Goal: Communication & Community: Answer question/provide support

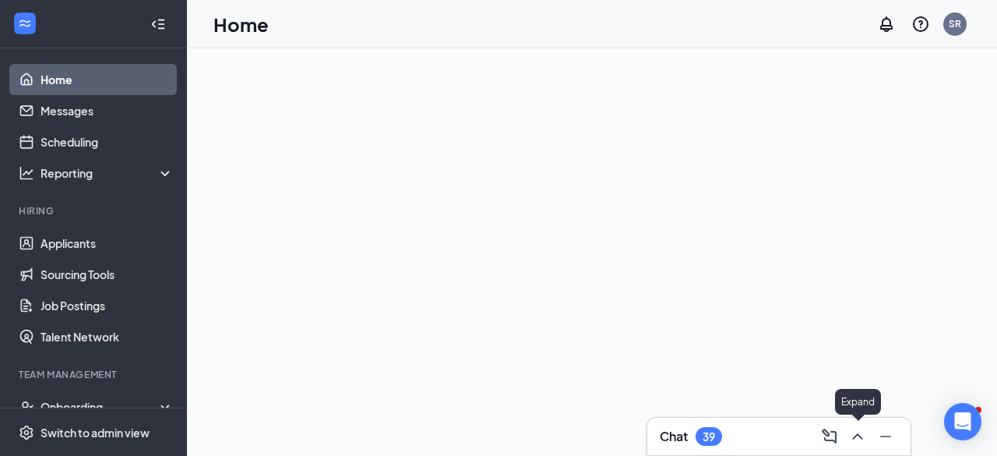
click at [863, 437] on icon "ChevronUp" at bounding box center [857, 436] width 19 height 19
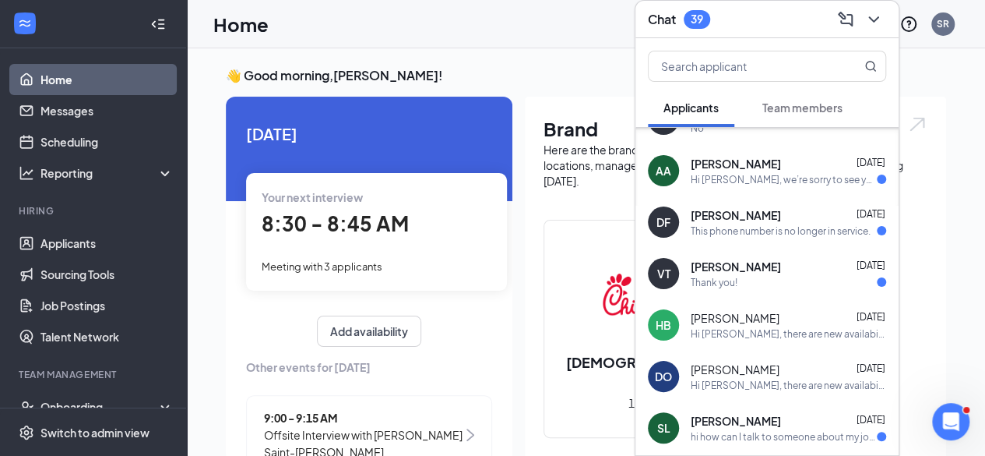
scroll to position [117, 0]
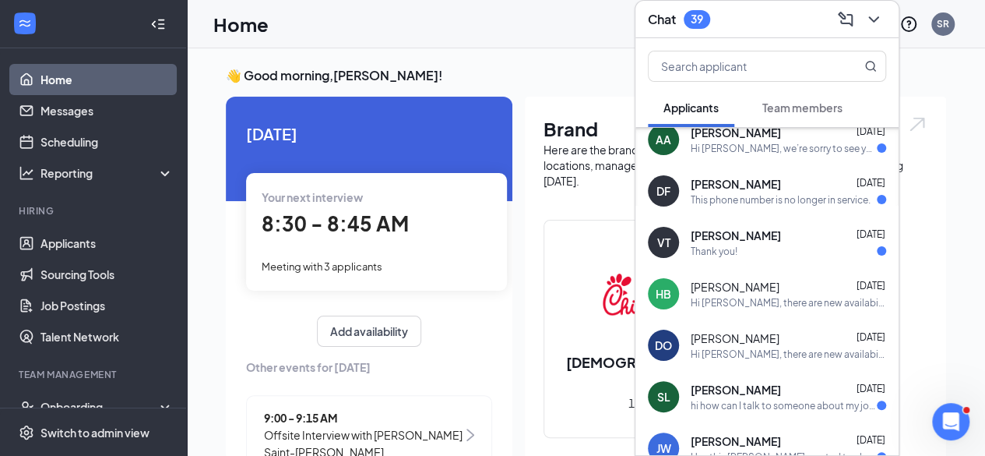
click at [781, 343] on div "[PERSON_NAME] [DATE]" at bounding box center [788, 338] width 195 height 16
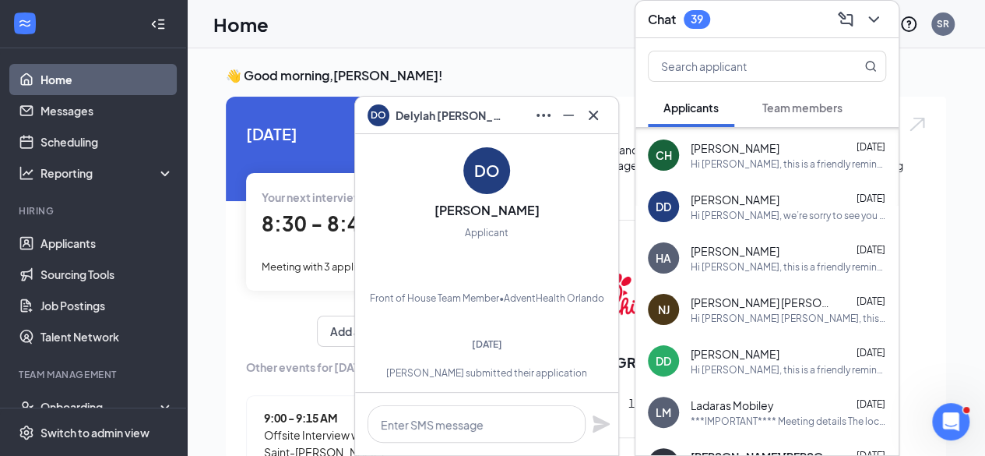
scroll to position [4609, 0]
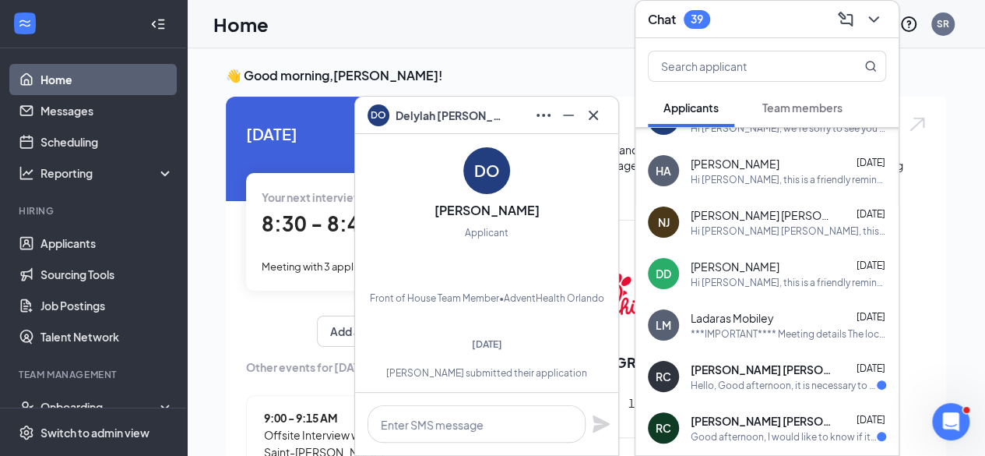
click at [768, 317] on span "Ladaras Mobiley" at bounding box center [732, 318] width 83 height 16
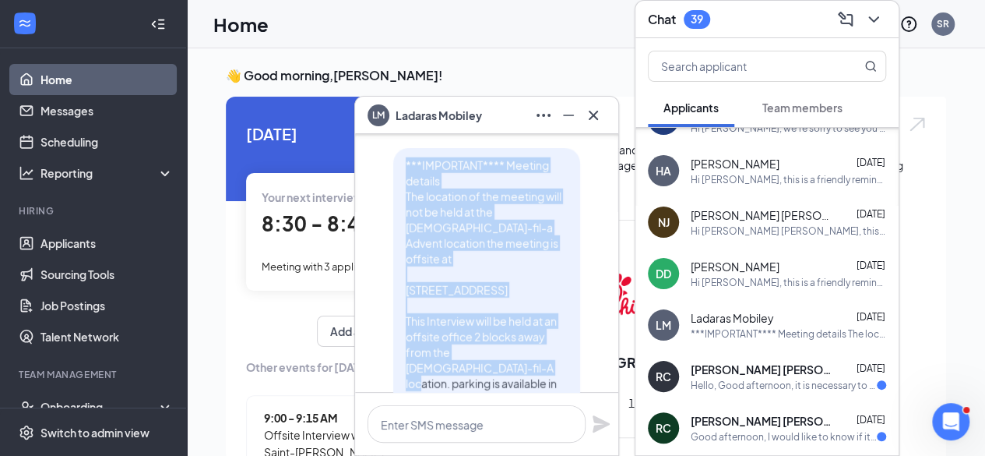
scroll to position [0, 0]
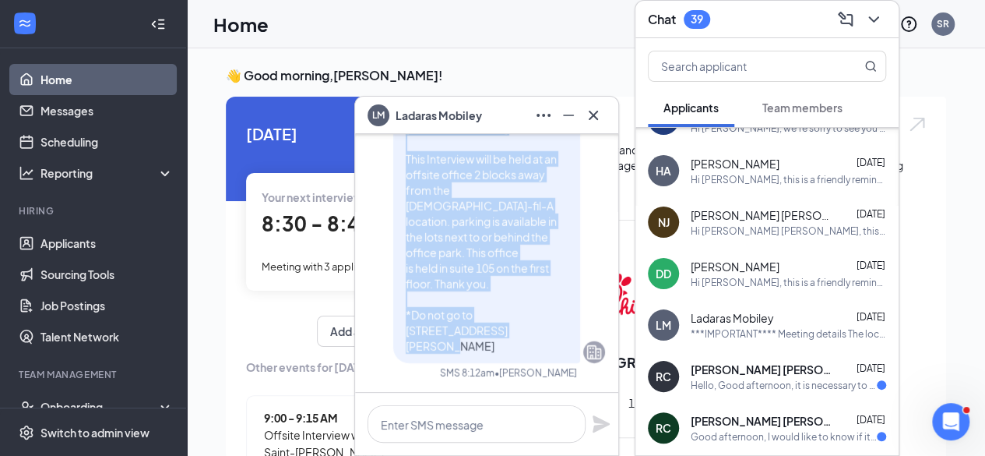
drag, startPoint x: 389, startPoint y: 192, endPoint x: 514, endPoint y: 343, distance: 195.8
click at [514, 343] on div "***IMPORTANT**** Meeting details The location of the meeting will not be held a…" at bounding box center [486, 174] width 187 height 377
copy span "***IMPORTANT**** Meeting details The location of the meeting will not be held a…"
click at [595, 116] on icon "Cross" at bounding box center [593, 114] width 9 height 9
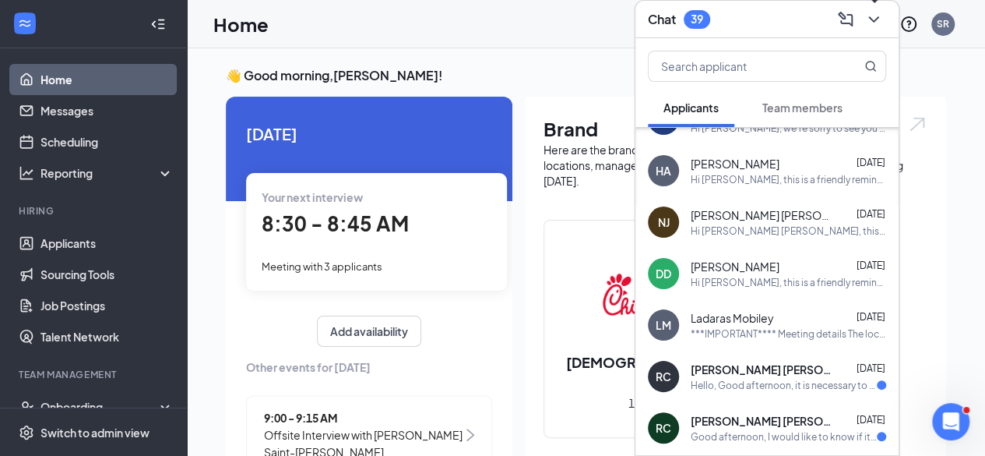
click at [872, 19] on icon "ChevronDown" at bounding box center [873, 19] width 19 height 19
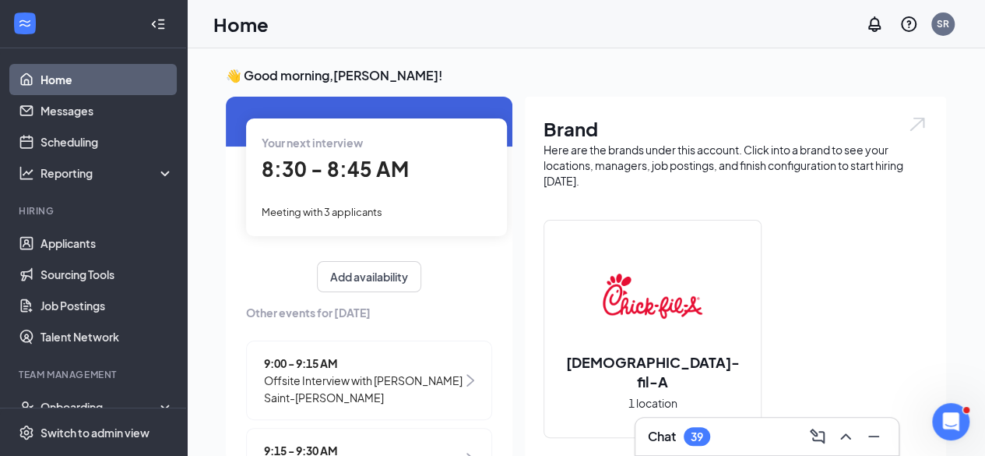
scroll to position [52, 0]
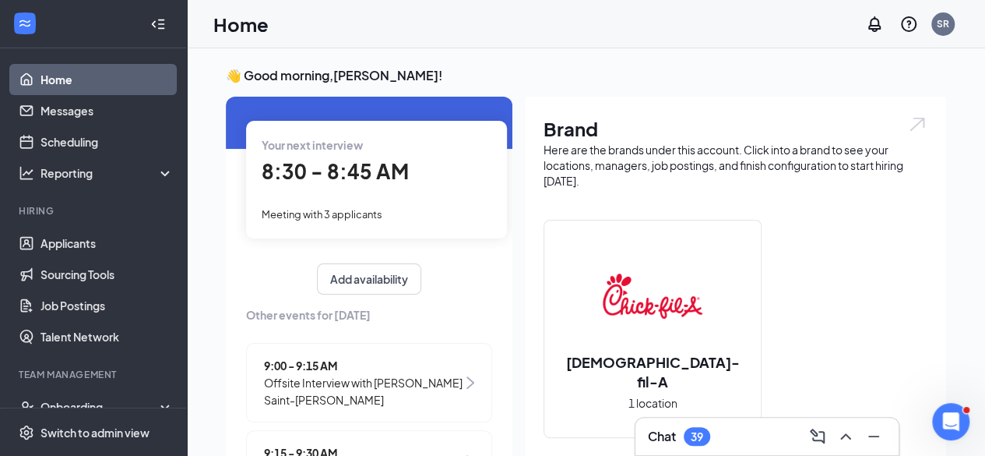
click at [382, 182] on span "8:30 - 8:45 AM" at bounding box center [335, 171] width 147 height 26
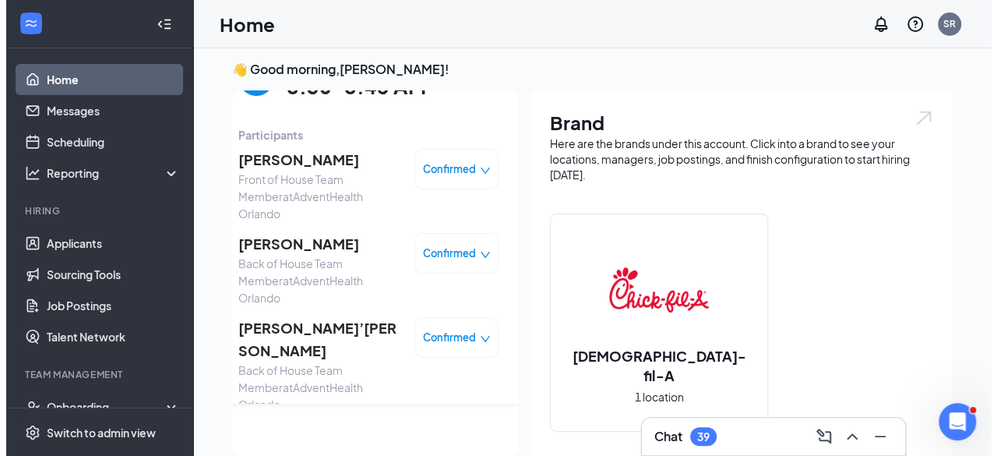
scroll to position [0, 0]
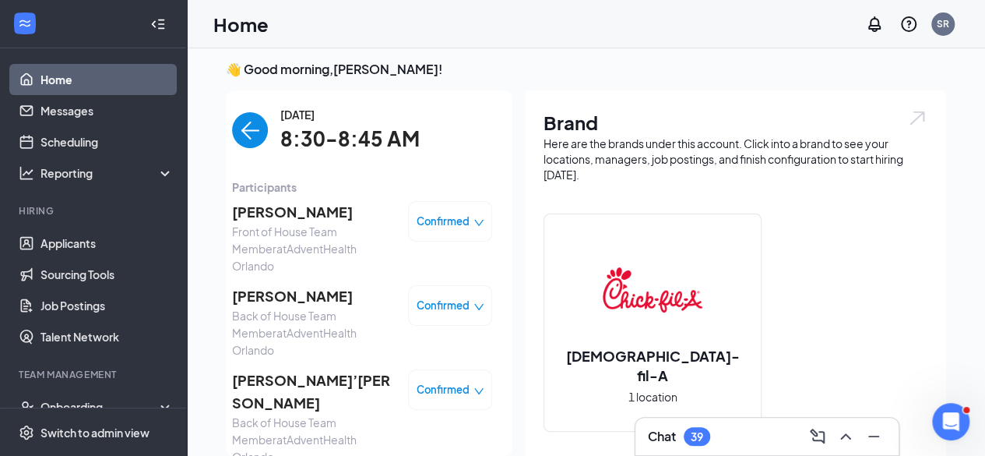
click at [250, 219] on span "[PERSON_NAME]" at bounding box center [314, 212] width 164 height 22
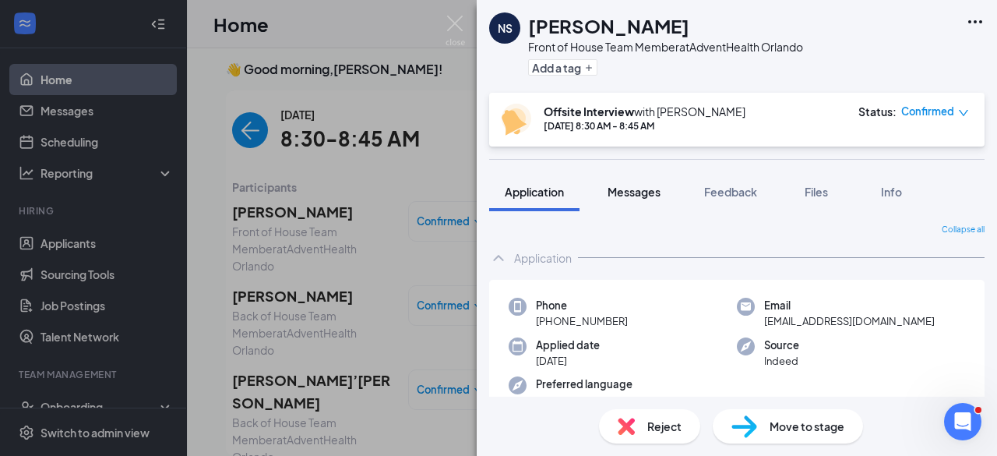
click at [632, 188] on span "Messages" at bounding box center [633, 192] width 53 height 14
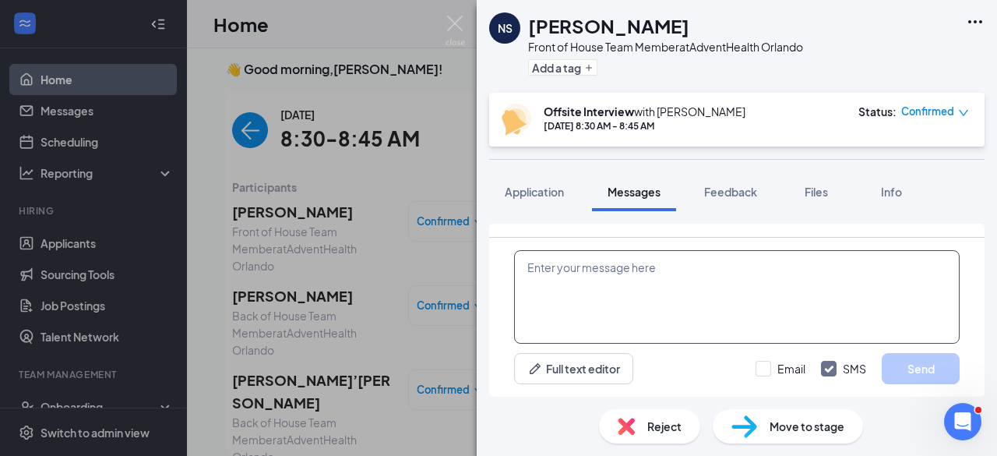
click at [597, 284] on textarea at bounding box center [736, 296] width 445 height 93
paste textarea "***IMPORTANT**** Meeting details The location of the meeting will not be held a…"
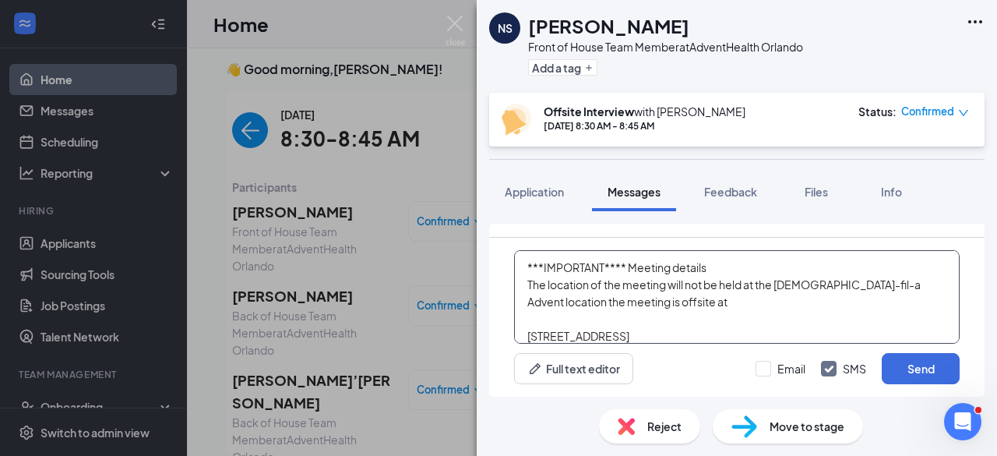
scroll to position [119, 0]
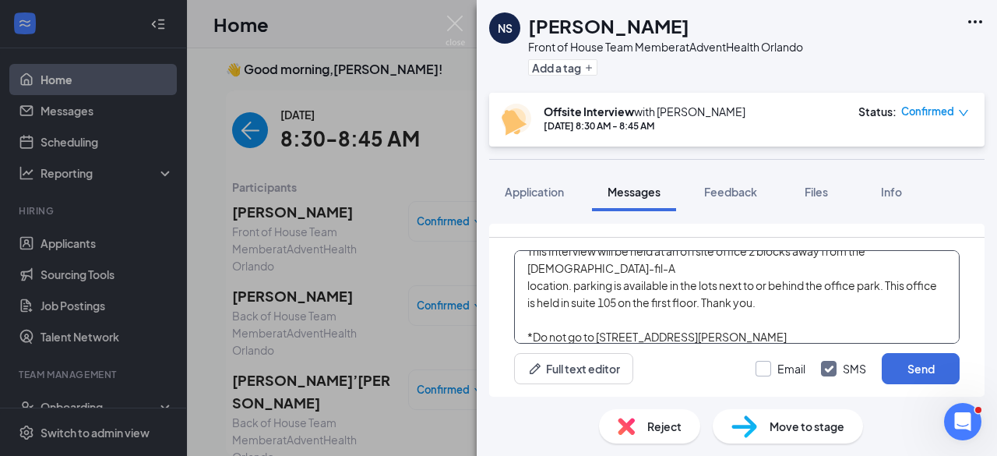
type textarea "***IMPORTANT**** Meeting details The location of the meeting will not be held a…"
click at [766, 370] on input "Email" at bounding box center [780, 369] width 50 height 16
checkbox input "true"
click at [924, 371] on button "Send" at bounding box center [921, 368] width 78 height 31
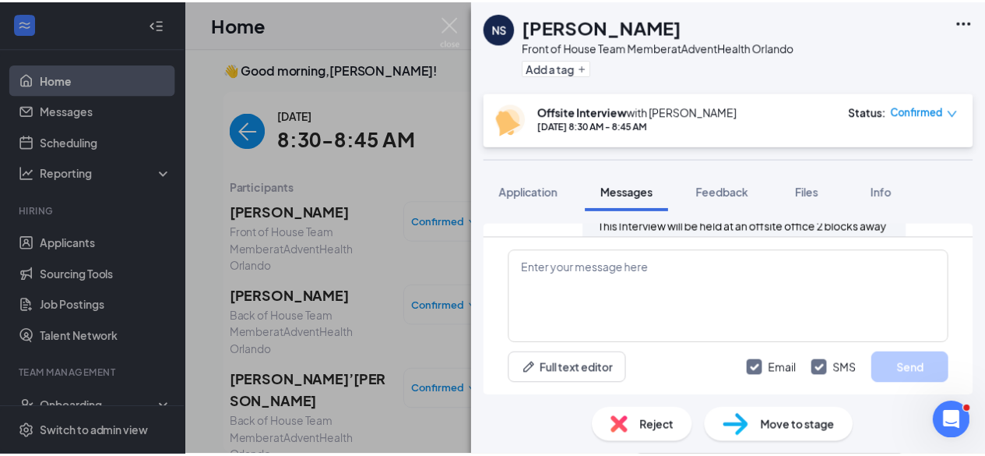
scroll to position [2059, 0]
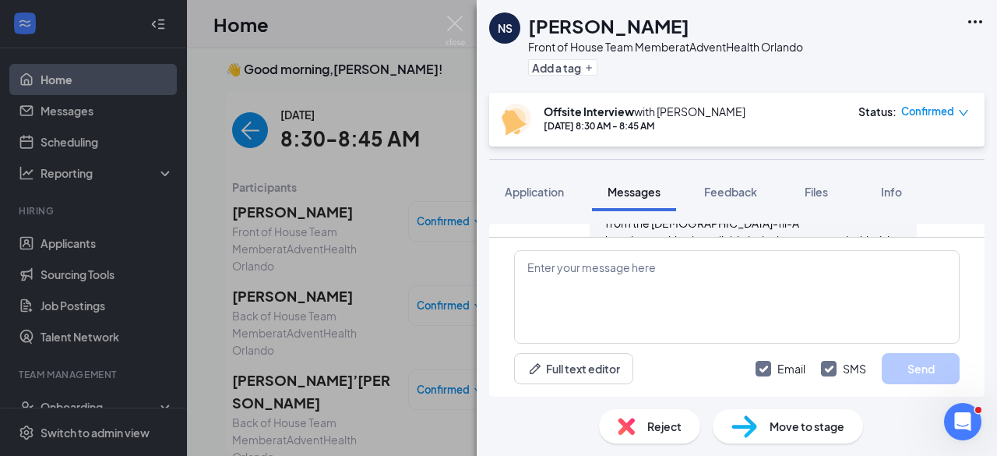
click at [321, 276] on div "NS [PERSON_NAME] Front of House Team Member at AdventHealth Orlando Add a tag O…" at bounding box center [498, 228] width 997 height 456
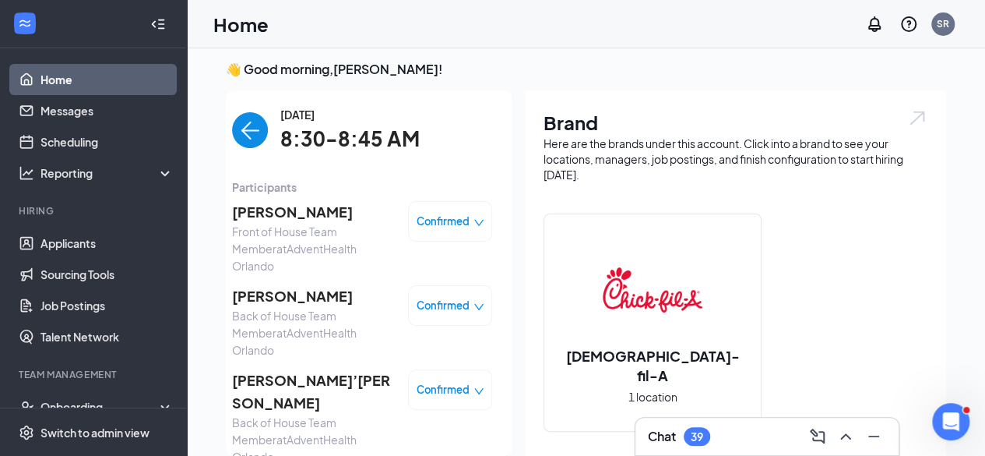
click at [290, 286] on span "[PERSON_NAME]" at bounding box center [314, 296] width 164 height 22
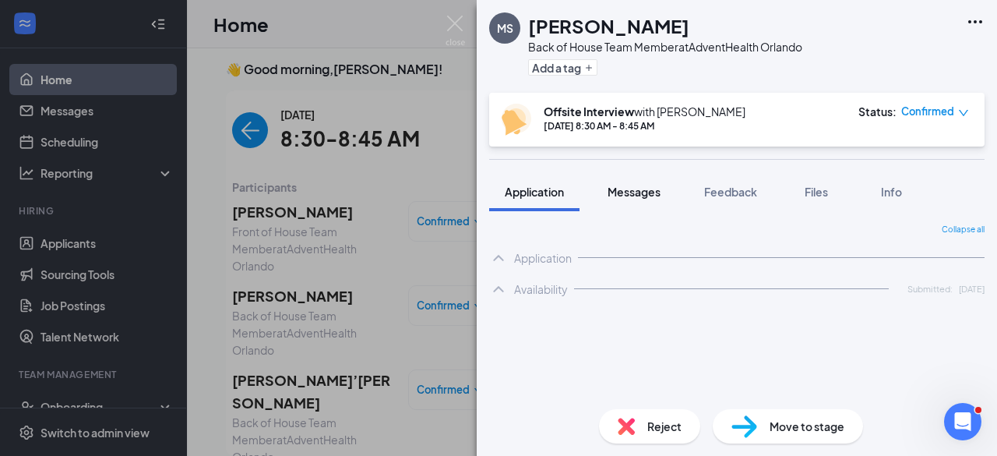
click at [633, 185] on span "Messages" at bounding box center [633, 192] width 53 height 14
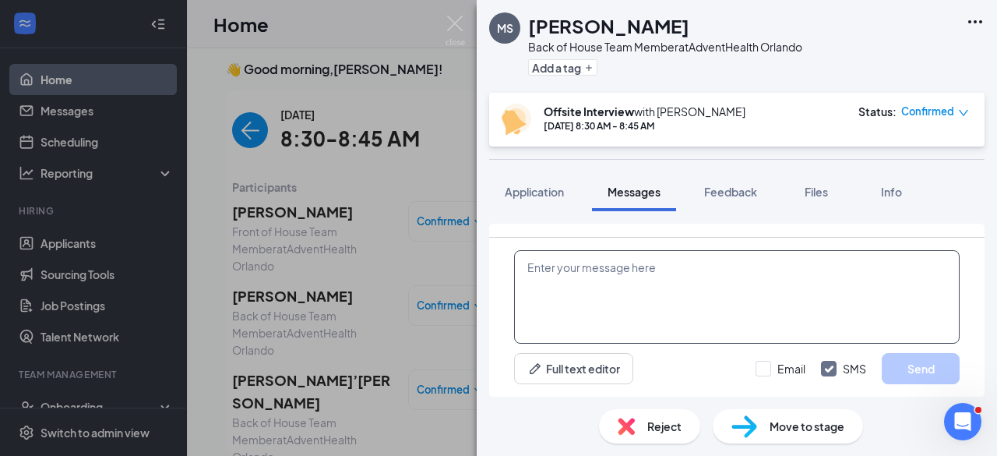
click at [688, 311] on textarea at bounding box center [736, 296] width 445 height 93
paste textarea "***IMPORTANT**** Meeting details The location of the meeting will not be held a…"
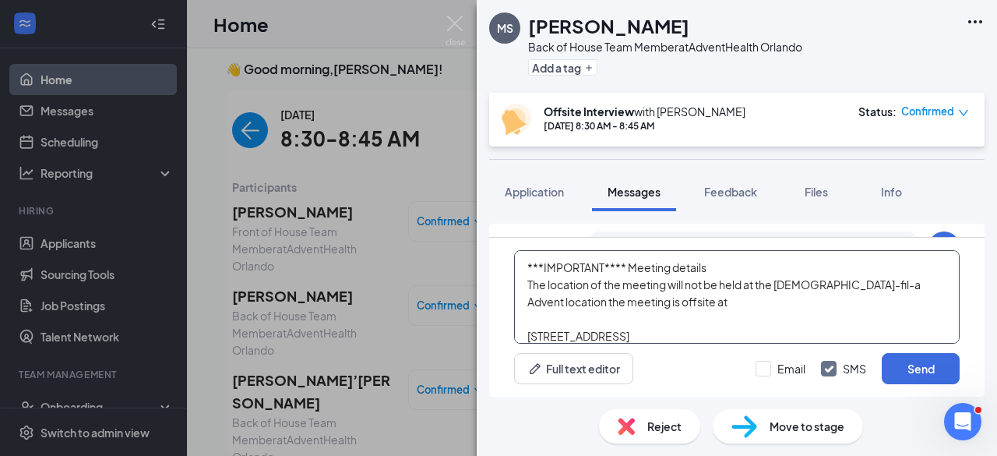
scroll to position [119, 0]
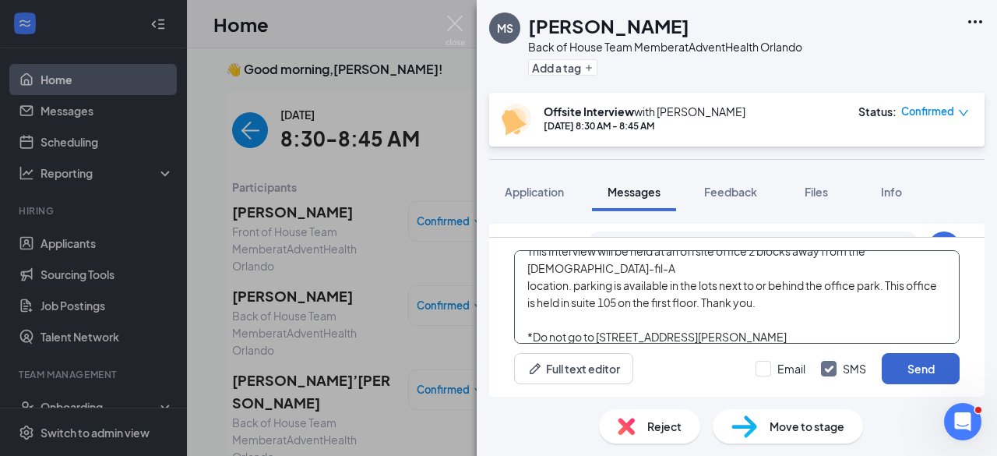
type textarea "***IMPORTANT**** Meeting details The location of the meeting will not be held a…"
click at [938, 375] on button "Send" at bounding box center [921, 368] width 78 height 31
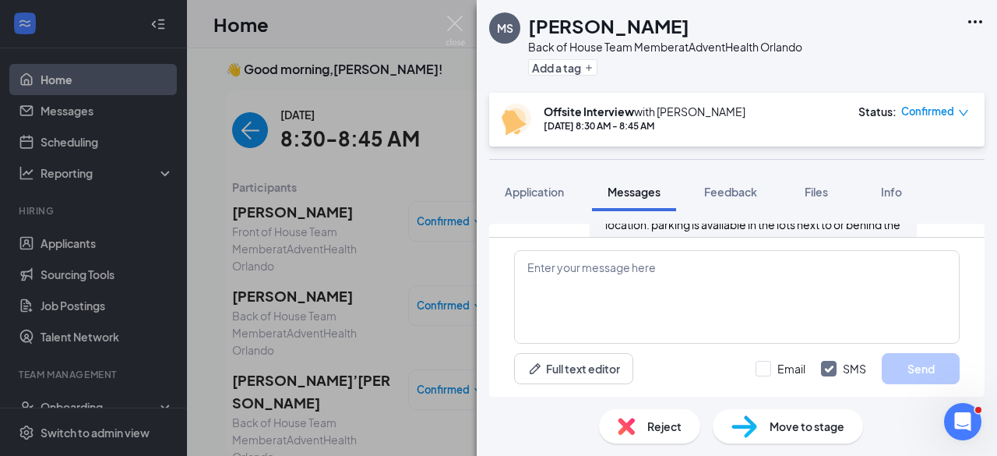
scroll to position [1520, 0]
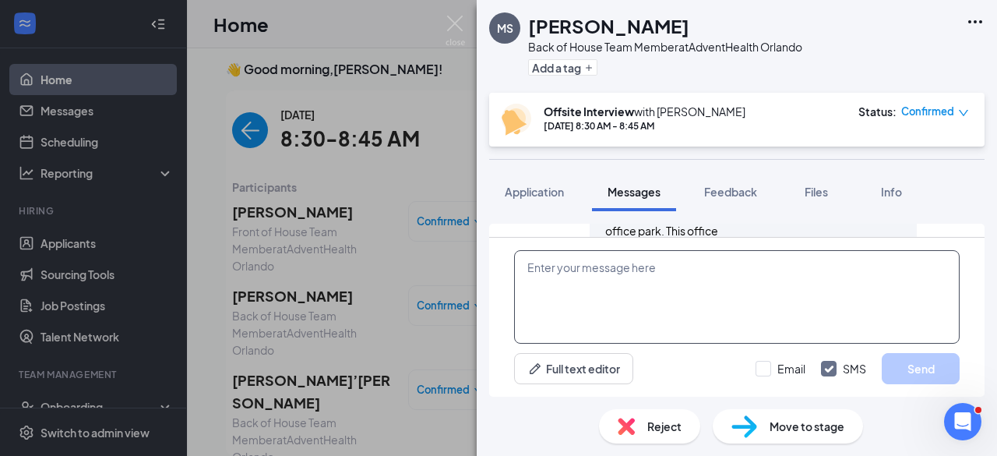
click at [698, 280] on textarea at bounding box center [736, 296] width 445 height 93
paste textarea "***IMPORTANT**** Meeting details The location of the meeting will not be held a…"
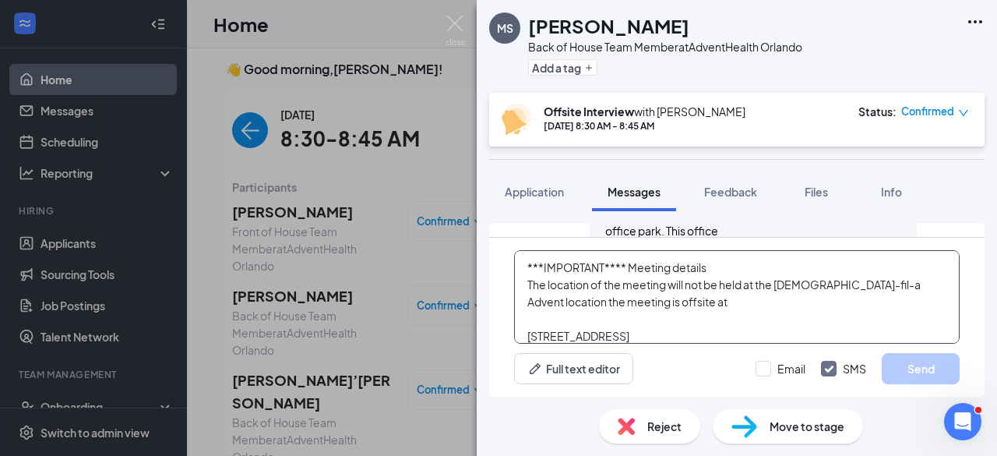
scroll to position [119, 0]
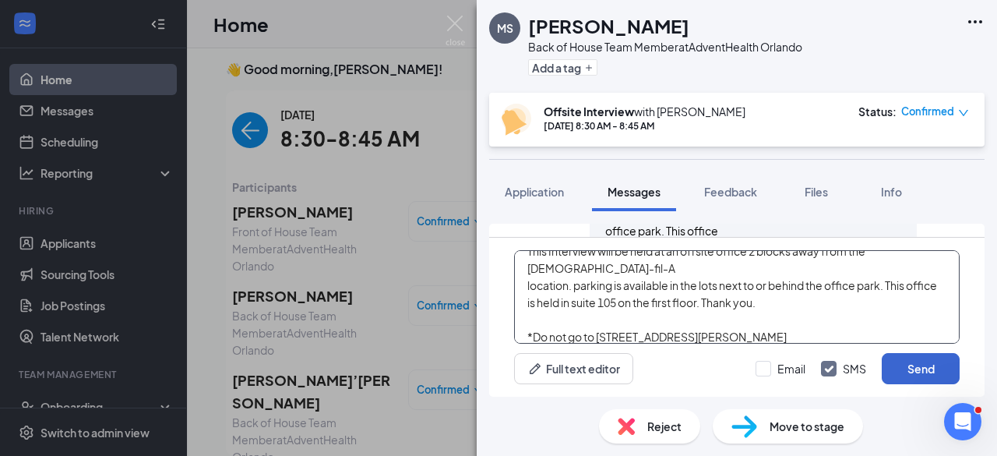
type textarea "***IMPORTANT**** Meeting details The location of the meeting will not be held a…"
click at [924, 368] on button "Send" at bounding box center [921, 368] width 78 height 31
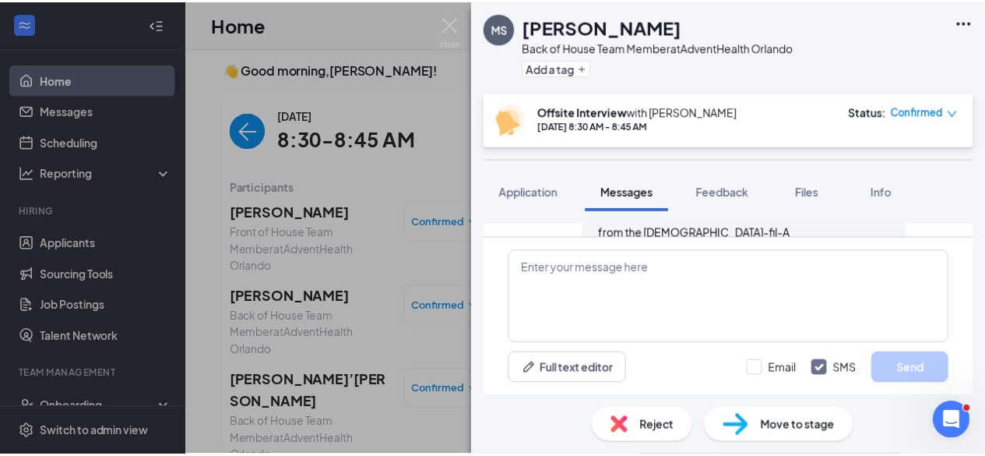
scroll to position [1825, 0]
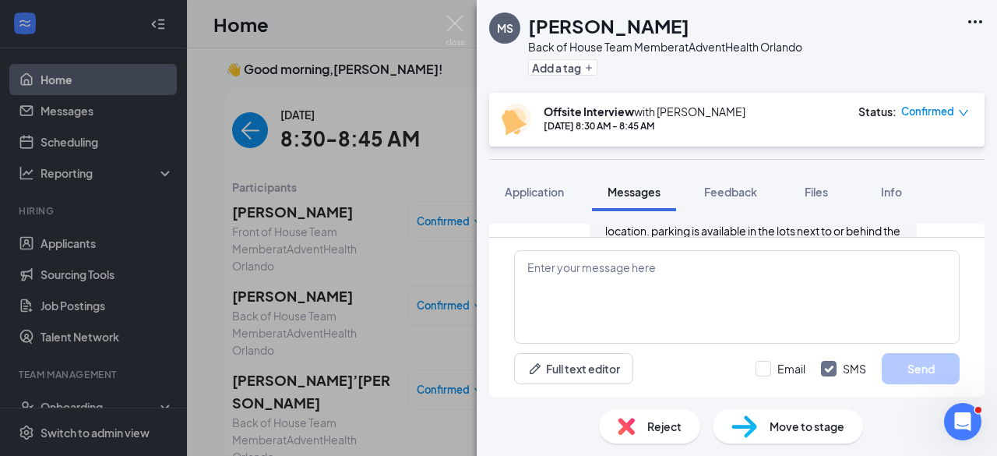
click at [269, 343] on div "MS [PERSON_NAME] Back of House Team Member at AdventHealth Orlando Add a tag Of…" at bounding box center [498, 228] width 997 height 456
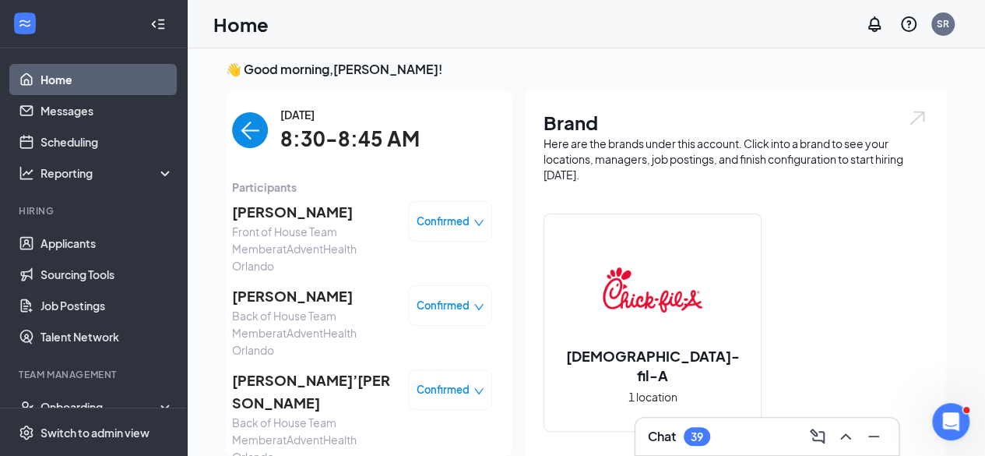
click at [269, 369] on span "[PERSON_NAME]’[PERSON_NAME]" at bounding box center [314, 391] width 164 height 44
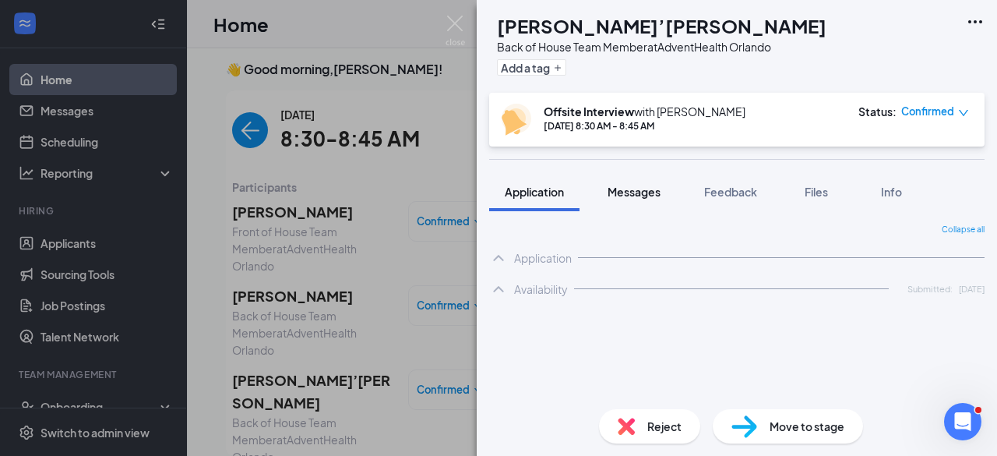
click at [628, 192] on span "Messages" at bounding box center [633, 192] width 53 height 14
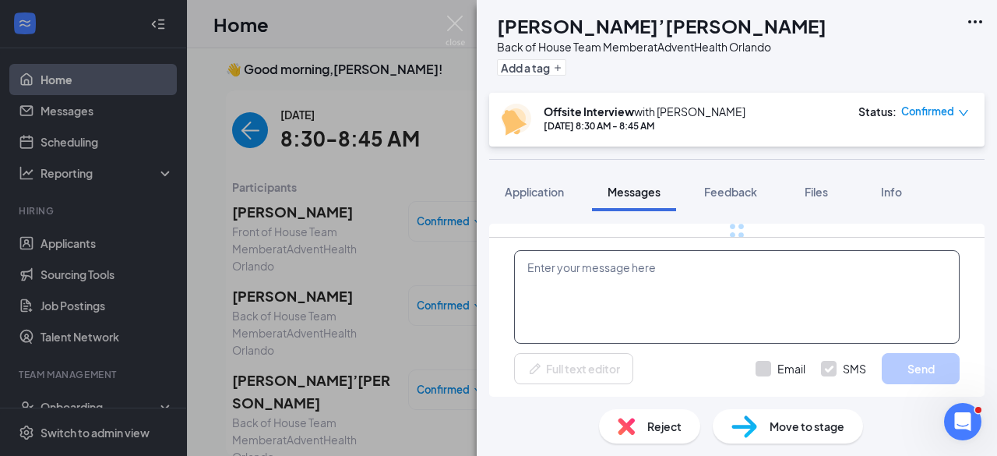
click at [638, 283] on textarea at bounding box center [736, 296] width 445 height 93
paste textarea "***IMPORTANT**** Meeting details The location of the meeting will not be held a…"
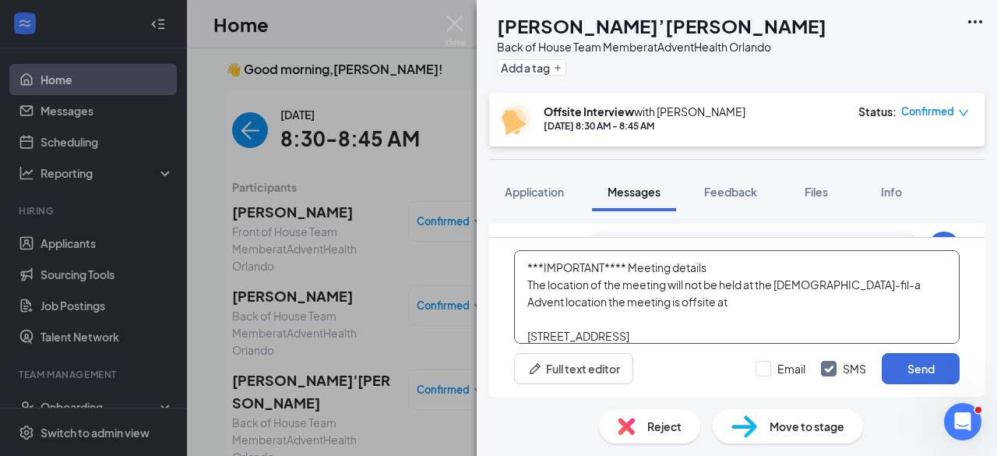
scroll to position [119, 0]
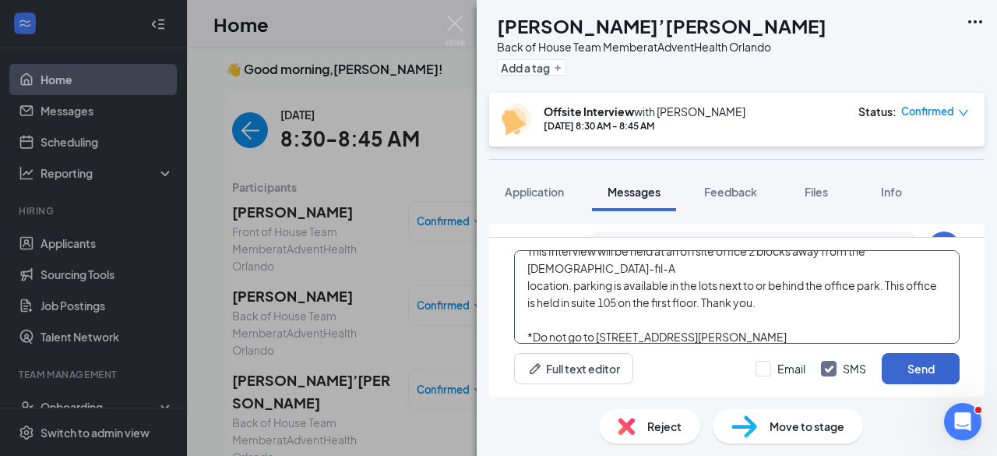
type textarea "***IMPORTANT**** Meeting details The location of the meeting will not be held a…"
click at [918, 368] on button "Send" at bounding box center [921, 368] width 78 height 31
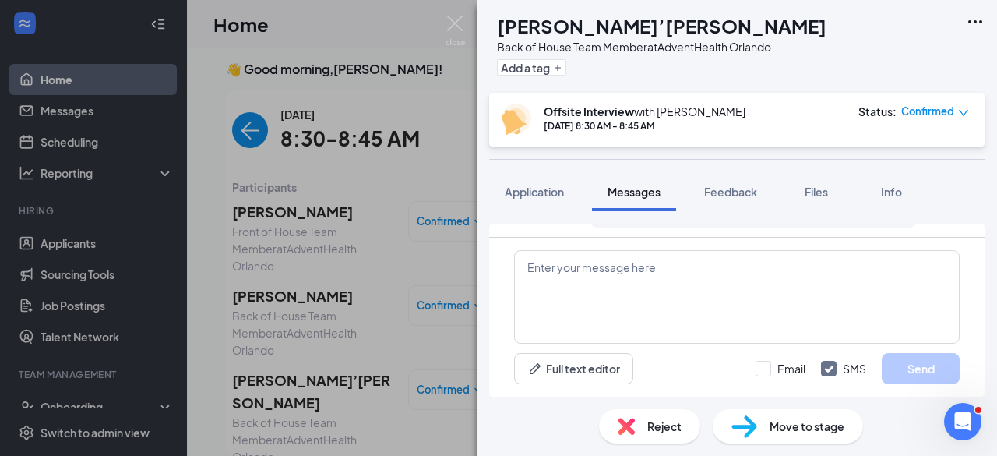
scroll to position [1614, 0]
click at [280, 233] on div "[PERSON_NAME] [PERSON_NAME]’[PERSON_NAME] Back of House Team Member at AdventHe…" at bounding box center [498, 228] width 997 height 456
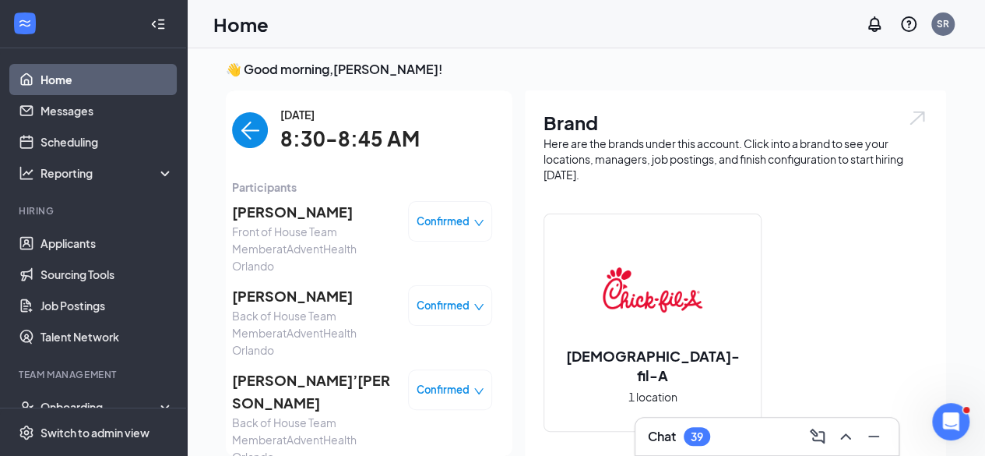
click at [232, 135] on img "back-button" at bounding box center [250, 130] width 36 height 36
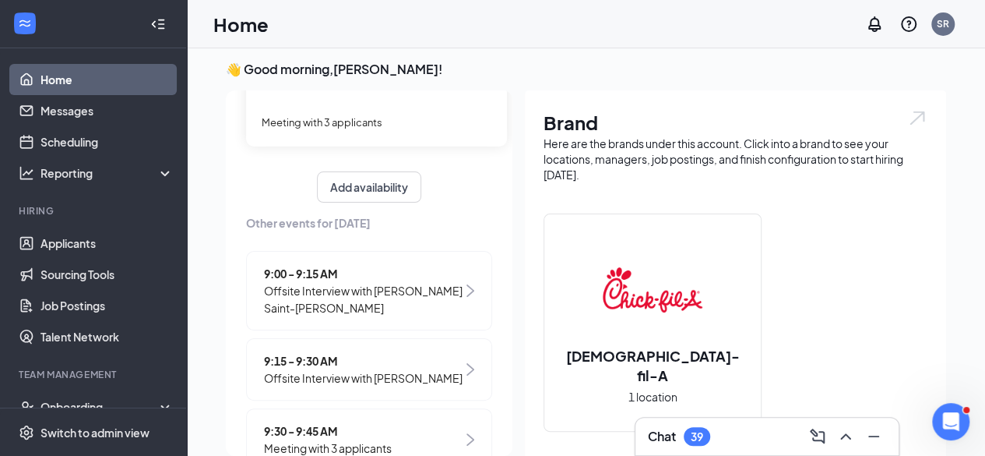
scroll to position [139, 0]
click at [300, 283] on span "Offsite Interview with [PERSON_NAME] Saint-[PERSON_NAME]" at bounding box center [363, 298] width 199 height 34
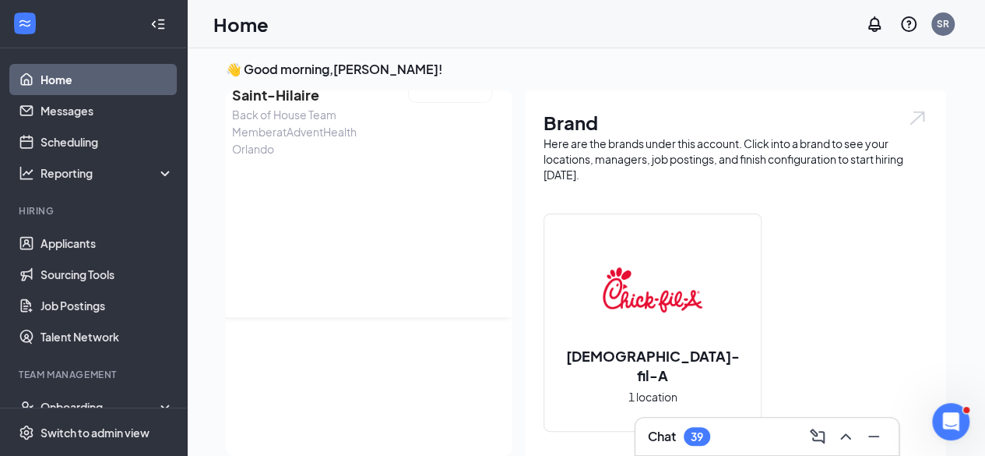
scroll to position [0, 0]
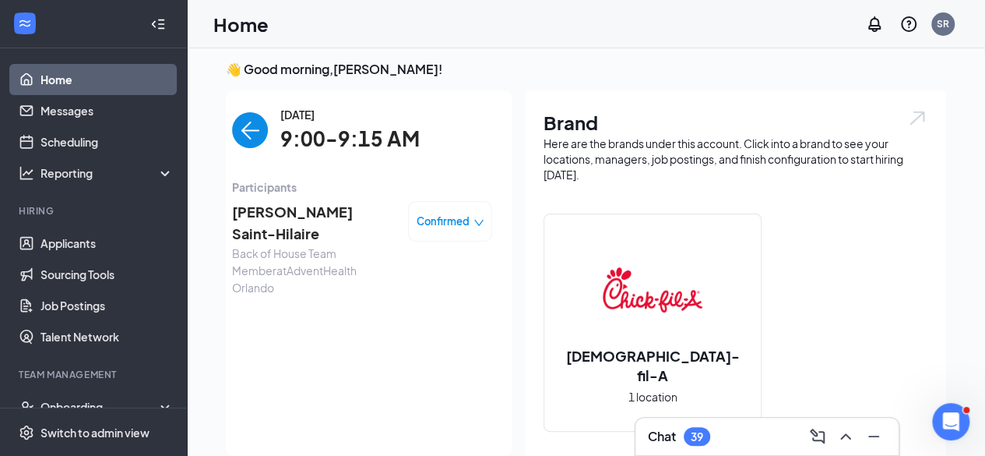
click at [252, 125] on img "back-button" at bounding box center [250, 130] width 36 height 36
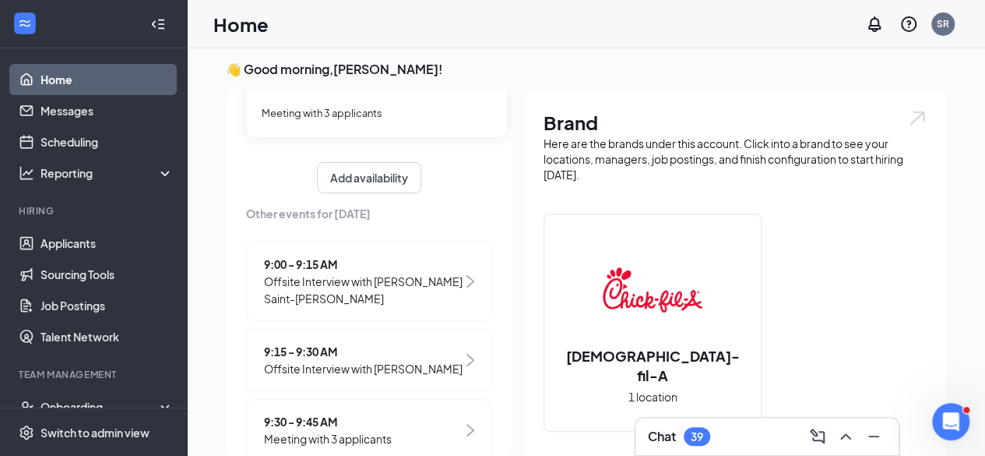
scroll to position [150, 0]
click at [306, 273] on span "Offsite Interview with [PERSON_NAME] Saint-[PERSON_NAME]" at bounding box center [363, 287] width 199 height 34
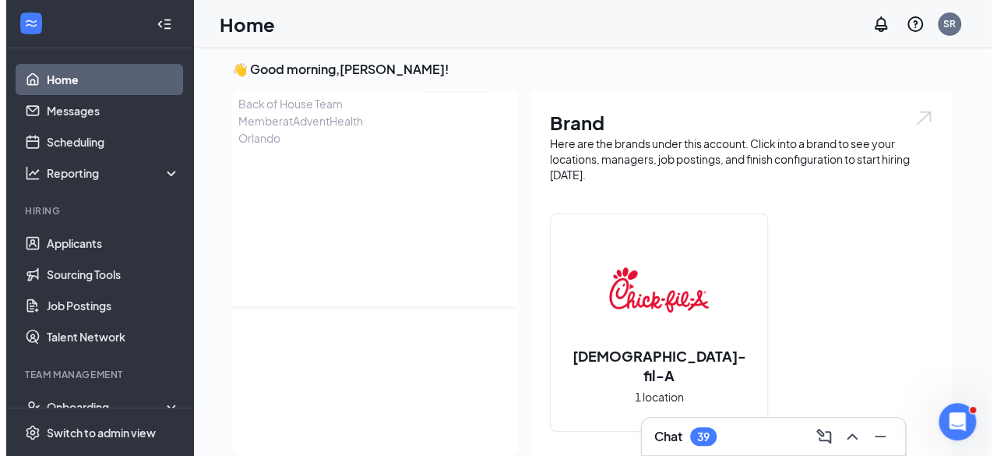
scroll to position [0, 0]
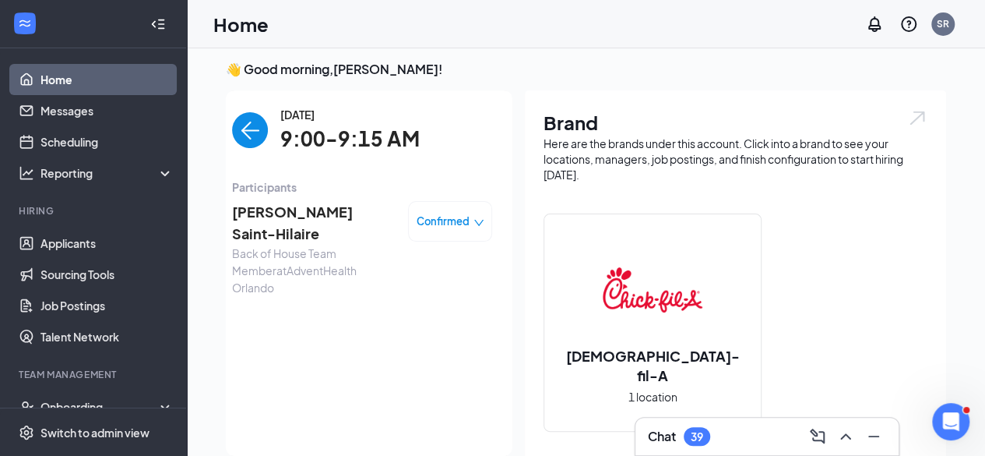
click at [283, 209] on span "[PERSON_NAME] Saint-Hilaire" at bounding box center [314, 223] width 164 height 44
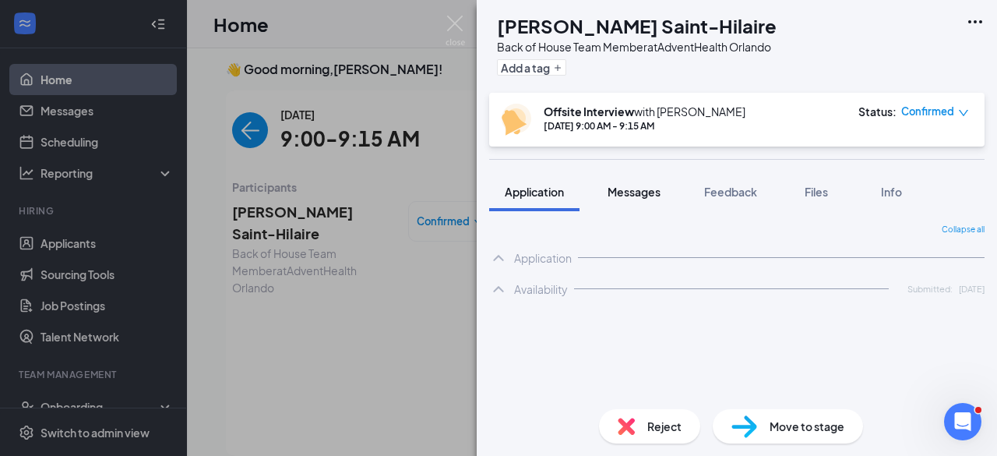
click at [629, 195] on span "Messages" at bounding box center [633, 192] width 53 height 14
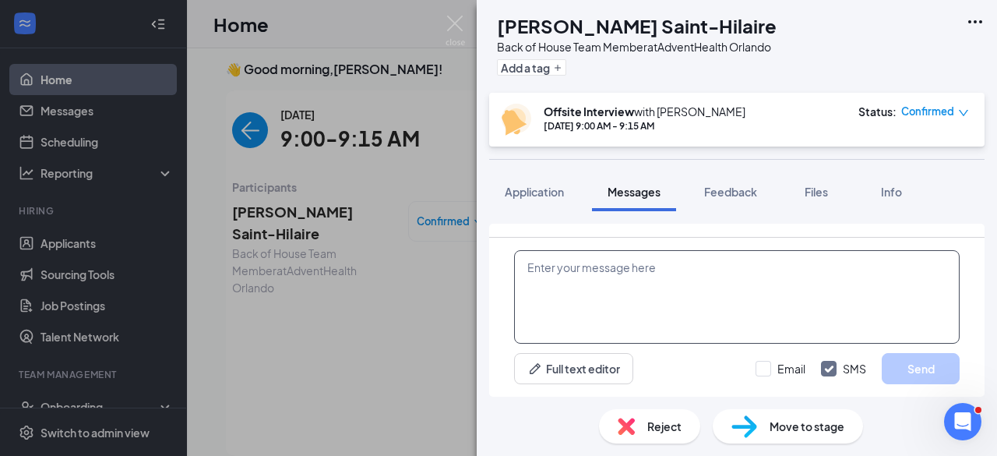
click at [639, 281] on textarea at bounding box center [736, 296] width 445 height 93
paste textarea "***IMPORTANT**** Meeting details The location of the meeting will not be held a…"
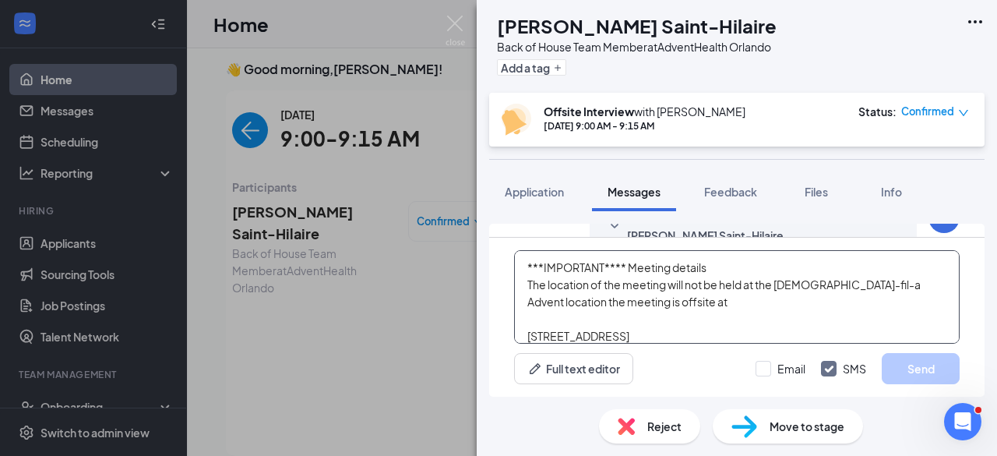
scroll to position [119, 0]
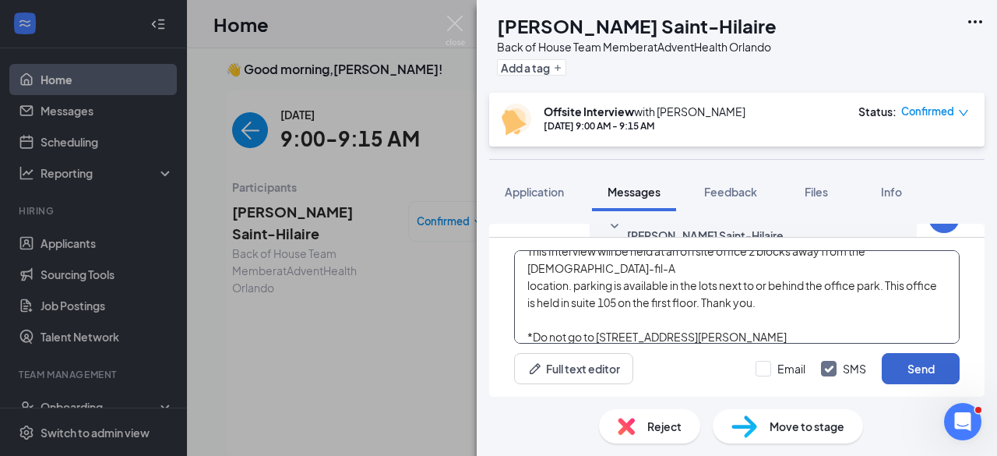
type textarea "***IMPORTANT**** Meeting details The location of the meeting will not be held a…"
click at [911, 365] on button "Send" at bounding box center [921, 368] width 78 height 31
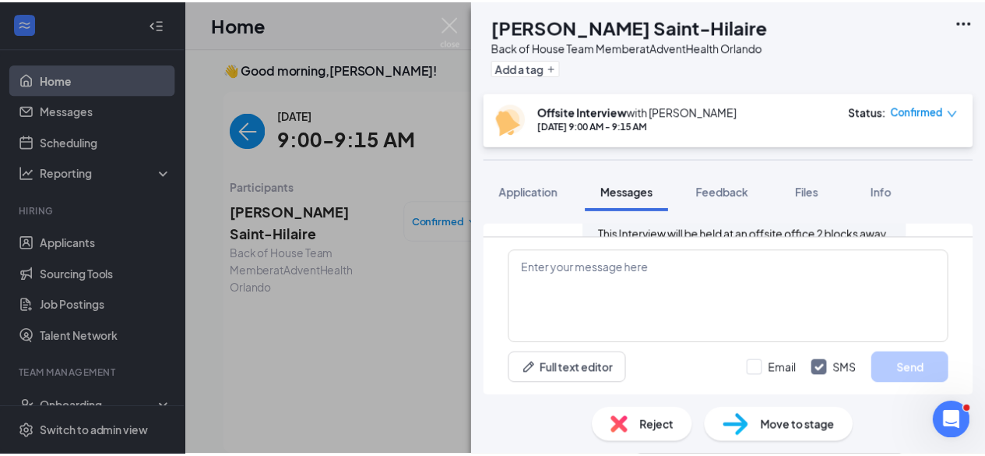
scroll to position [1754, 0]
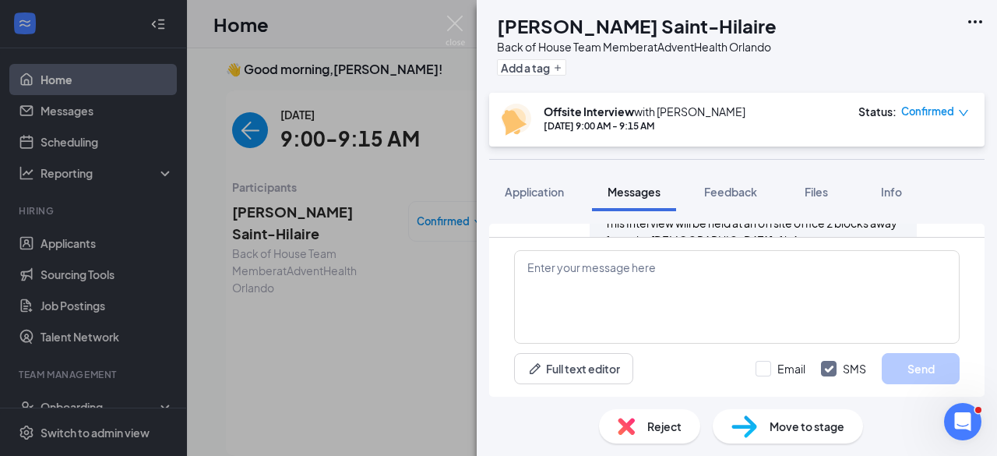
click at [322, 239] on div "NS [PERSON_NAME] Saint-[PERSON_NAME] Back of House Team Member at AdventHealth …" at bounding box center [498, 228] width 997 height 456
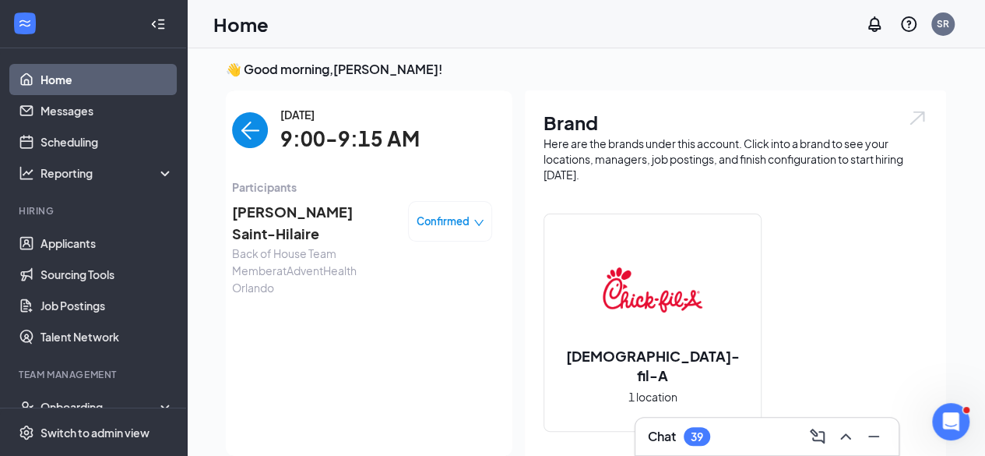
click at [238, 132] on img "back-button" at bounding box center [250, 130] width 36 height 36
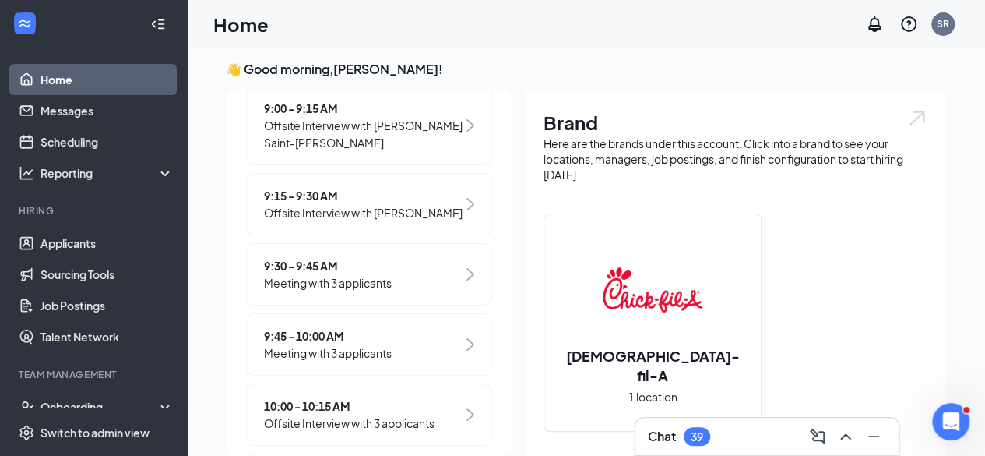
scroll to position [316, 0]
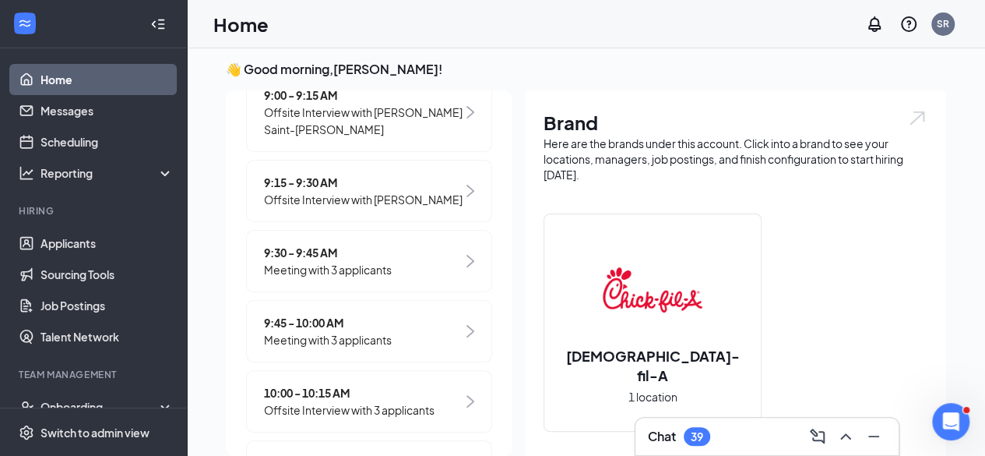
click at [363, 200] on span "Offsite Interview with [PERSON_NAME]" at bounding box center [363, 199] width 199 height 17
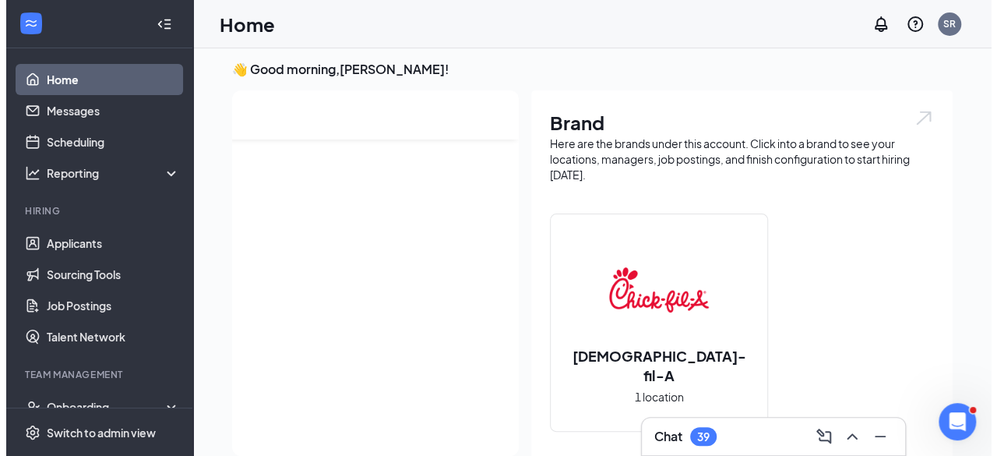
scroll to position [0, 0]
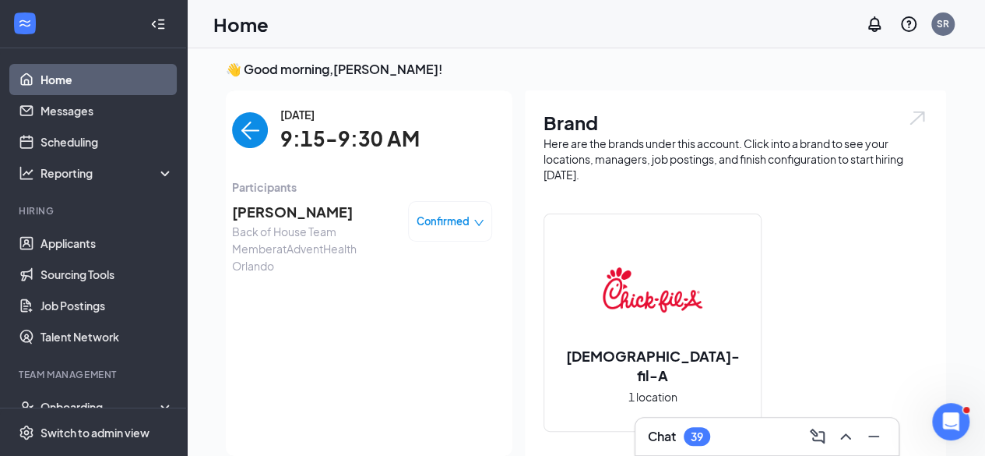
click at [271, 217] on span "[PERSON_NAME]" at bounding box center [314, 212] width 164 height 22
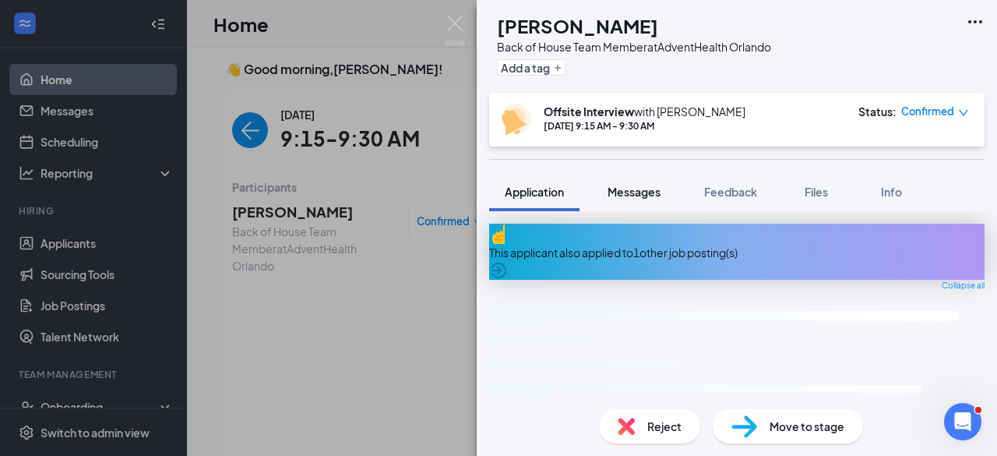
click at [618, 197] on span "Messages" at bounding box center [633, 192] width 53 height 14
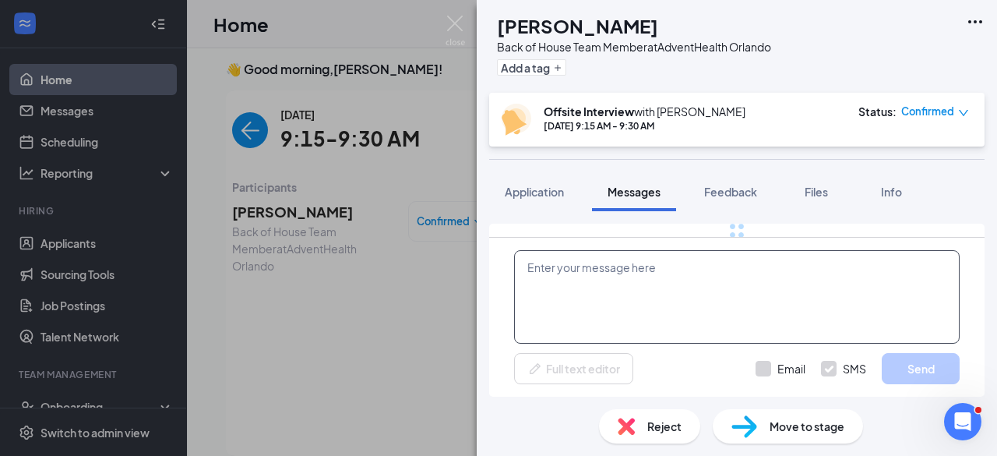
click at [666, 299] on textarea at bounding box center [736, 296] width 445 height 93
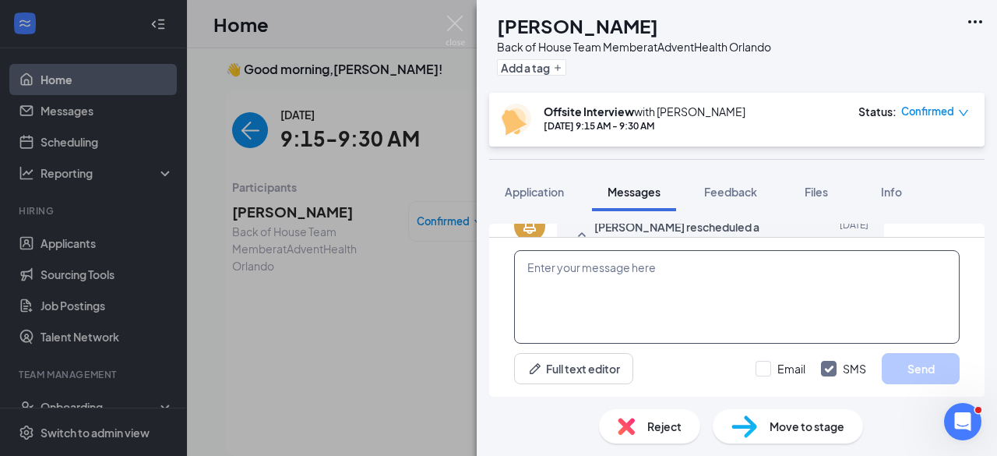
scroll to position [1215, 0]
paste textarea "***IMPORTANT**** Meeting details The location of the meeting will not be held a…"
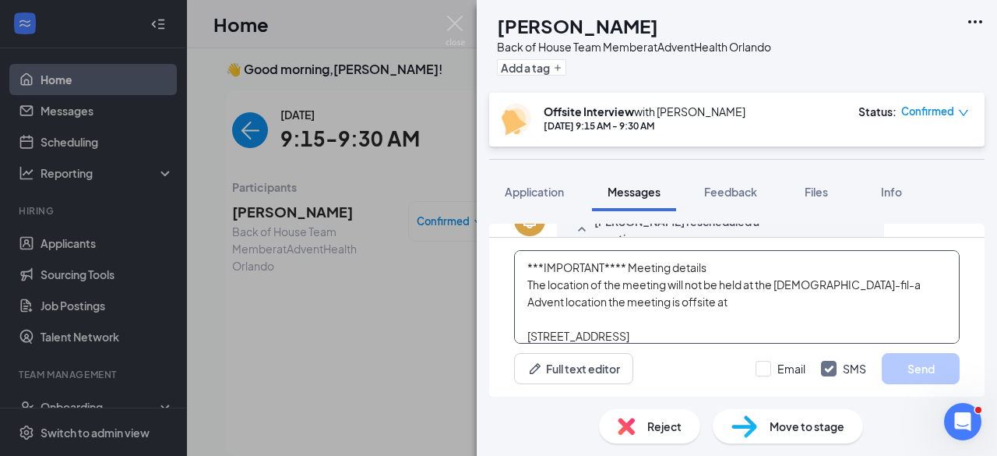
scroll to position [119, 0]
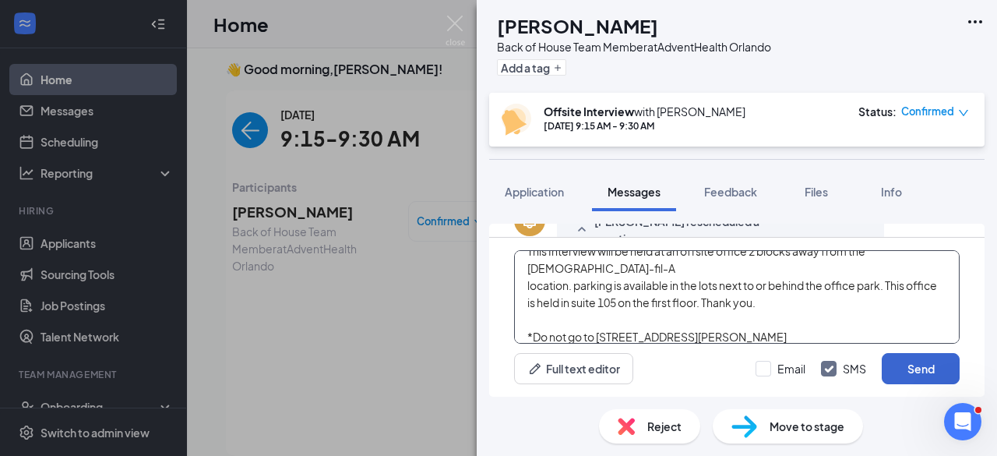
type textarea "***IMPORTANT**** Meeting details The location of the meeting will not be held a…"
click at [913, 378] on button "Send" at bounding box center [921, 368] width 78 height 31
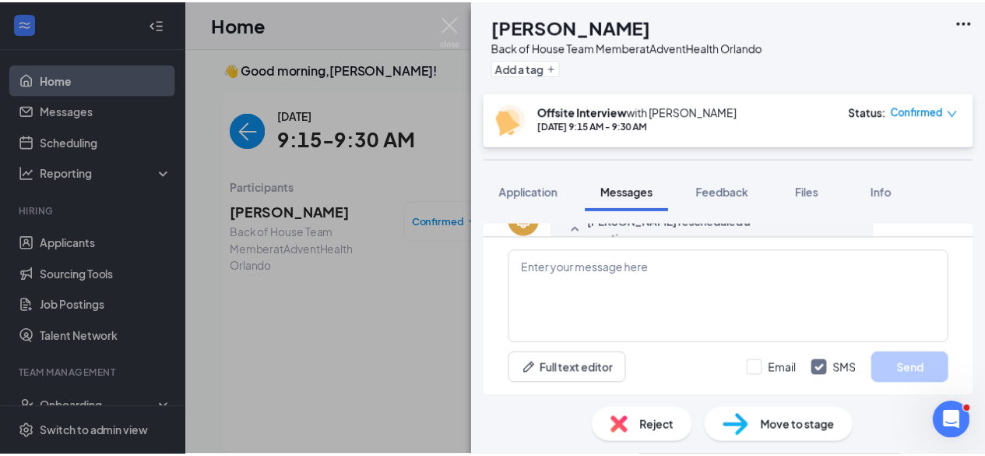
scroll to position [1284, 0]
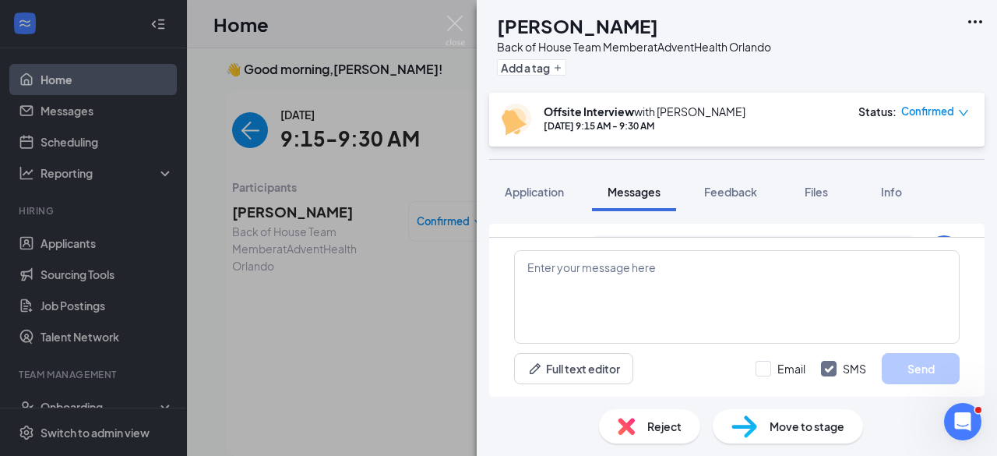
click at [324, 241] on div "SS [PERSON_NAME] Back of House Team Member at AdventHealth Orlando Add a tag Of…" at bounding box center [498, 228] width 997 height 456
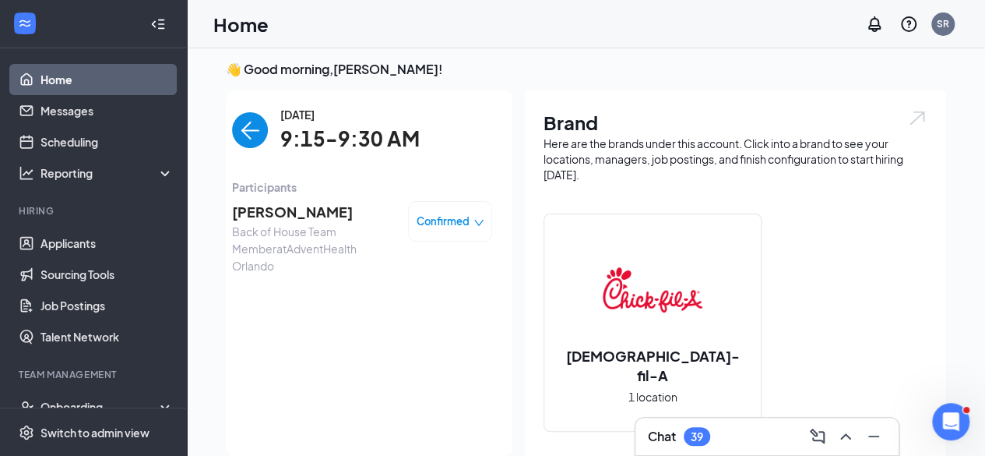
click at [248, 131] on img "back-button" at bounding box center [250, 130] width 36 height 36
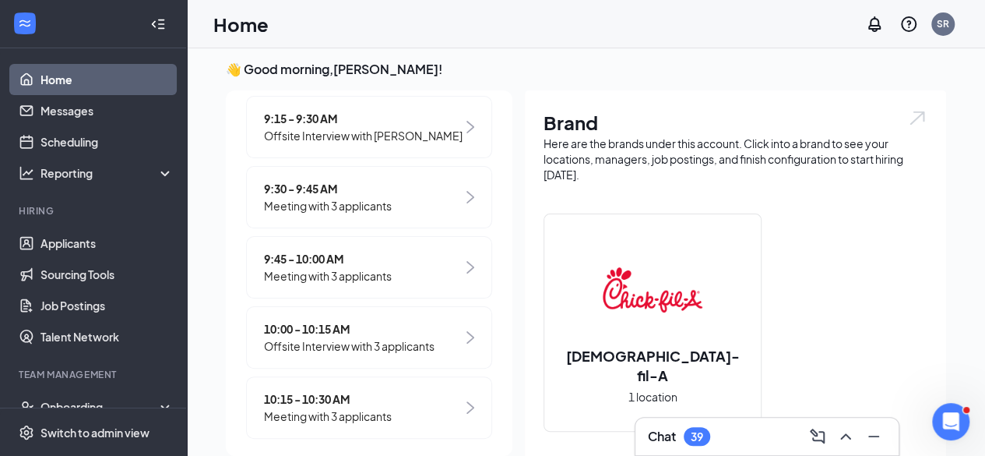
scroll to position [408, 0]
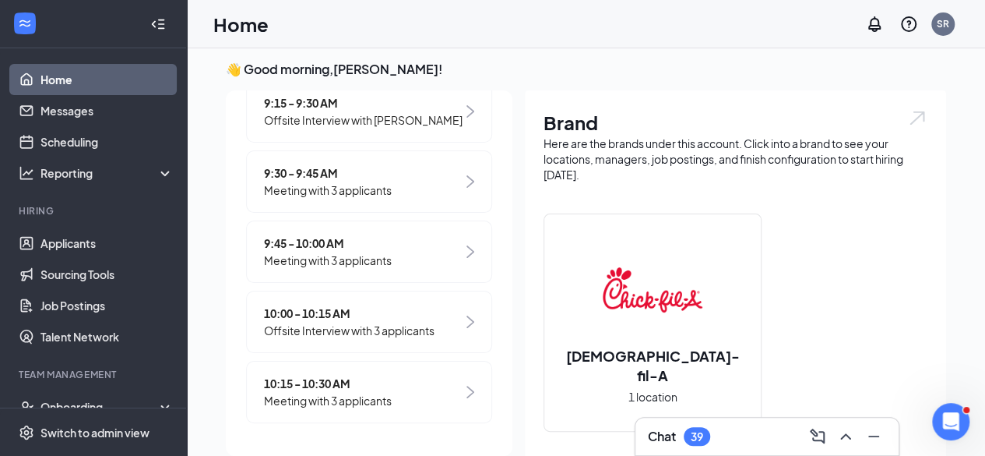
click at [347, 188] on span "Meeting with 3 applicants" at bounding box center [328, 189] width 128 height 17
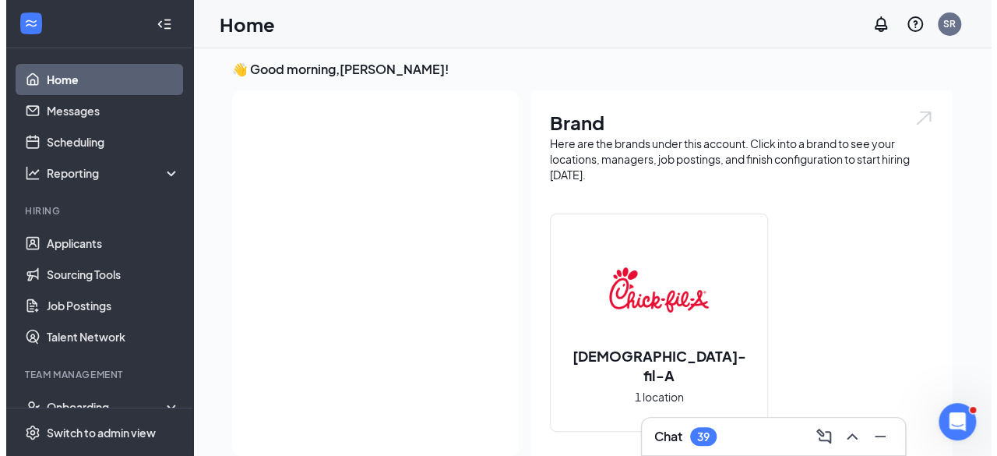
scroll to position [0, 0]
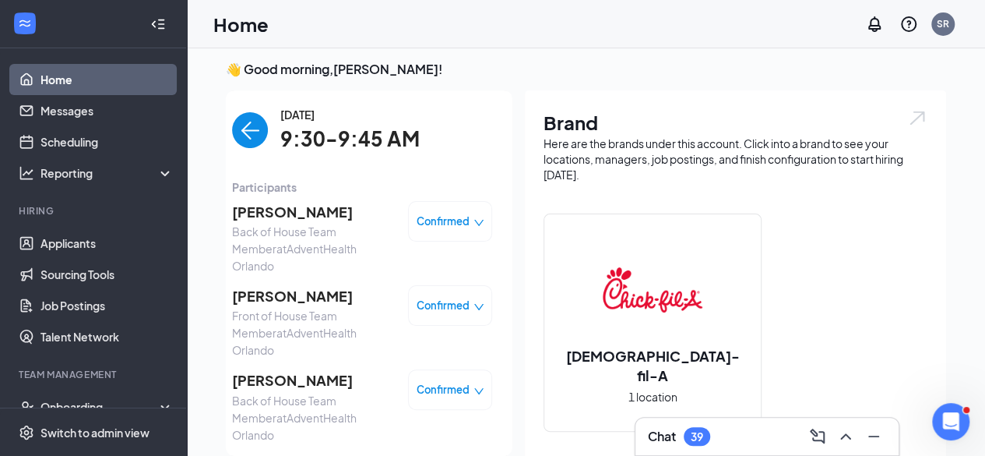
click at [255, 212] on span "[PERSON_NAME]" at bounding box center [314, 212] width 164 height 22
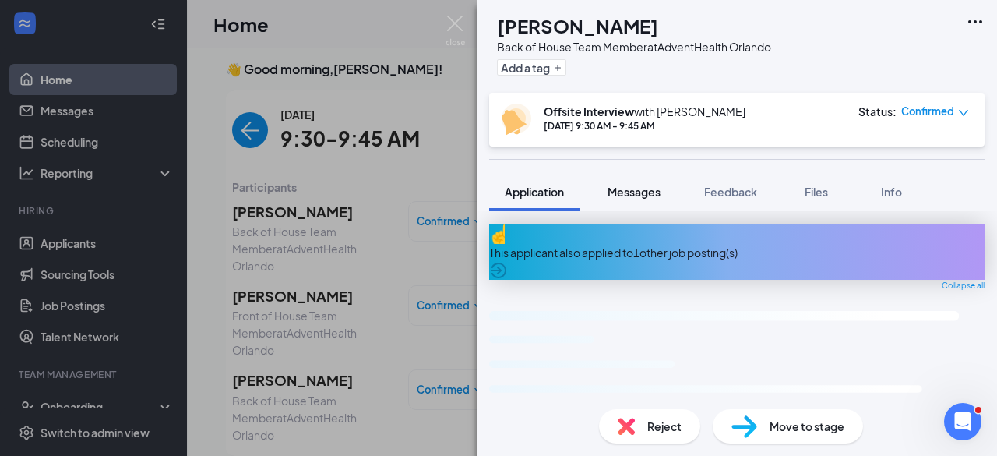
click at [640, 188] on span "Messages" at bounding box center [633, 192] width 53 height 14
click at [632, 189] on span "Messages" at bounding box center [633, 192] width 53 height 14
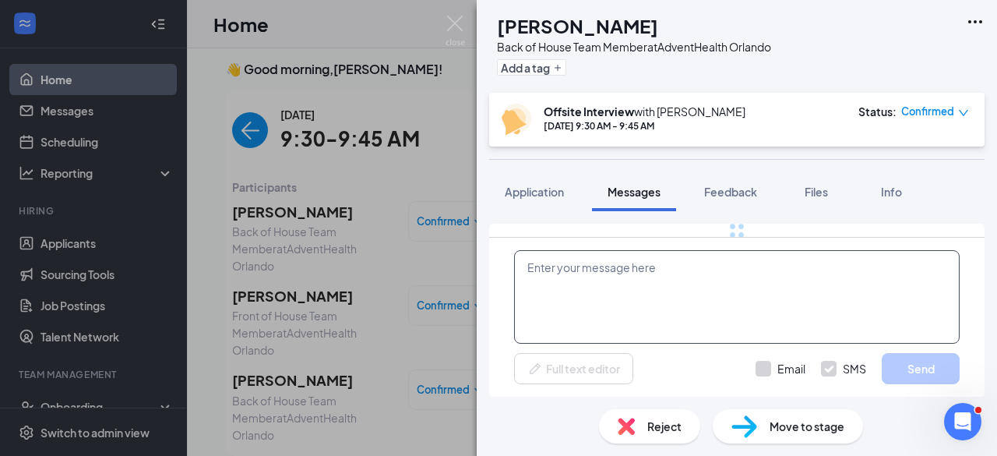
click at [634, 272] on textarea at bounding box center [736, 296] width 445 height 93
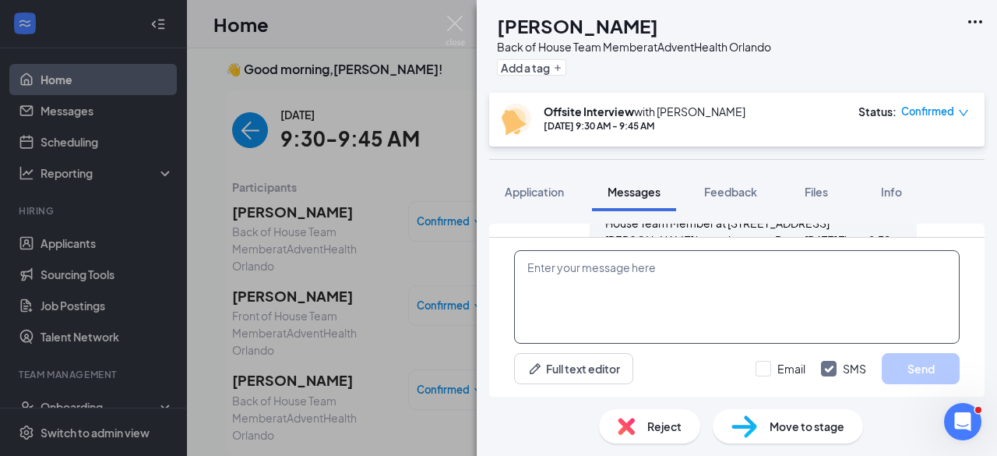
scroll to position [1662, 0]
paste textarea "***IMPORTANT**** Meeting details The location of the meeting will not be held a…"
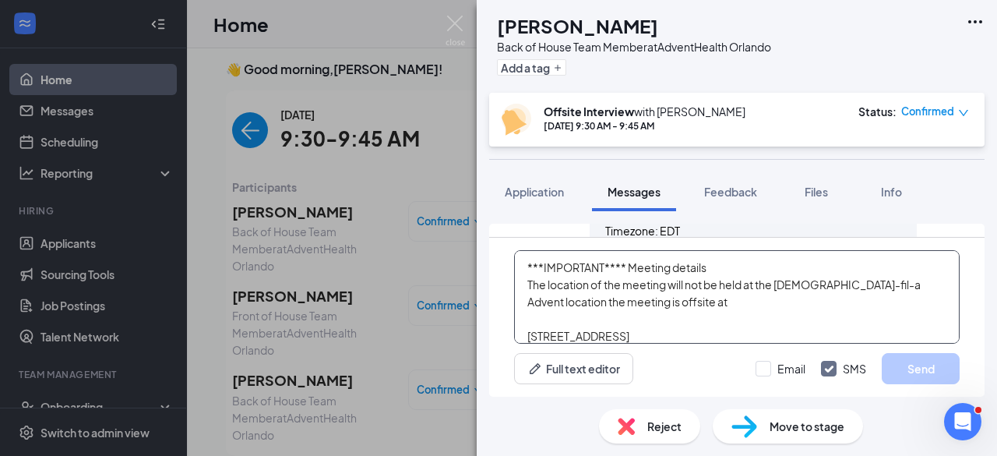
scroll to position [119, 0]
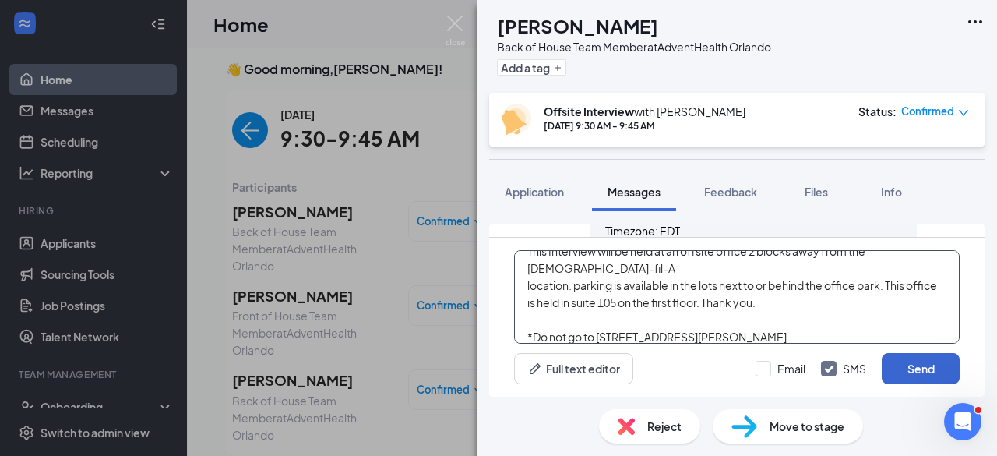
type textarea "***IMPORTANT**** Meeting details The location of the meeting will not be held a…"
click at [910, 371] on button "Send" at bounding box center [921, 368] width 78 height 31
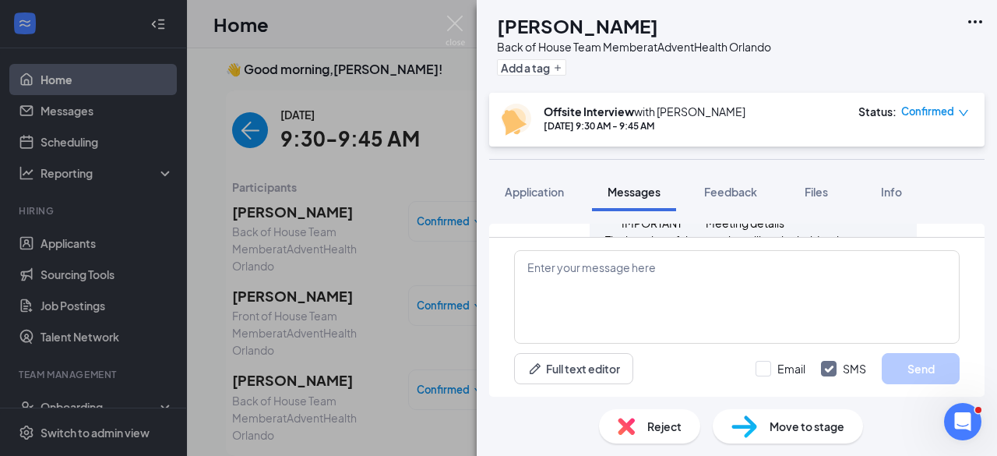
scroll to position [0, 0]
click at [276, 278] on div "AS [PERSON_NAME] Back of House Team Member at AdventHealth Orlando Add a tag Of…" at bounding box center [498, 228] width 997 height 456
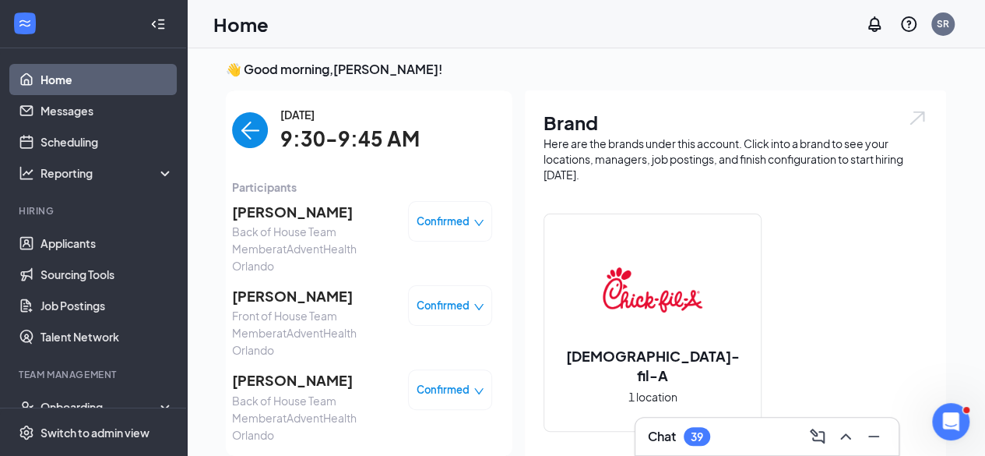
click at [279, 285] on span "[PERSON_NAME]" at bounding box center [314, 296] width 164 height 22
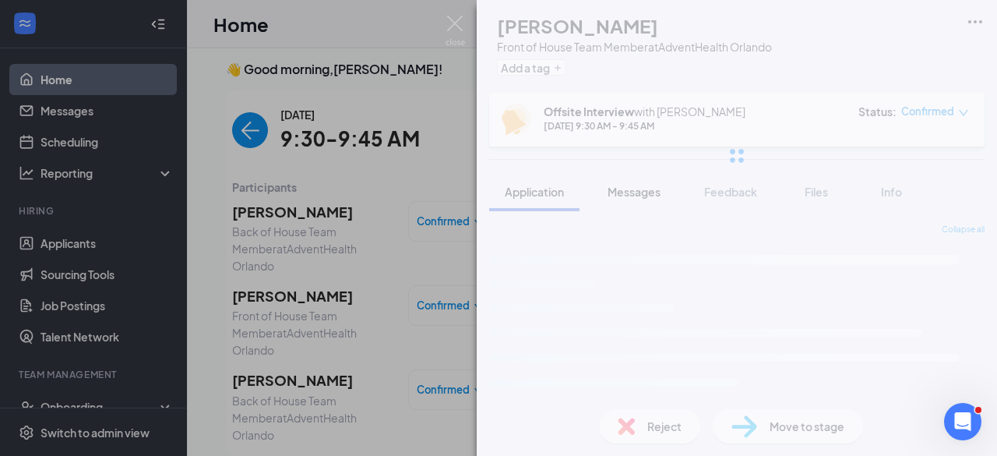
click at [635, 192] on span "Messages" at bounding box center [633, 192] width 53 height 14
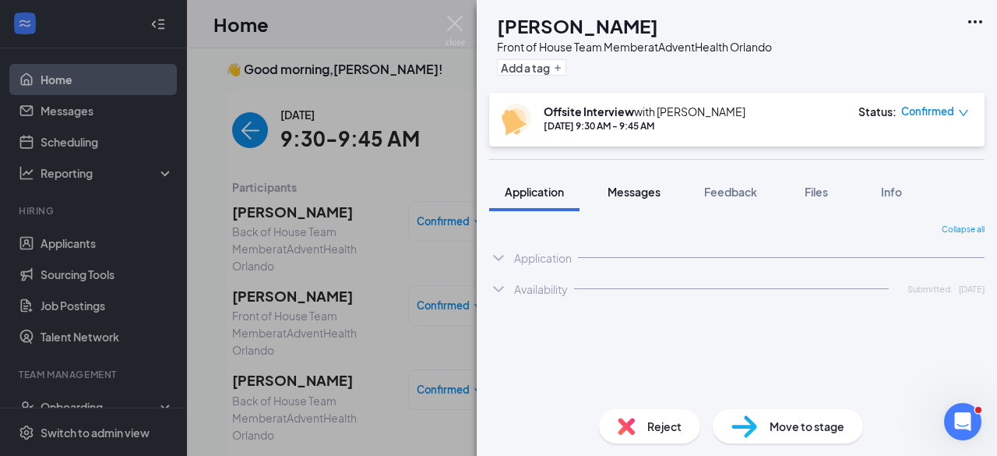
click at [635, 192] on span "Messages" at bounding box center [633, 192] width 53 height 14
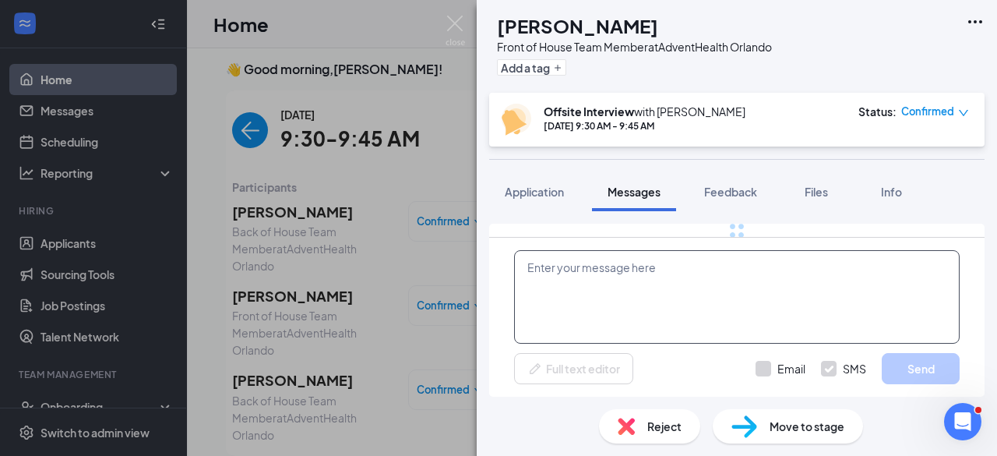
click at [624, 299] on textarea at bounding box center [736, 296] width 445 height 93
paste textarea "***IMPORTANT**** Meeting details The location of the meeting will not be held a…"
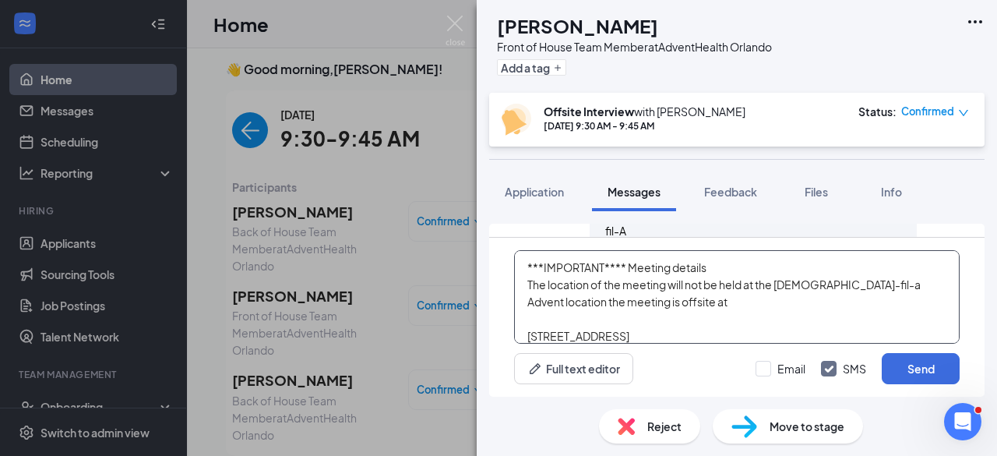
scroll to position [119, 0]
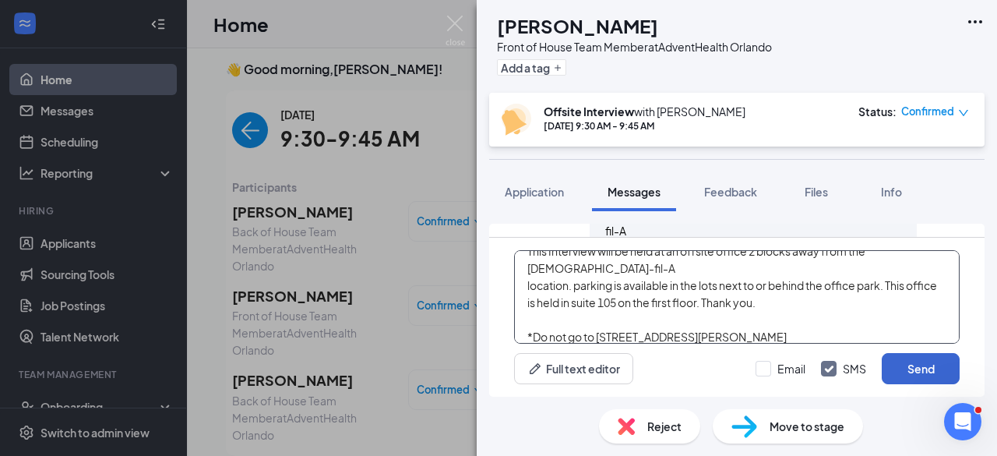
type textarea "***IMPORTANT**** Meeting details The location of the meeting will not be held a…"
click at [910, 363] on button "Send" at bounding box center [921, 368] width 78 height 31
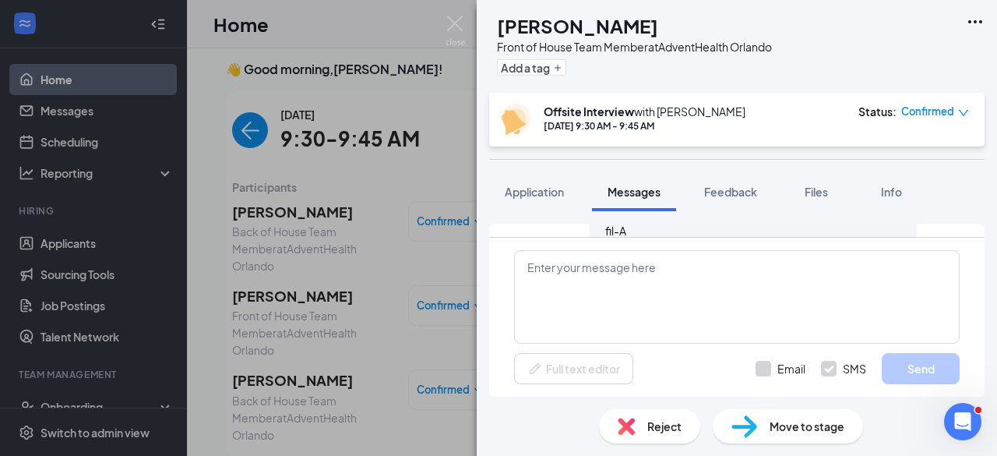
scroll to position [0, 0]
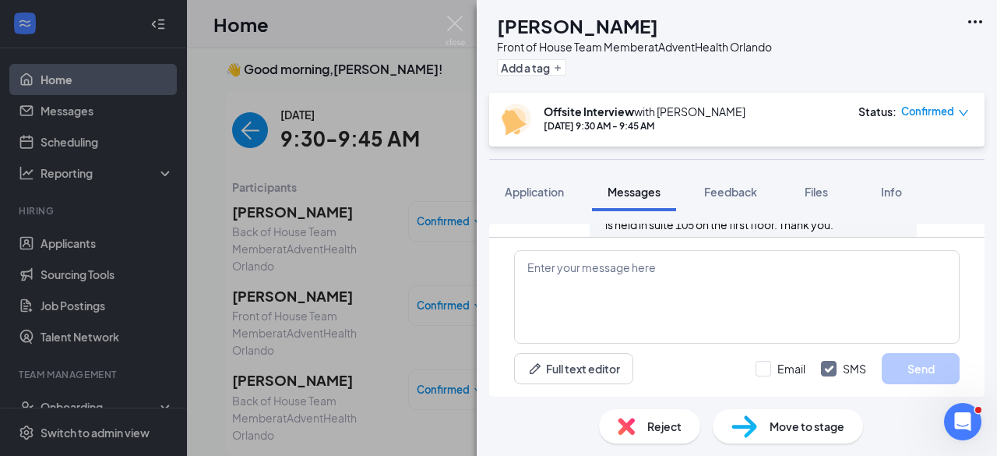
click at [273, 350] on div "JR [PERSON_NAME] Front of House Team Member at AdventHealth Orlando Add a tag O…" at bounding box center [498, 228] width 997 height 456
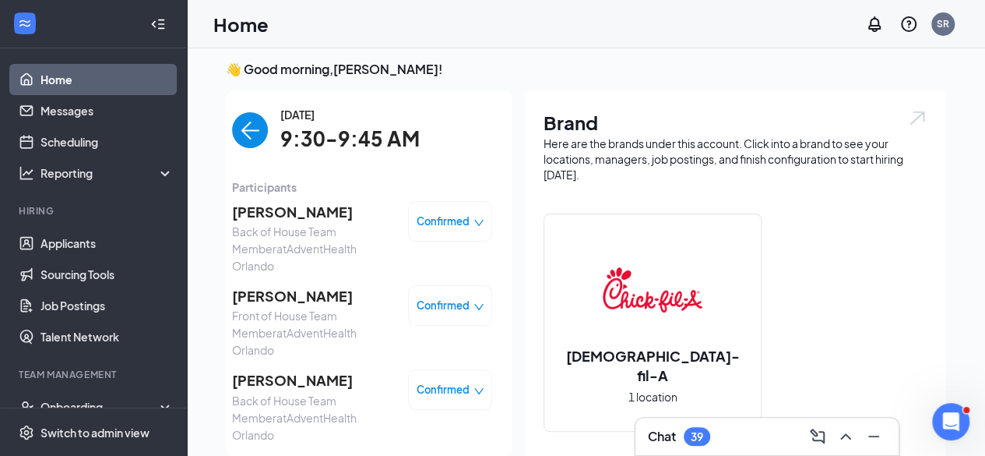
click at [273, 369] on span "[PERSON_NAME]" at bounding box center [314, 380] width 164 height 22
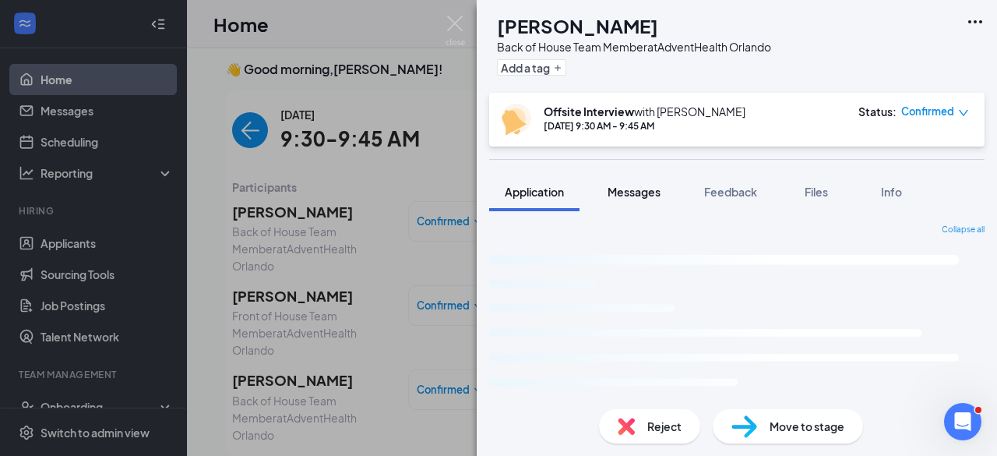
click at [637, 188] on span "Messages" at bounding box center [633, 192] width 53 height 14
click at [653, 193] on span "Messages" at bounding box center [633, 192] width 53 height 14
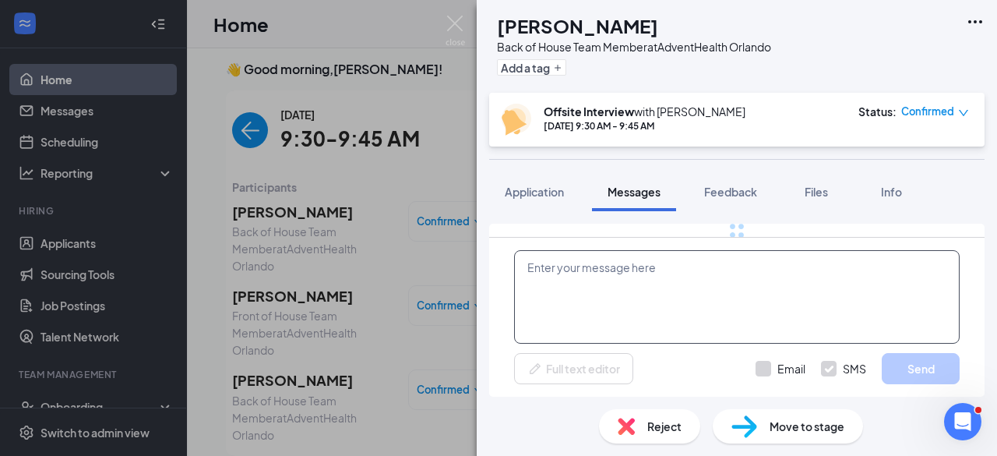
click at [642, 310] on textarea at bounding box center [736, 296] width 445 height 93
paste textarea "***IMPORTANT**** Meeting details The location of the meeting will not be held a…"
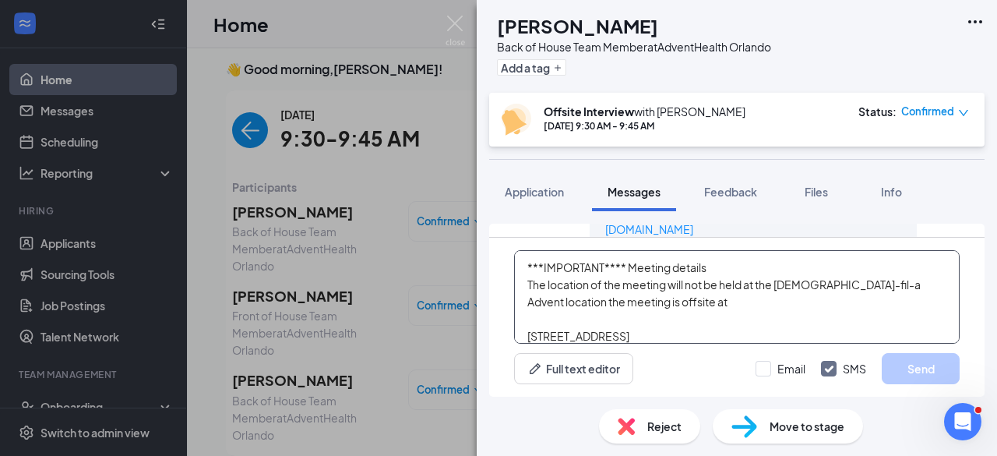
scroll to position [119, 0]
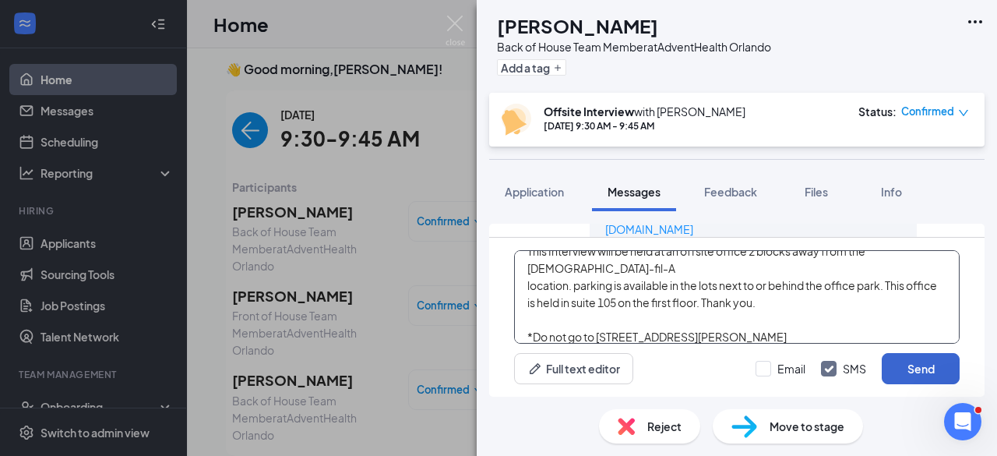
type textarea "***IMPORTANT**** Meeting details The location of the meeting will not be held a…"
click at [910, 364] on button "Send" at bounding box center [921, 368] width 78 height 31
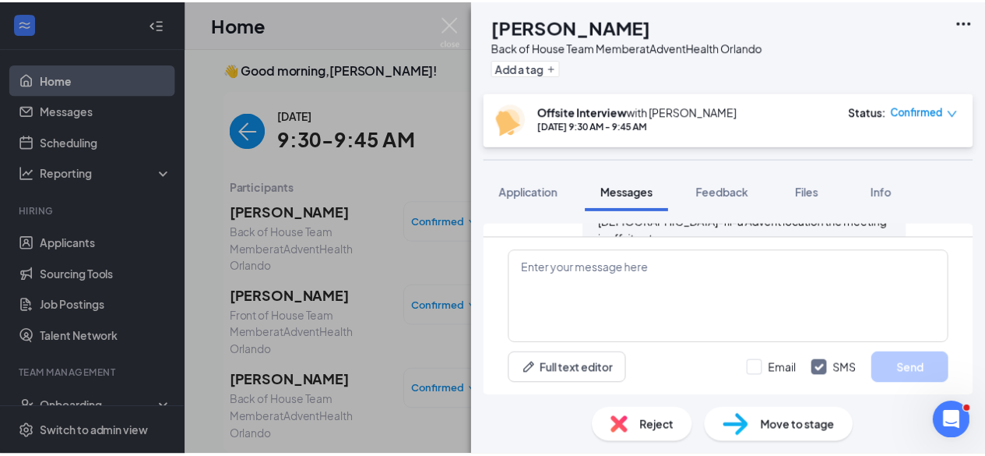
scroll to position [1710, 0]
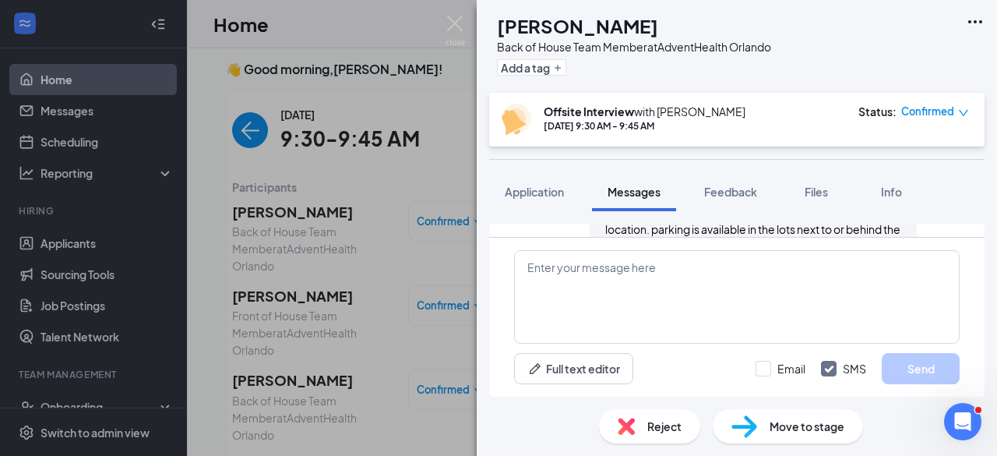
click at [326, 168] on div "EL [PERSON_NAME] Back of House Team Member at AdventHealth Orlando Add a tag Of…" at bounding box center [498, 228] width 997 height 456
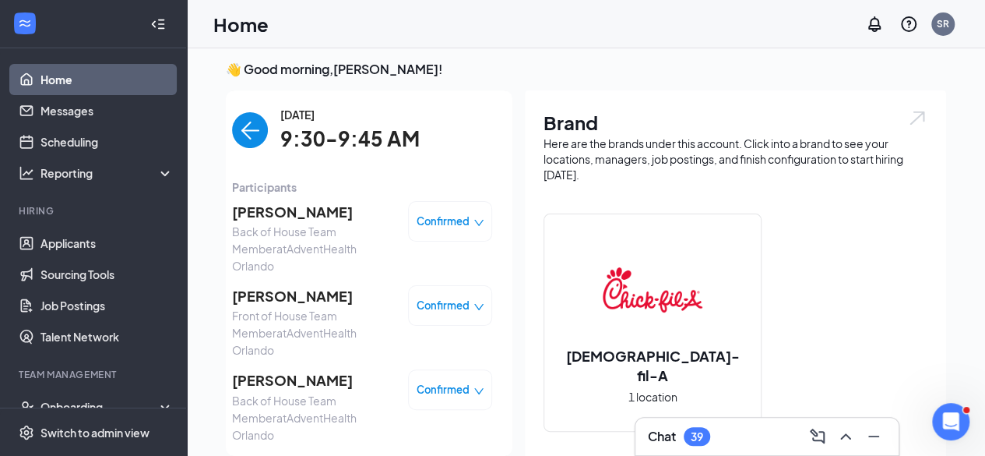
click at [236, 132] on img "back-button" at bounding box center [250, 130] width 36 height 36
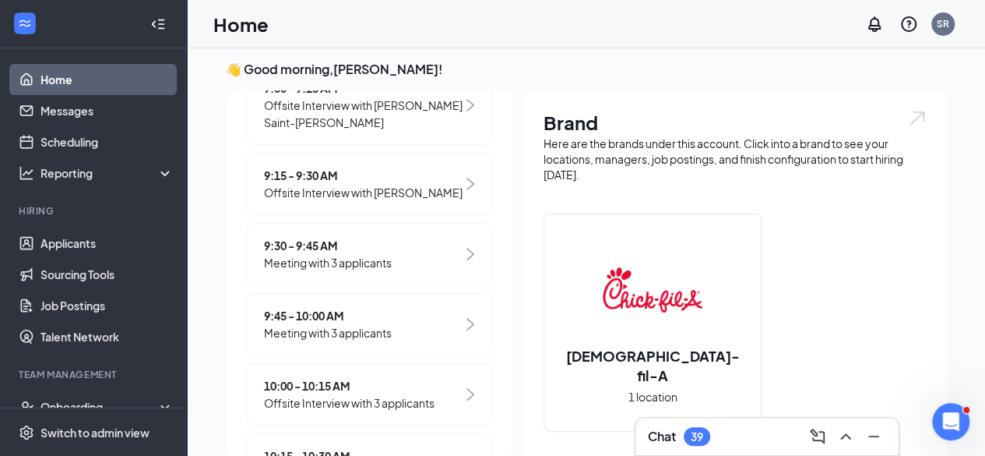
scroll to position [412, 0]
click at [343, 340] on span "Meeting with 3 applicants" at bounding box center [328, 330] width 128 height 17
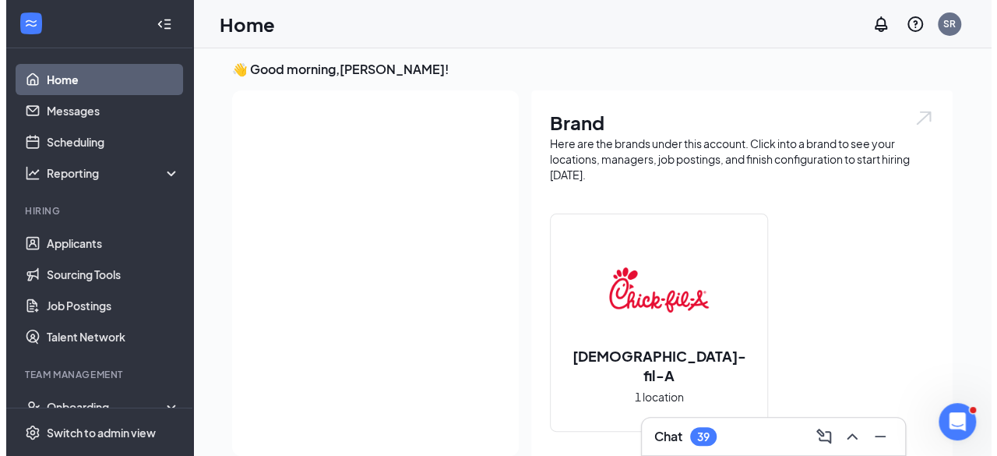
scroll to position [0, 0]
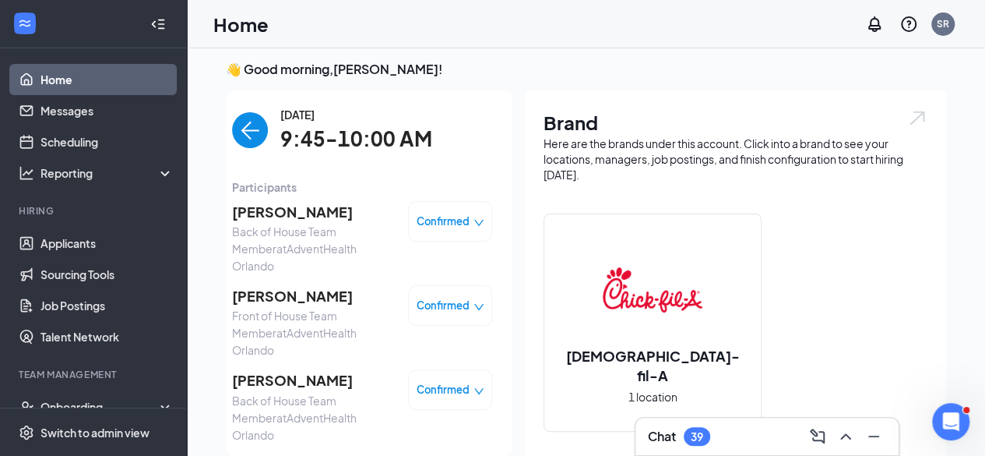
click at [254, 217] on span "[PERSON_NAME]" at bounding box center [314, 212] width 164 height 22
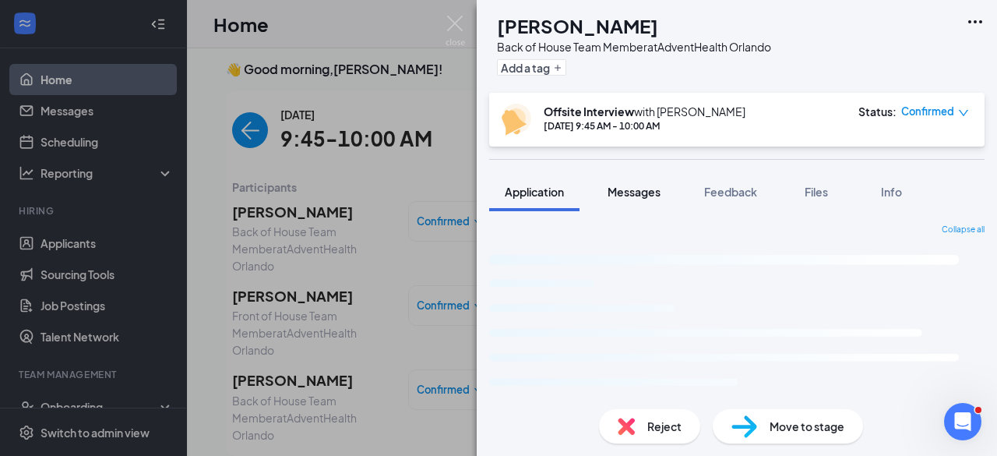
click at [649, 190] on span "Messages" at bounding box center [633, 192] width 53 height 14
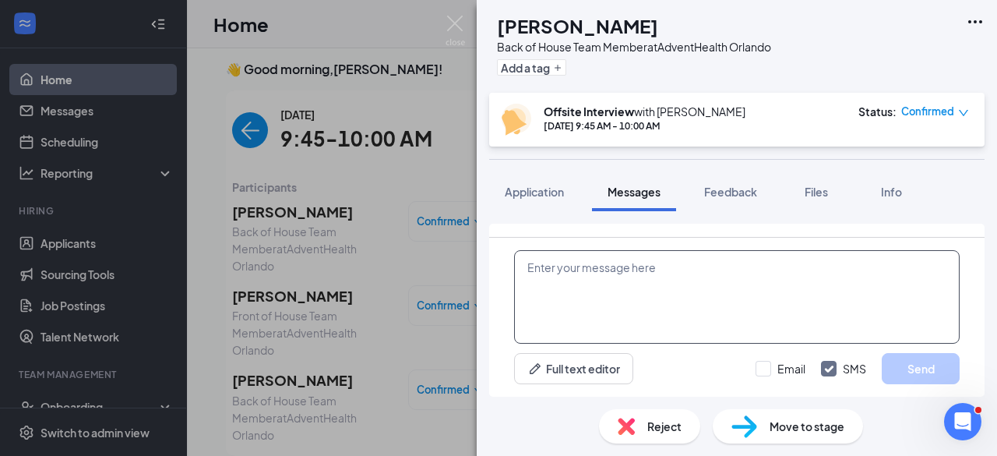
click at [603, 287] on textarea at bounding box center [736, 296] width 445 height 93
paste textarea "***IMPORTANT**** Meeting details The location of the meeting will not be held a…"
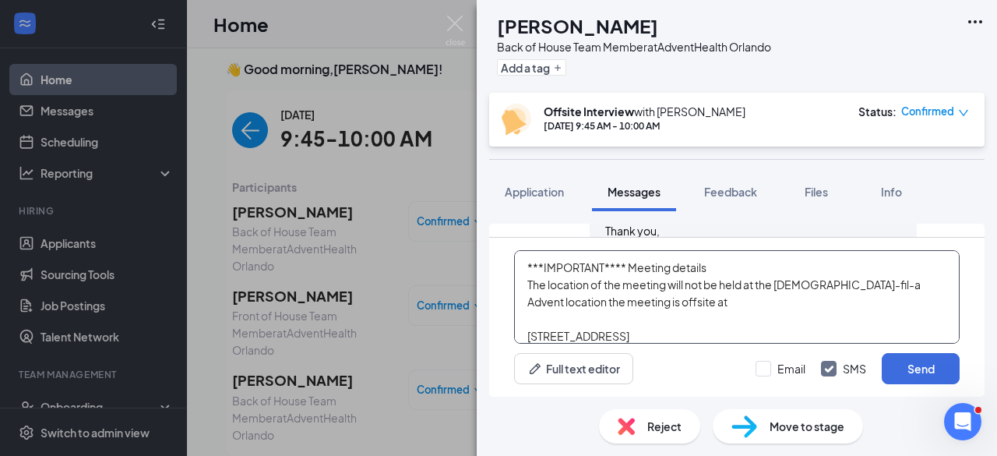
scroll to position [119, 0]
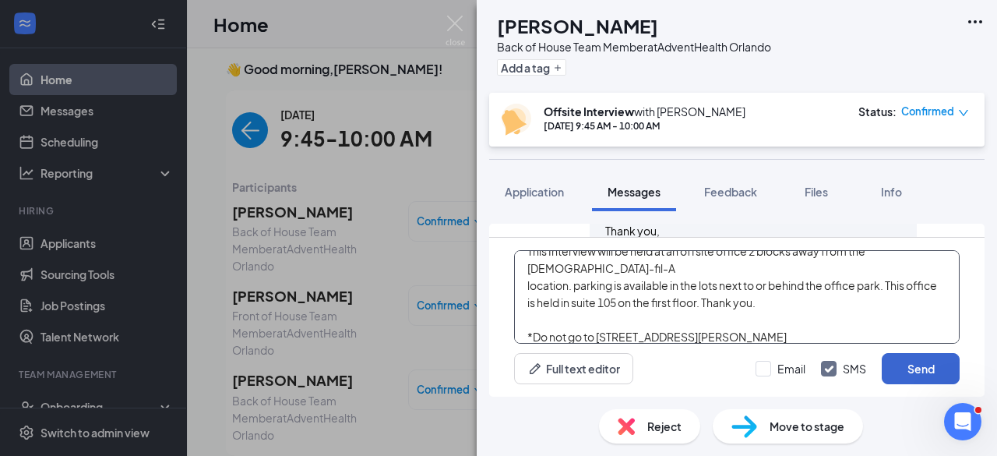
type textarea "***IMPORTANT**** Meeting details The location of the meeting will not be held a…"
click at [927, 364] on button "Send" at bounding box center [921, 368] width 78 height 31
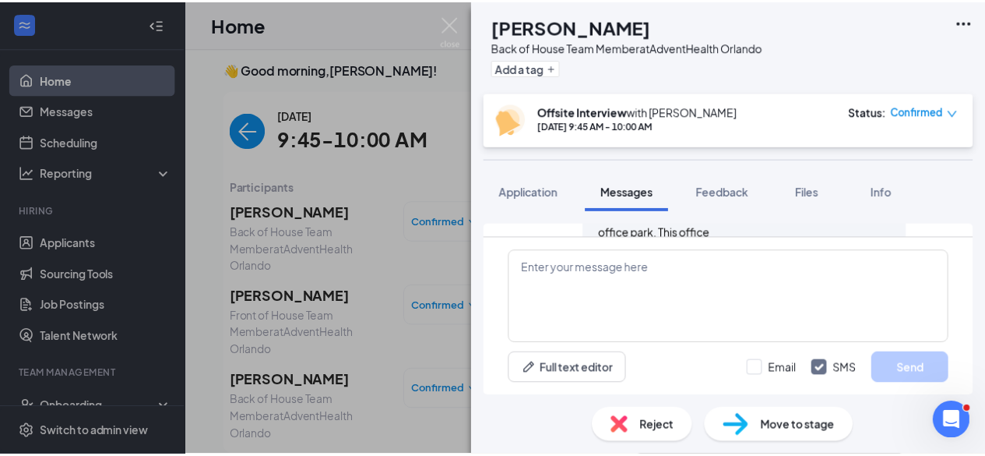
scroll to position [1726, 0]
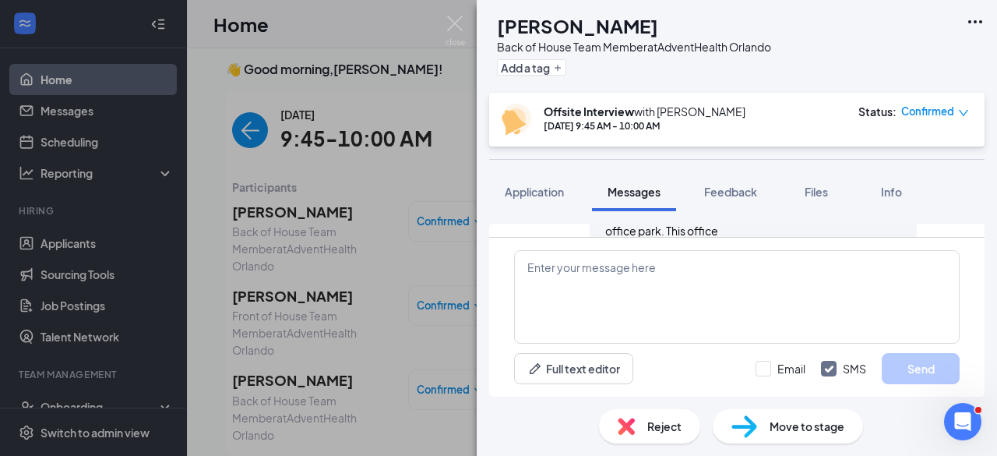
click at [260, 267] on div "SS [PERSON_NAME] Back of House Team Member at AdventHealth Orlando Add a tag Of…" at bounding box center [498, 228] width 997 height 456
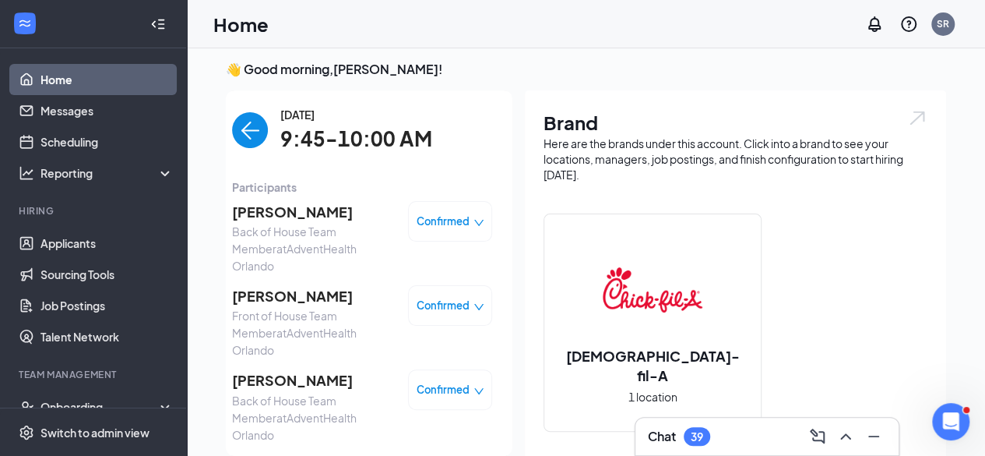
click at [269, 285] on span "[PERSON_NAME]" at bounding box center [314, 296] width 164 height 22
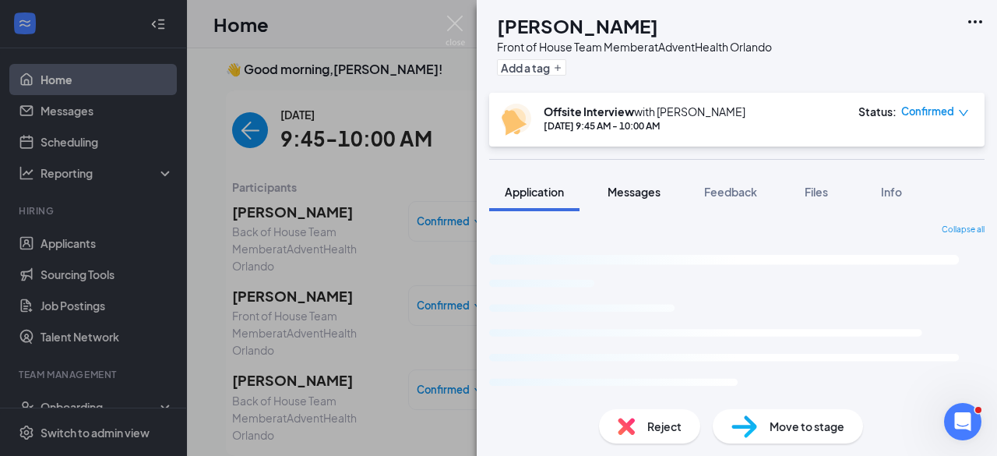
click at [635, 192] on span "Messages" at bounding box center [633, 192] width 53 height 14
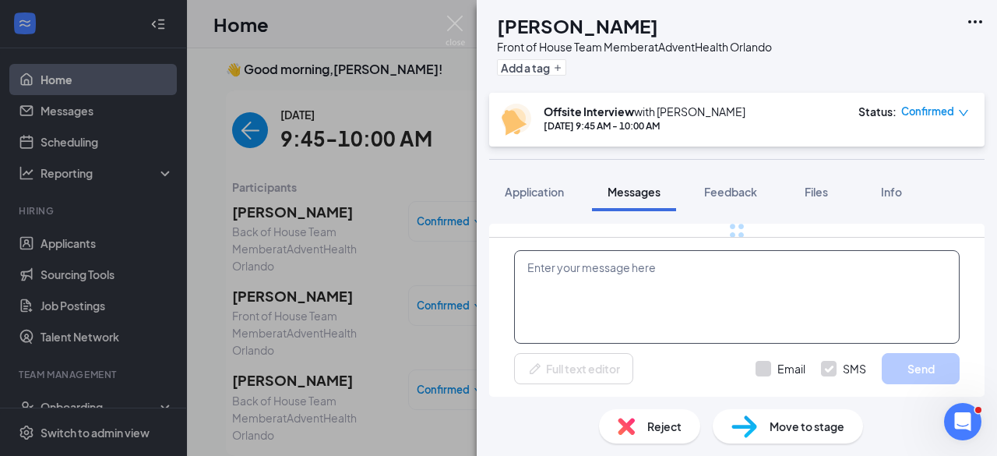
click at [618, 294] on textarea at bounding box center [736, 296] width 445 height 93
paste textarea "***IMPORTANT**** Meeting details The location of the meeting will not be held a…"
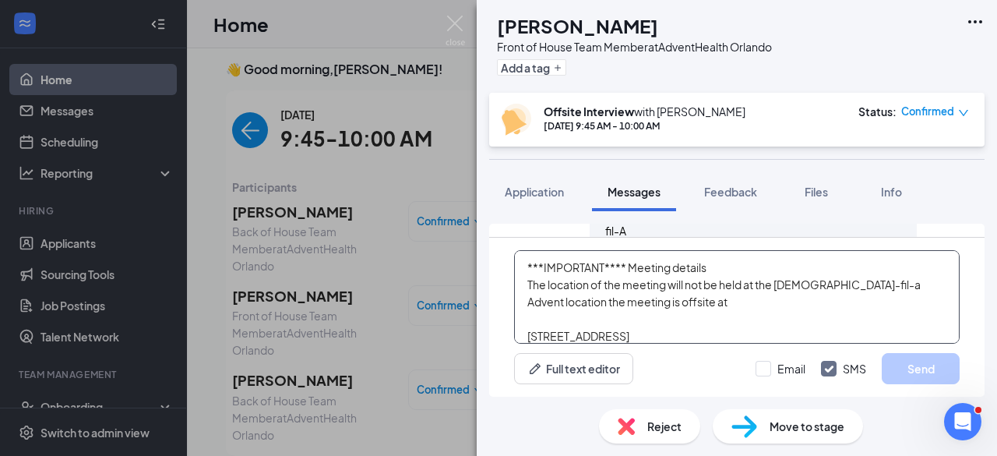
scroll to position [119, 0]
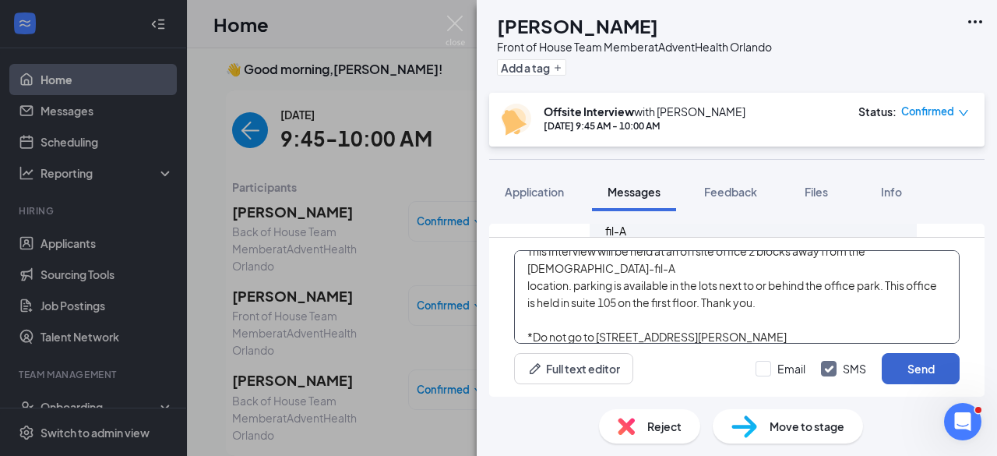
type textarea "***IMPORTANT**** Meeting details The location of the meeting will not be held a…"
click at [923, 372] on button "Send" at bounding box center [921, 368] width 78 height 31
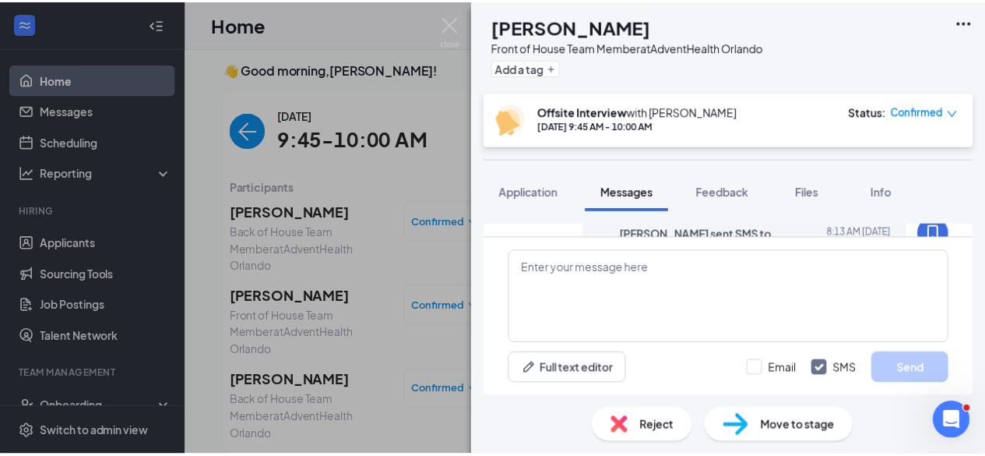
scroll to position [1191, 0]
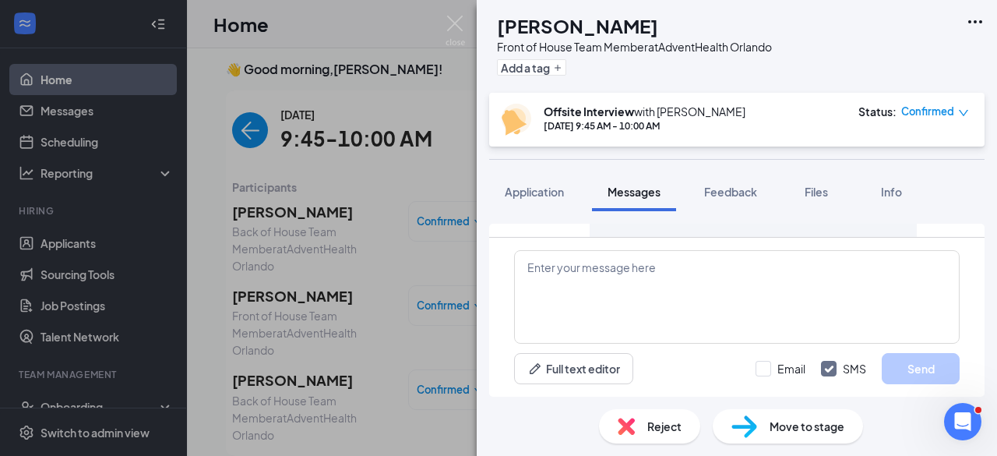
click at [273, 347] on div "BD [PERSON_NAME] Front of House Team Member at AdventHealth Orlando Add a tag O…" at bounding box center [498, 228] width 997 height 456
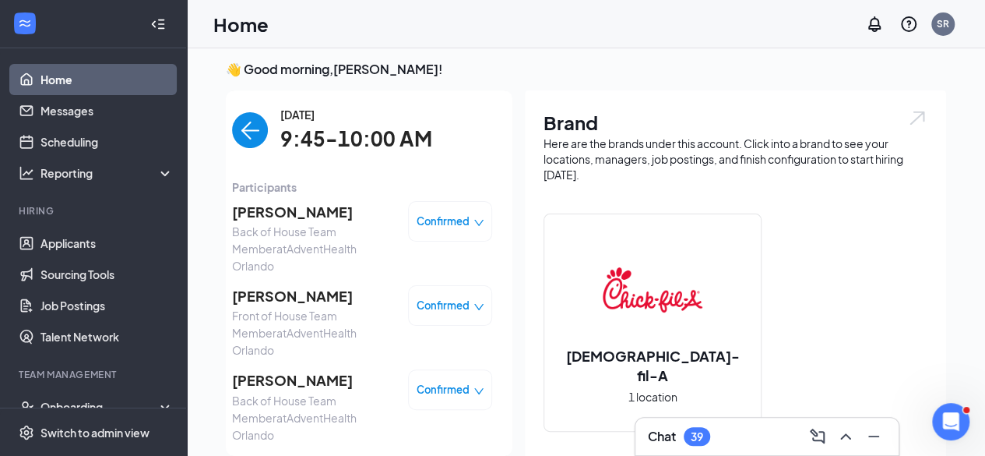
click at [273, 369] on span "[PERSON_NAME]" at bounding box center [314, 380] width 164 height 22
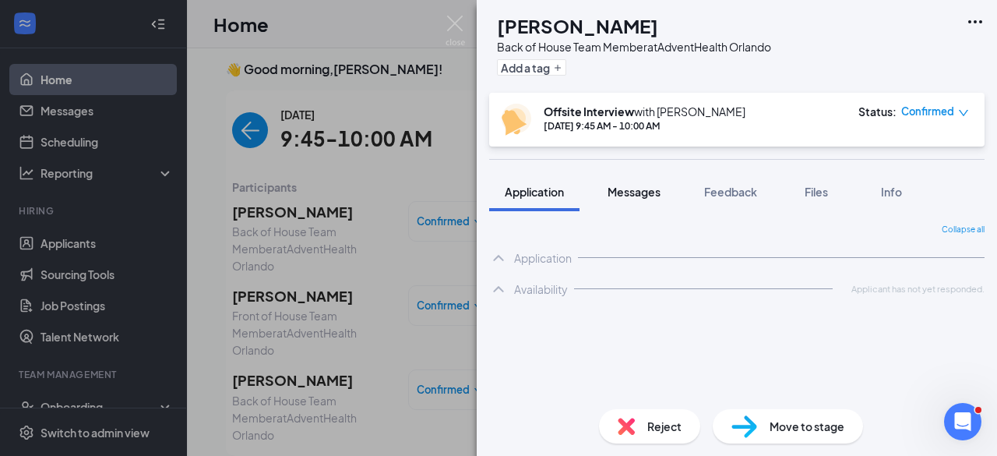
click at [626, 189] on span "Messages" at bounding box center [633, 192] width 53 height 14
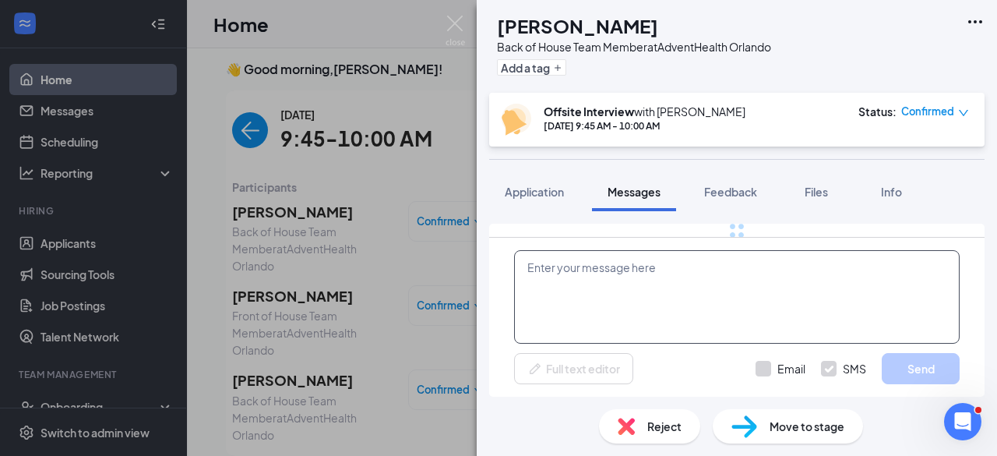
click at [641, 300] on textarea at bounding box center [736, 296] width 445 height 93
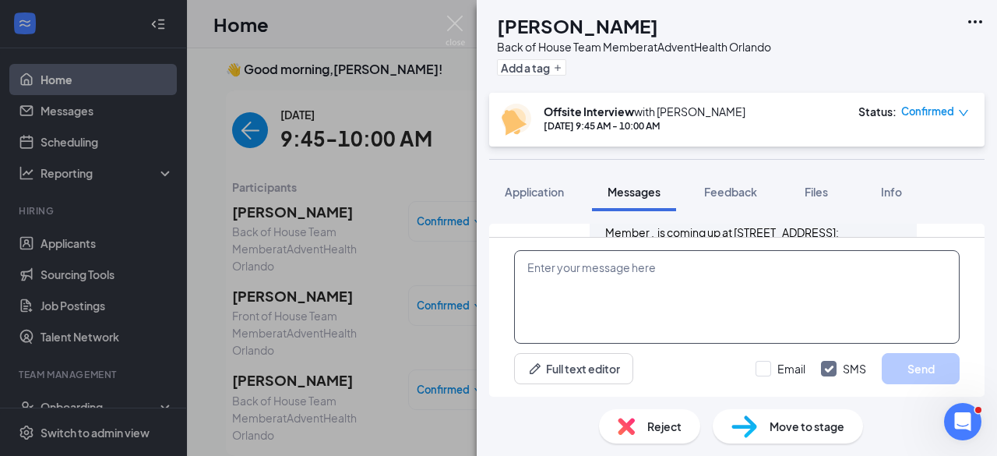
scroll to position [1420, 0]
paste textarea "***IMPORTANT**** Meeting details The location of the meeting will not be held a…"
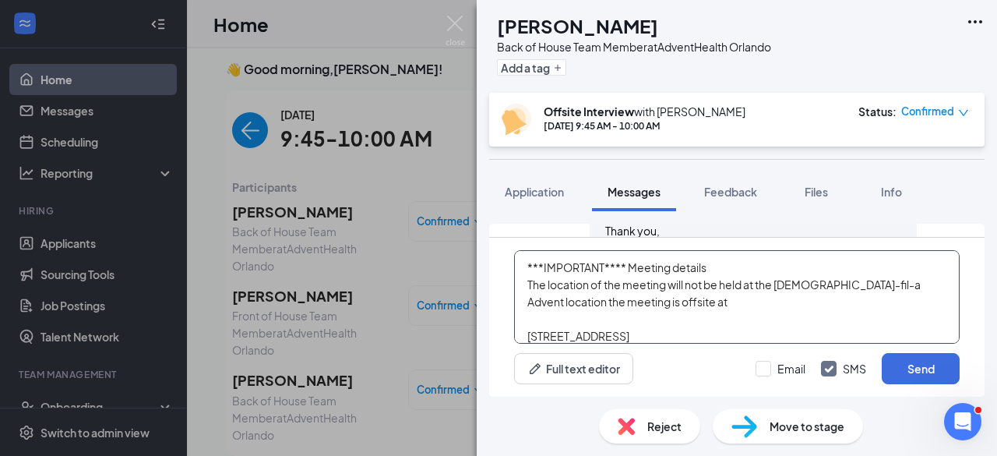
scroll to position [119, 0]
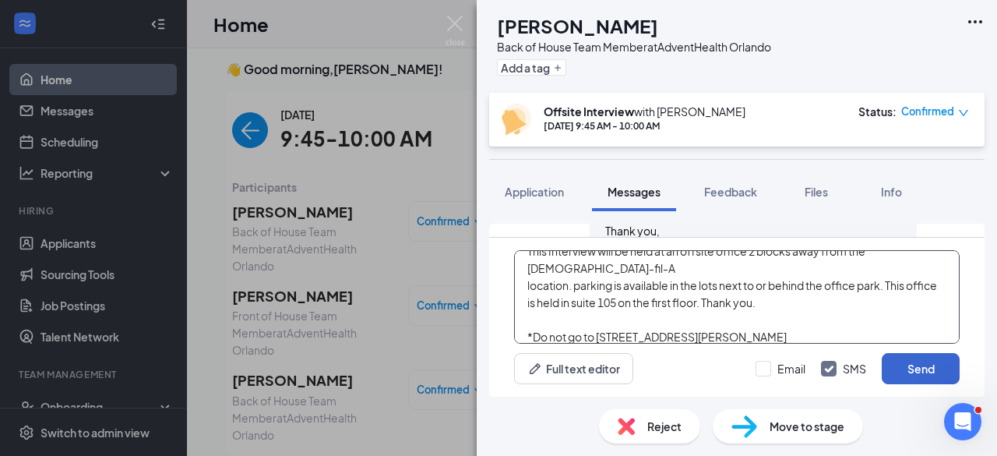
type textarea "***IMPORTANT**** Meeting details The location of the meeting will not be held a…"
click at [926, 378] on button "Send" at bounding box center [921, 368] width 78 height 31
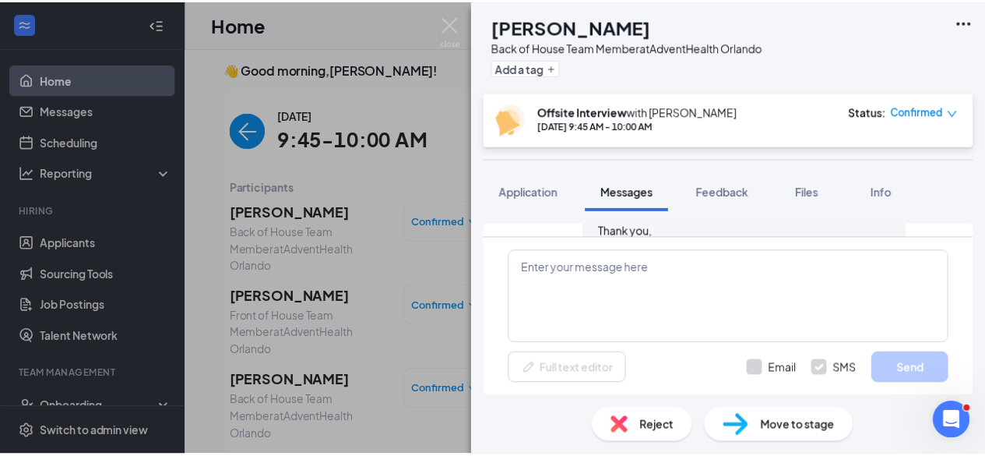
scroll to position [0, 0]
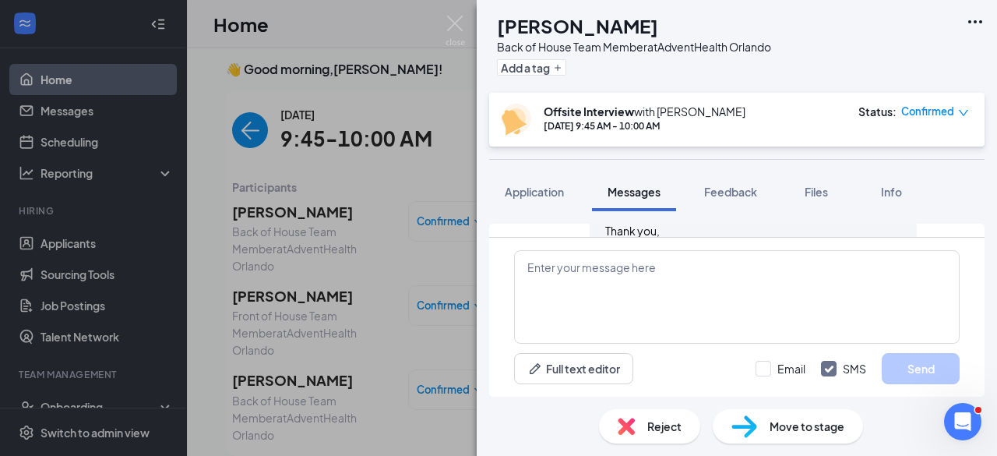
click at [273, 177] on div "LR [PERSON_NAME] Back of House Team Member at AdventHealth Orlando Add a tag Of…" at bounding box center [498, 228] width 997 height 456
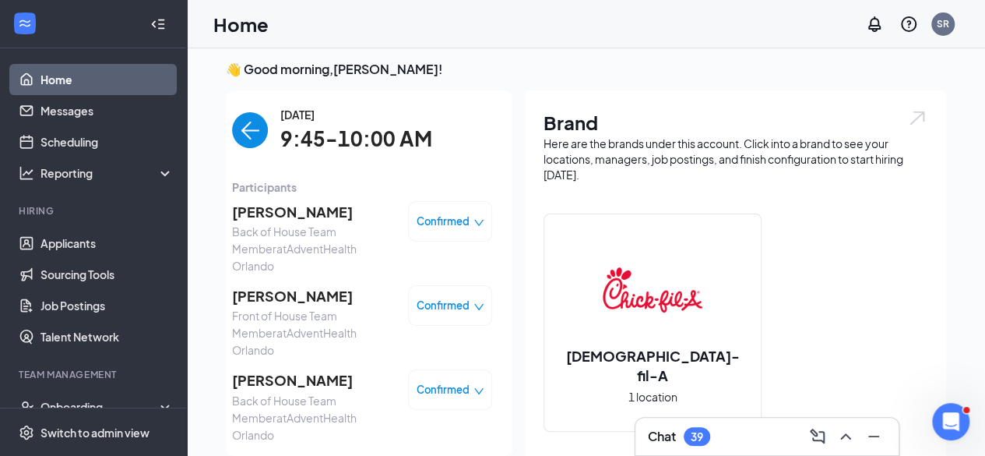
click at [240, 132] on img "back-button" at bounding box center [250, 130] width 36 height 36
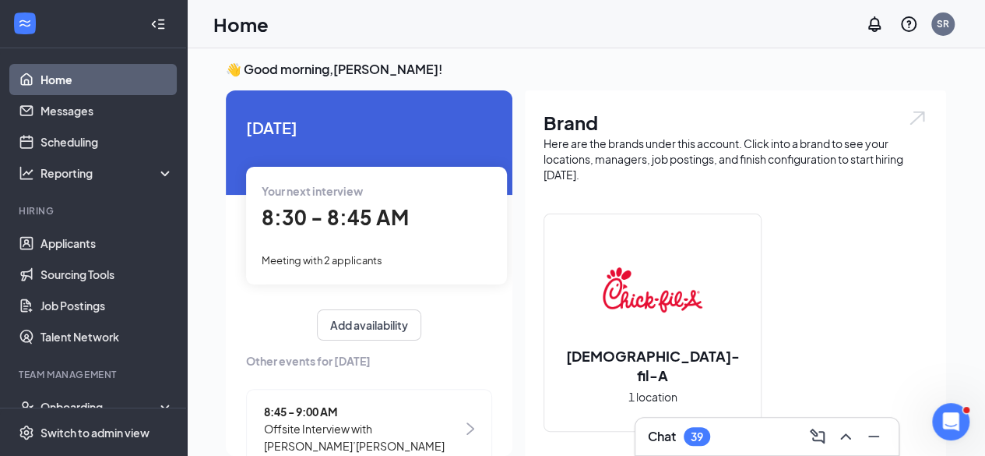
scroll to position [495, 0]
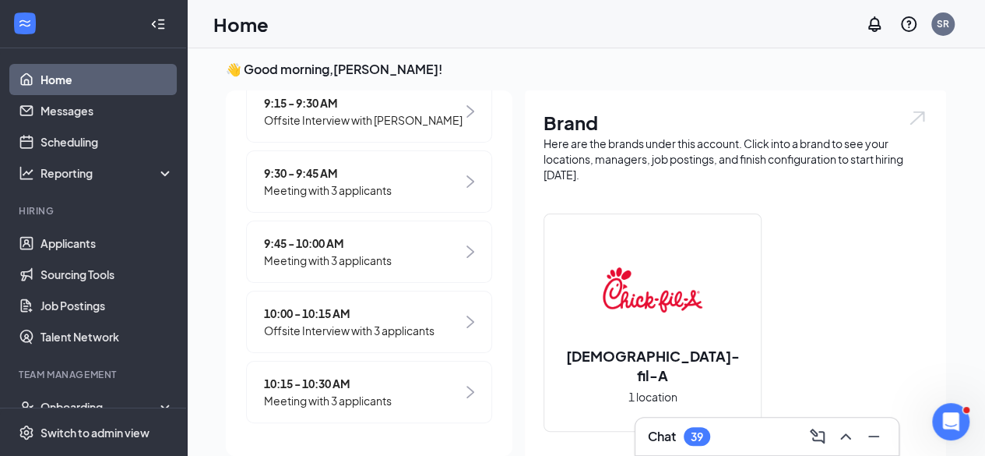
click at [341, 320] on span "10:00 - 10:15 AM" at bounding box center [349, 312] width 171 height 17
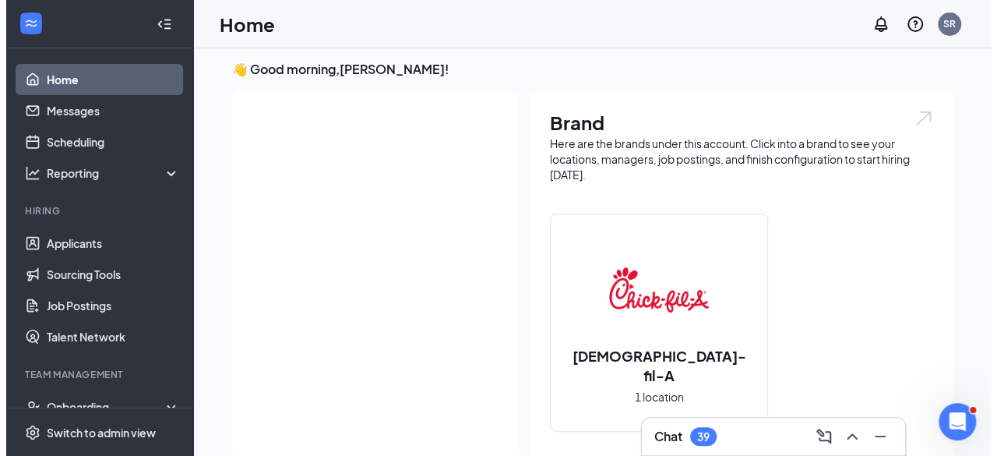
scroll to position [0, 0]
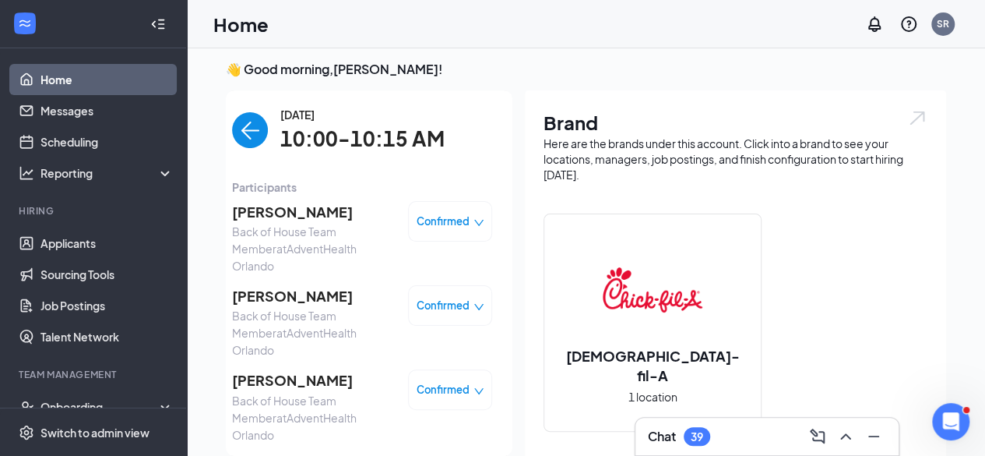
click at [290, 211] on span "[PERSON_NAME]" at bounding box center [314, 212] width 164 height 22
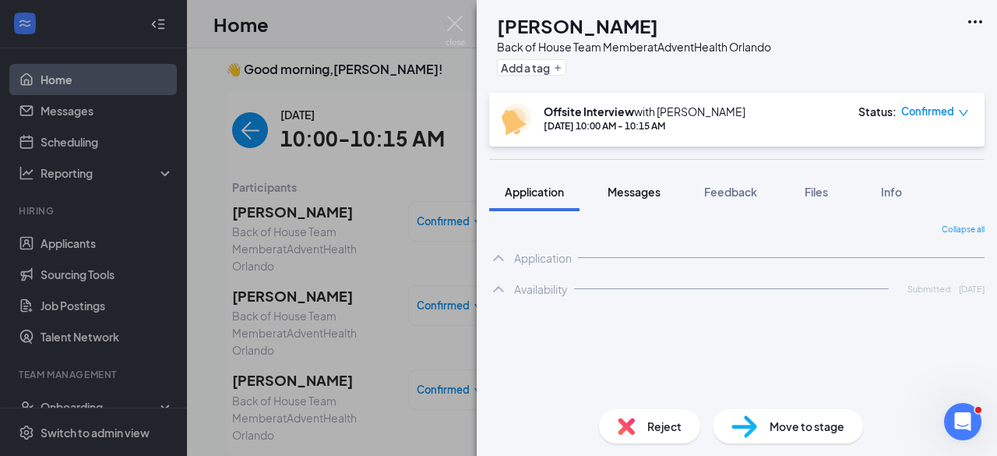
click at [626, 192] on span "Messages" at bounding box center [633, 192] width 53 height 14
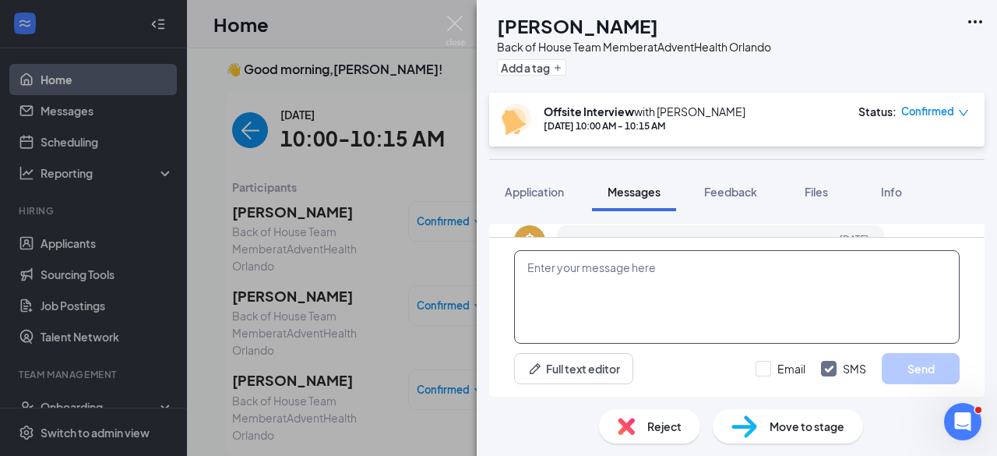
click at [645, 309] on textarea at bounding box center [736, 296] width 445 height 93
paste textarea "***IMPORTANT**** Meeting details The location of the meeting will not be held a…"
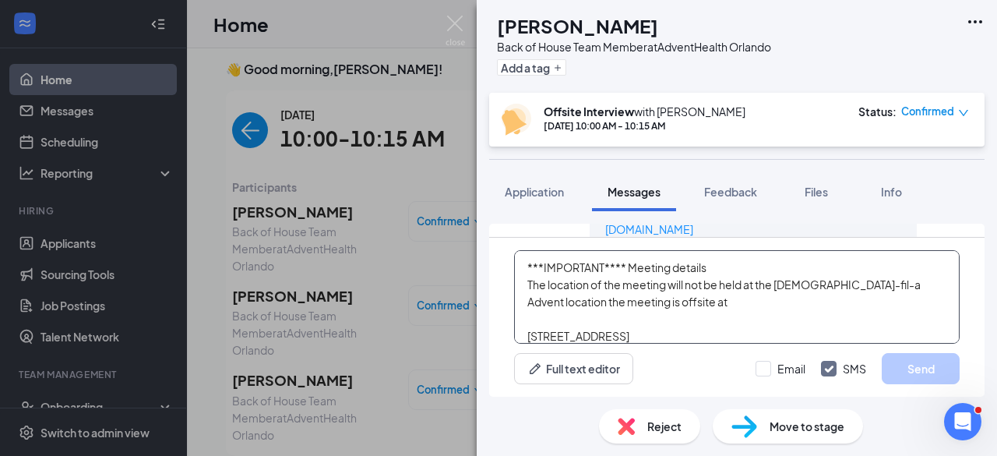
scroll to position [119, 0]
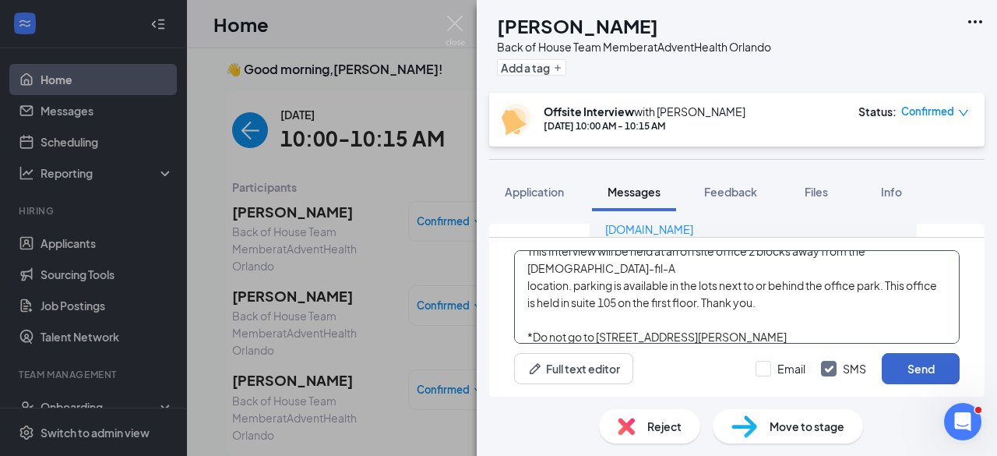
type textarea "***IMPORTANT**** Meeting details The location of the meeting will not be held a…"
click at [923, 368] on button "Send" at bounding box center [921, 368] width 78 height 31
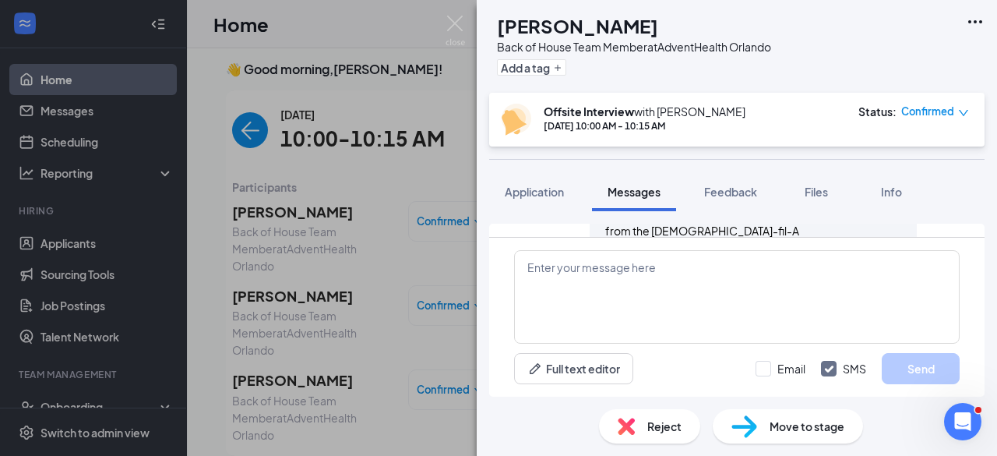
scroll to position [1710, 0]
click at [280, 280] on div "MP [PERSON_NAME] Back of House Team Member at AdventHealth Orlando Add a tag Of…" at bounding box center [498, 228] width 997 height 456
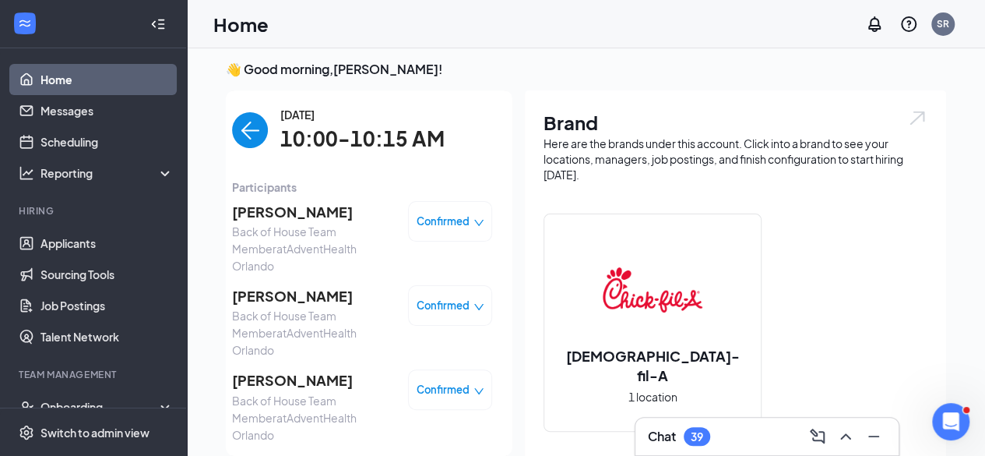
click at [262, 285] on span "[PERSON_NAME]" at bounding box center [314, 296] width 164 height 22
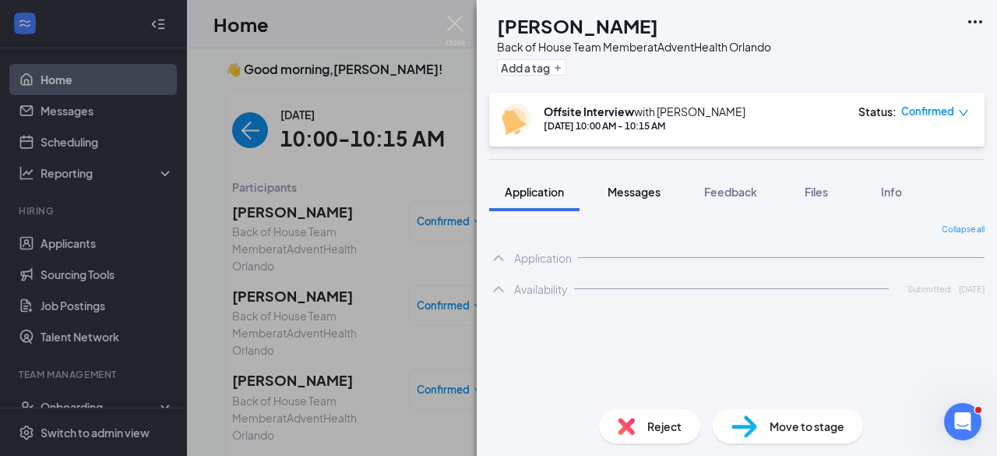
click at [631, 192] on span "Messages" at bounding box center [633, 192] width 53 height 14
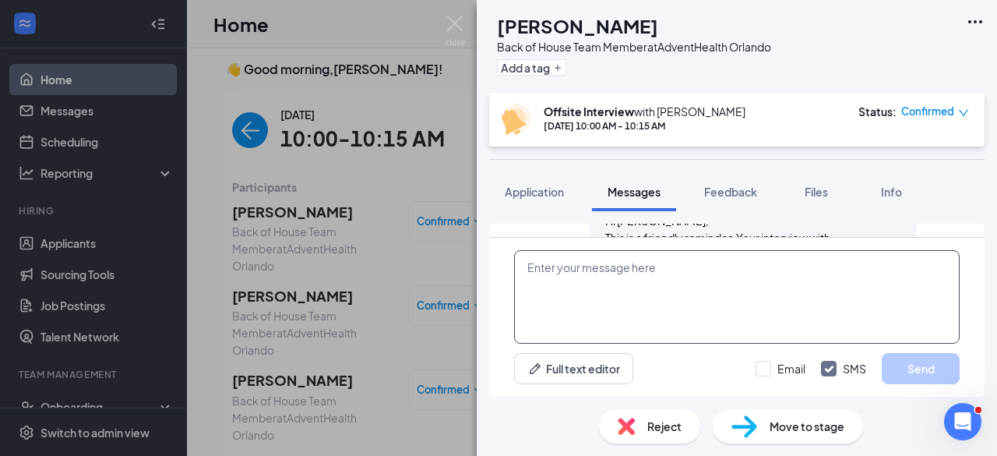
click at [646, 308] on textarea at bounding box center [736, 296] width 445 height 93
paste textarea "***IMPORTANT**** Meeting details The location of the meeting will not be held a…"
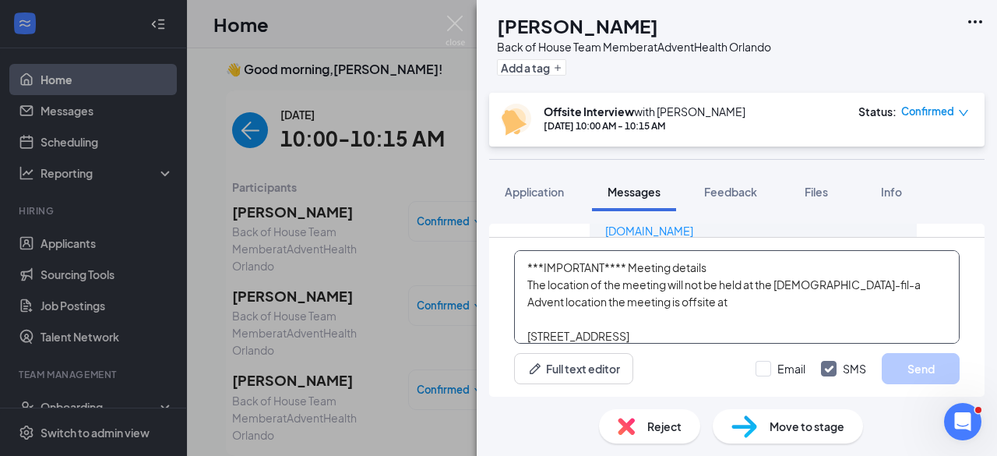
scroll to position [119, 0]
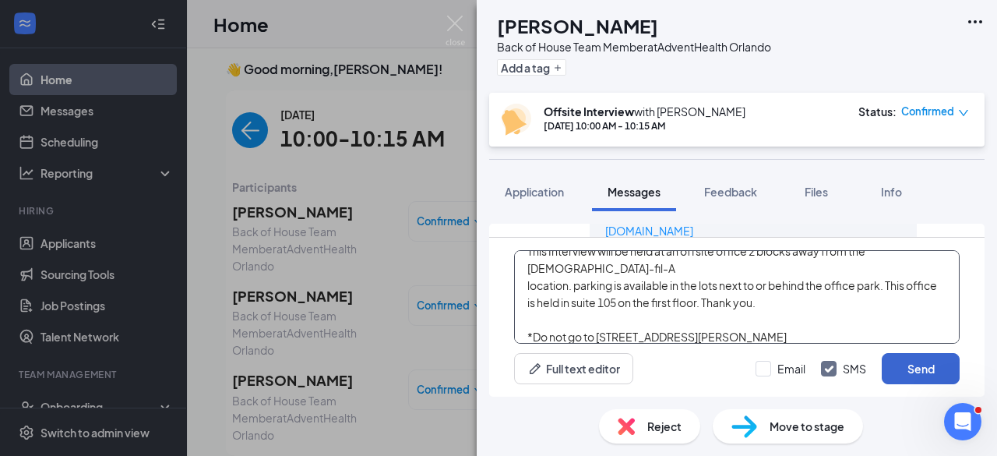
type textarea "***IMPORTANT**** Meeting details The location of the meeting will not be held a…"
click at [919, 362] on button "Send" at bounding box center [921, 368] width 78 height 31
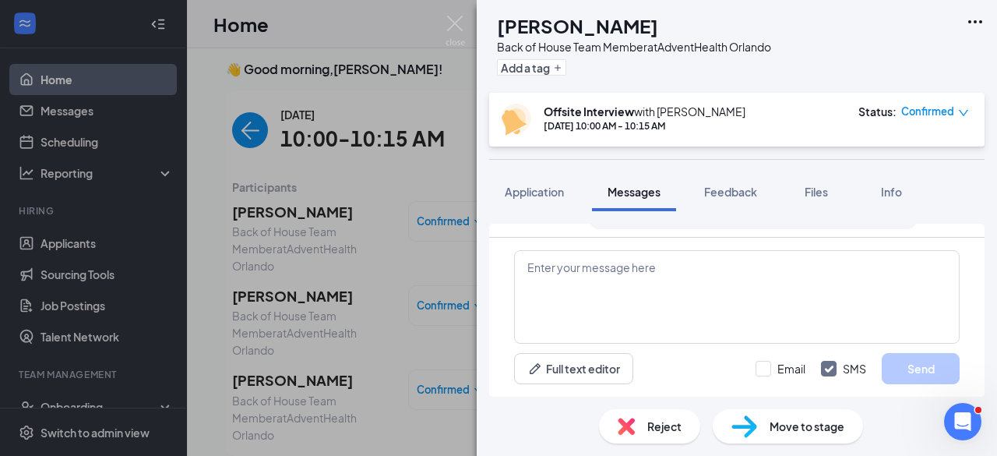
scroll to position [1685, 0]
click at [279, 344] on div "IS [PERSON_NAME] Back of House Team Member at AdventHealth Orlando Add a tag Of…" at bounding box center [498, 228] width 997 height 456
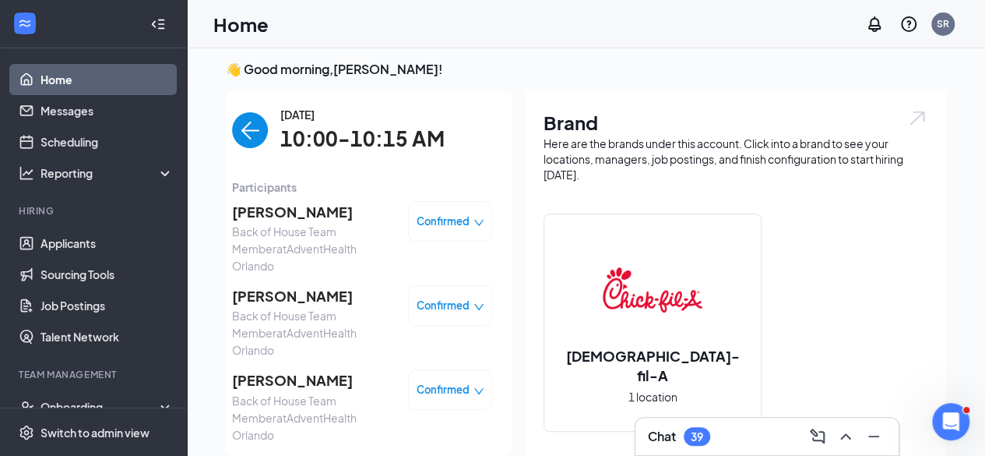
click at [265, 369] on span "[PERSON_NAME]" at bounding box center [314, 380] width 164 height 22
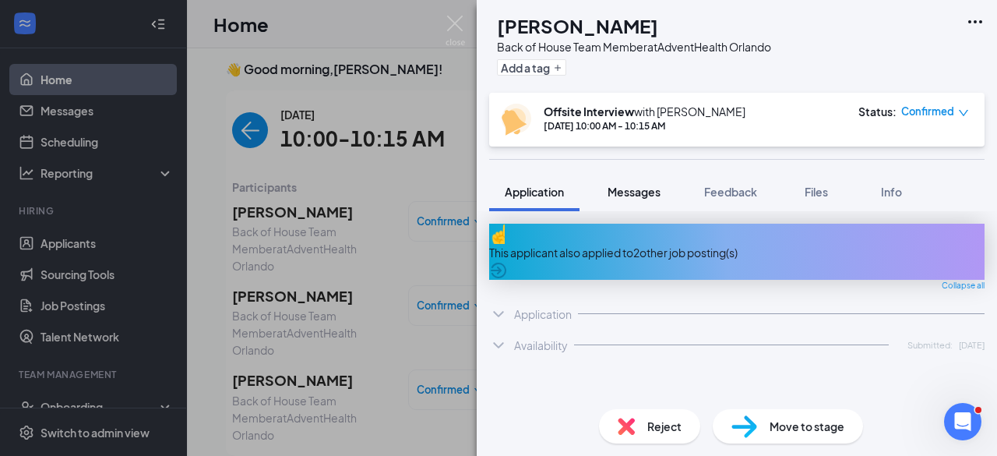
click at [635, 186] on span "Messages" at bounding box center [633, 192] width 53 height 14
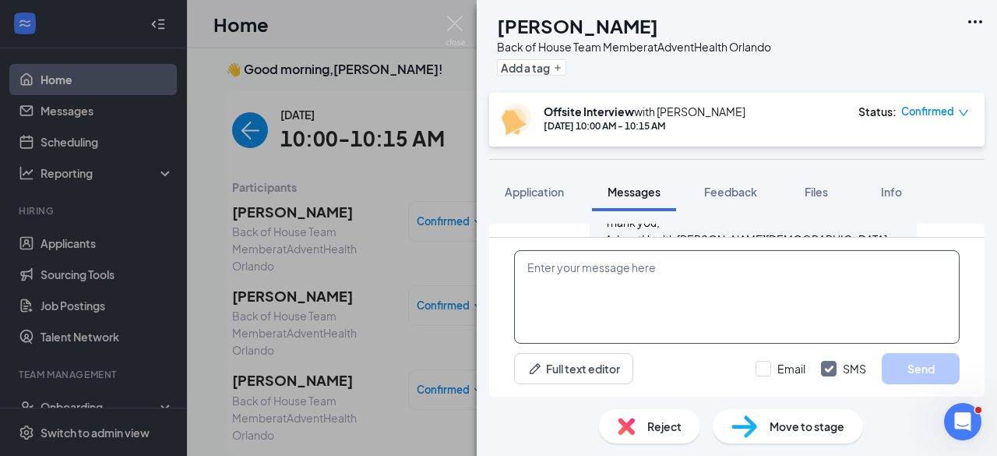
click at [618, 278] on textarea at bounding box center [736, 296] width 445 height 93
paste textarea "***IMPORTANT**** Meeting details The location of the meeting will not be held a…"
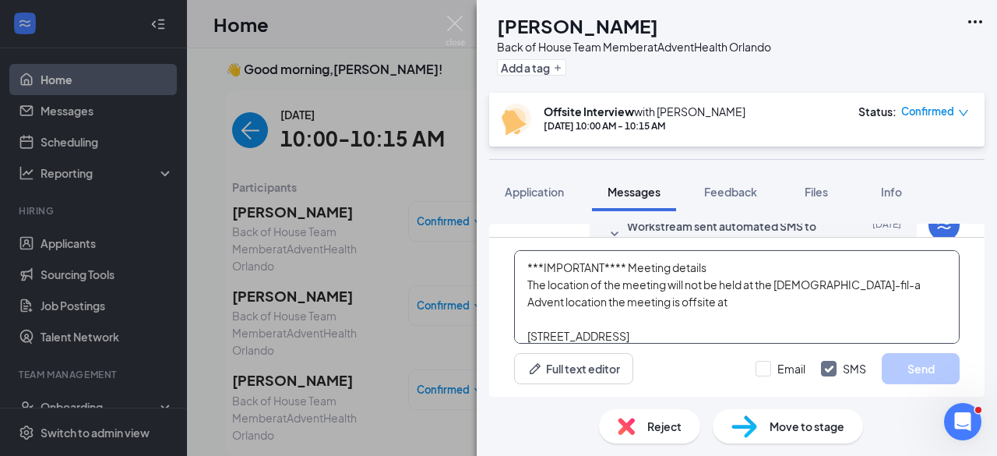
scroll to position [119, 0]
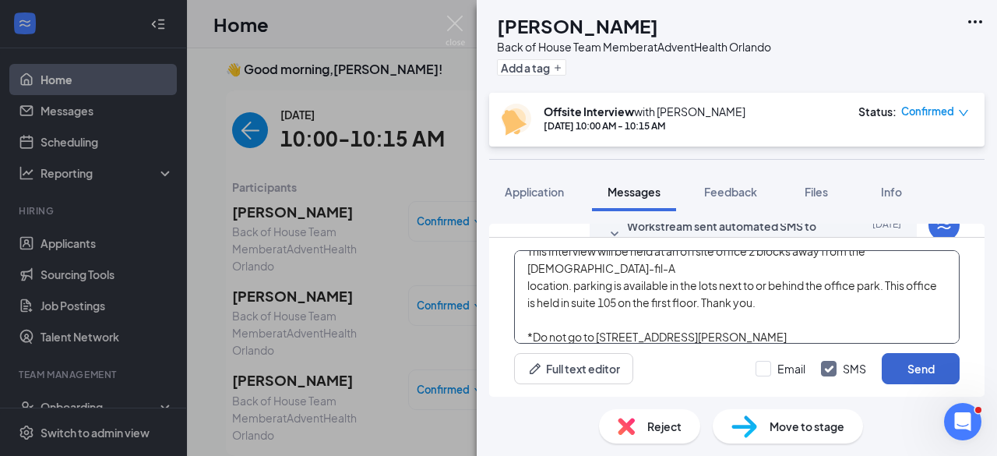
type textarea "***IMPORTANT**** Meeting details The location of the meeting will not be held a…"
click at [933, 375] on button "Send" at bounding box center [921, 368] width 78 height 31
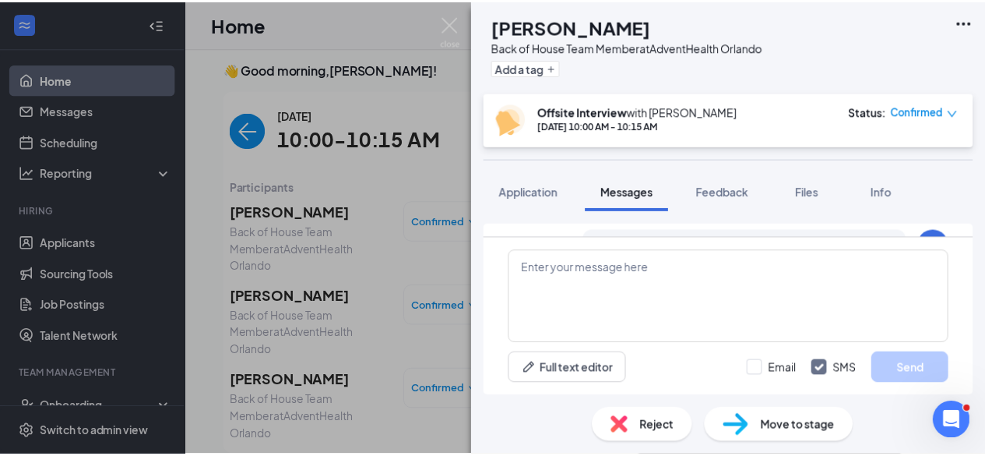
scroll to position [1772, 0]
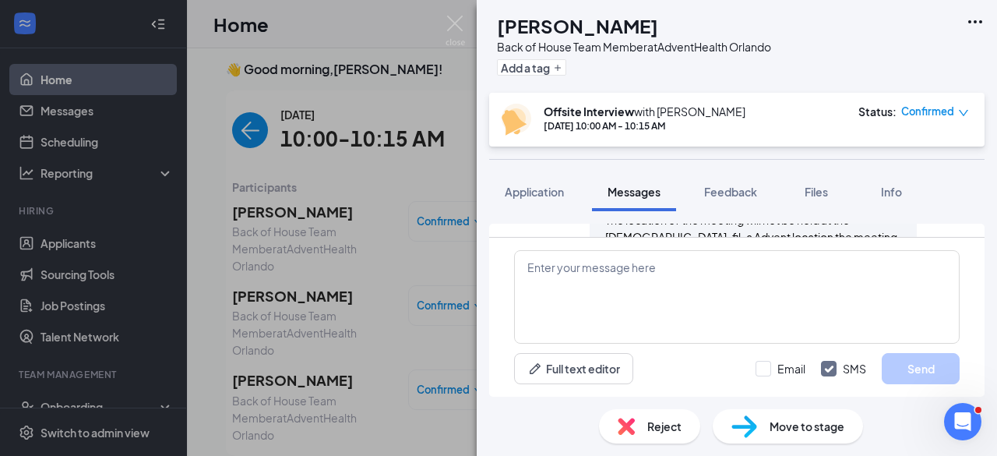
click at [324, 293] on div "EP [PERSON_NAME] Back of House Team Member at AdventHealth Orlando Add a tag Of…" at bounding box center [498, 228] width 997 height 456
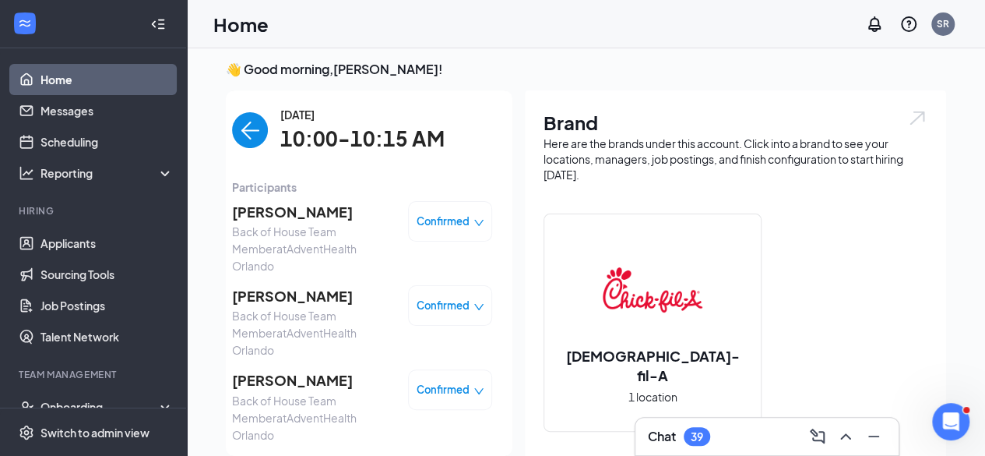
click at [232, 132] on img "back-button" at bounding box center [250, 130] width 36 height 36
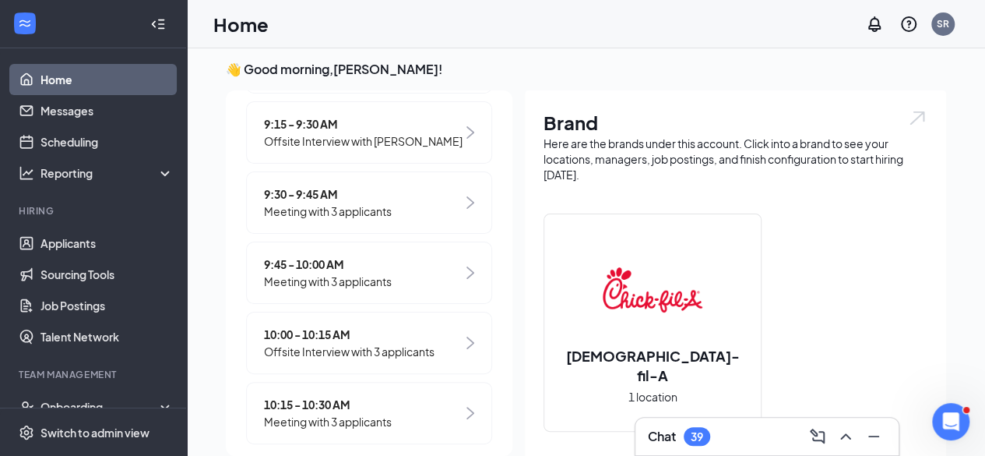
scroll to position [495, 0]
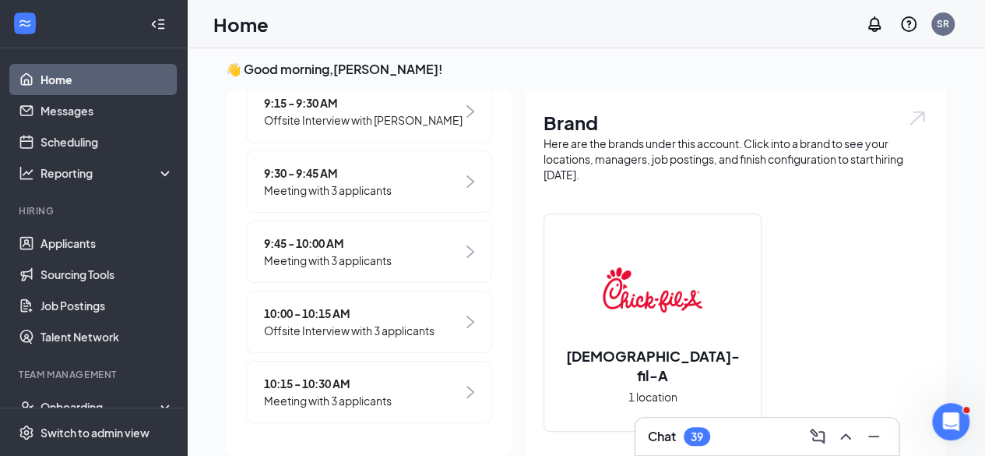
click at [322, 407] on span "Meeting with 3 applicants" at bounding box center [328, 400] width 128 height 17
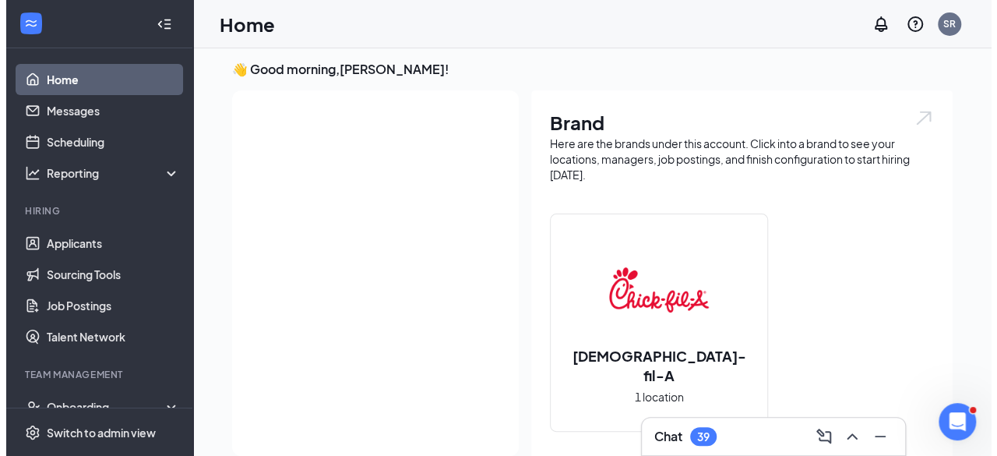
scroll to position [0, 0]
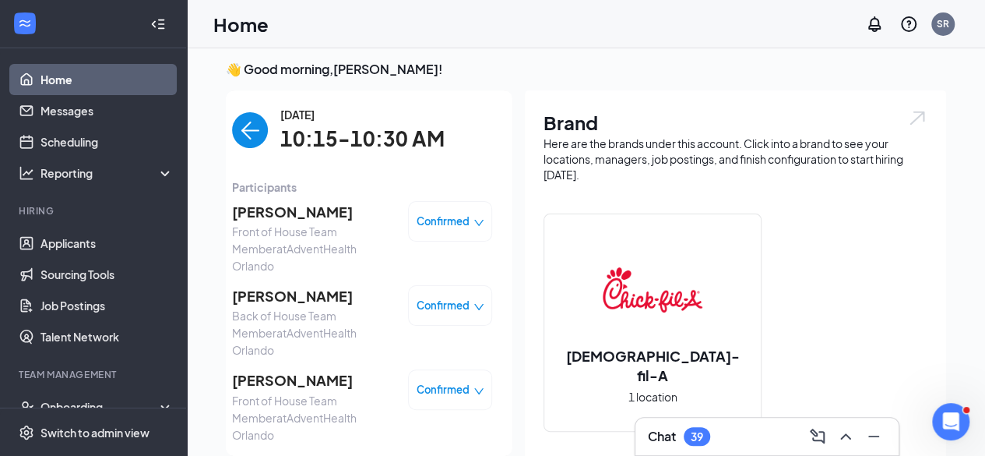
click at [262, 213] on span "[PERSON_NAME]" at bounding box center [314, 212] width 164 height 22
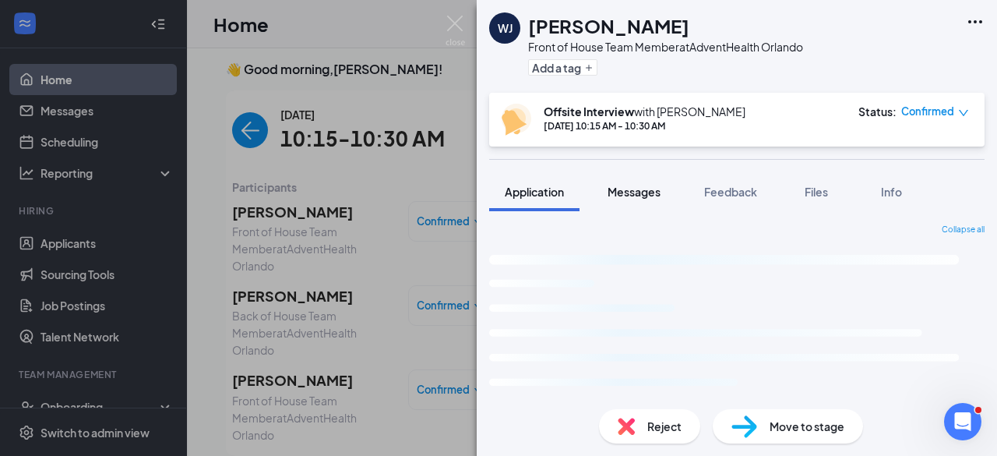
click at [623, 194] on span "Messages" at bounding box center [633, 192] width 53 height 14
click at [640, 191] on span "Messages" at bounding box center [633, 192] width 53 height 14
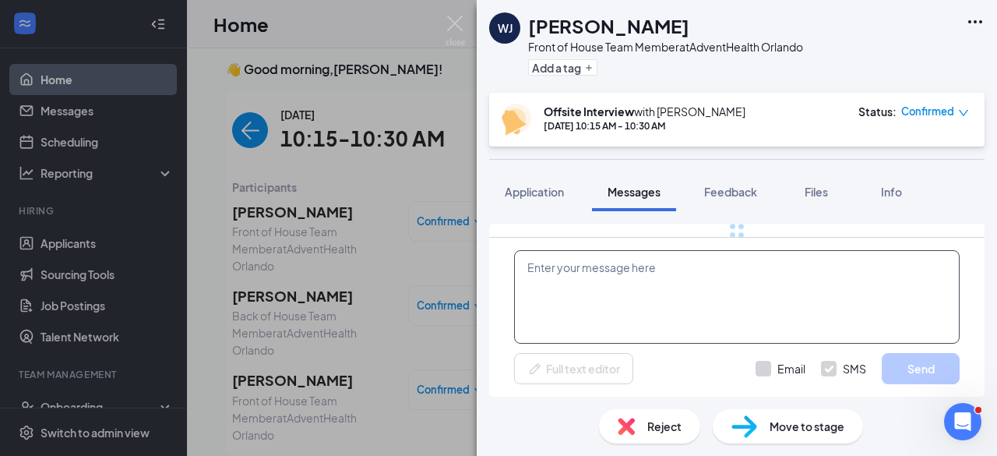
click at [635, 287] on textarea at bounding box center [736, 296] width 445 height 93
paste textarea "***IMPORTANT**** Meeting details The location of the meeting will not be held a…"
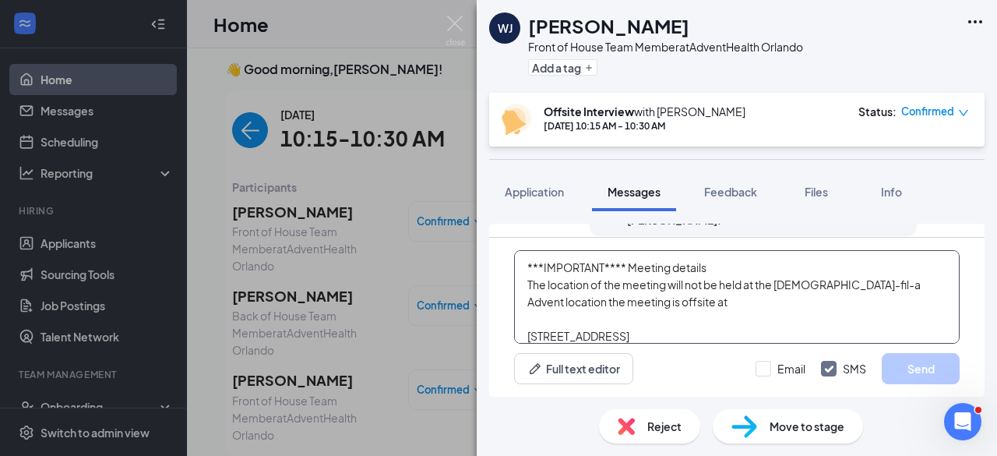
scroll to position [119, 0]
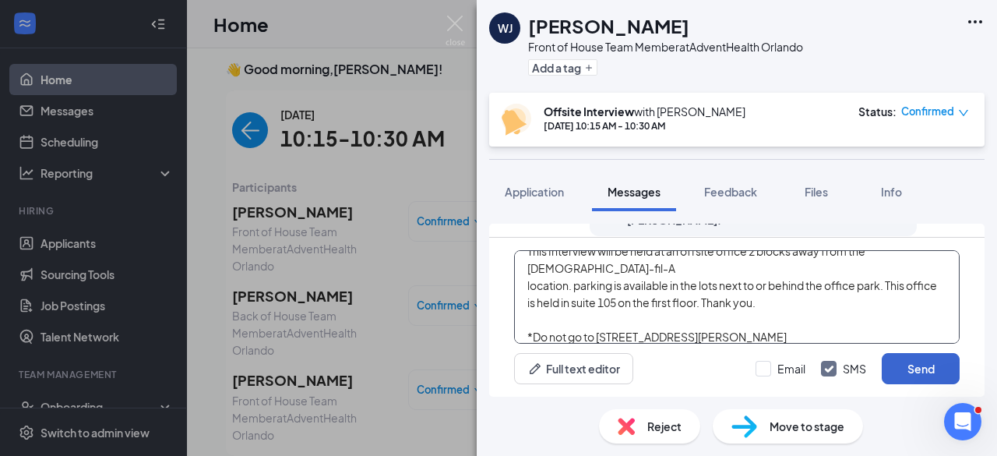
type textarea "***IMPORTANT**** Meeting details The location of the meeting will not be held a…"
click at [911, 371] on button "Send" at bounding box center [921, 368] width 78 height 31
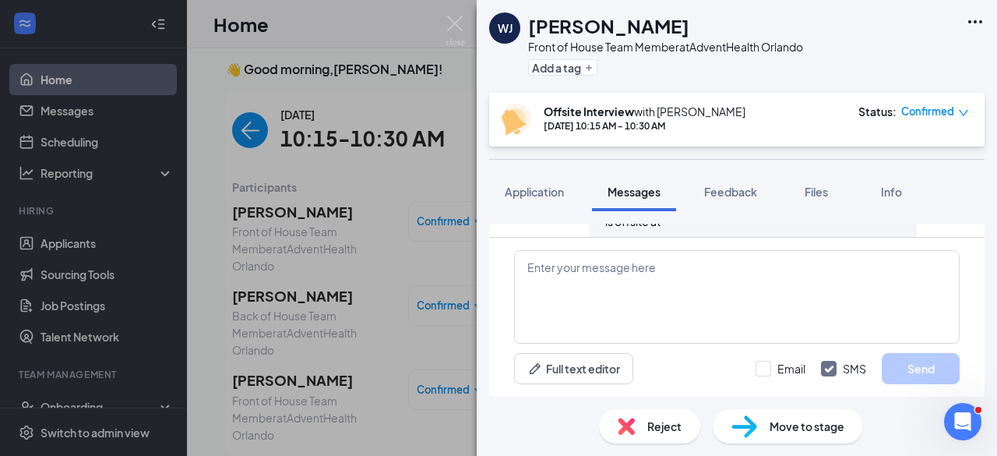
scroll to position [1196, 0]
click at [263, 288] on div "[PERSON_NAME] Front of House Team Member at AdventHealth Orlando Add a tag Offs…" at bounding box center [498, 228] width 997 height 456
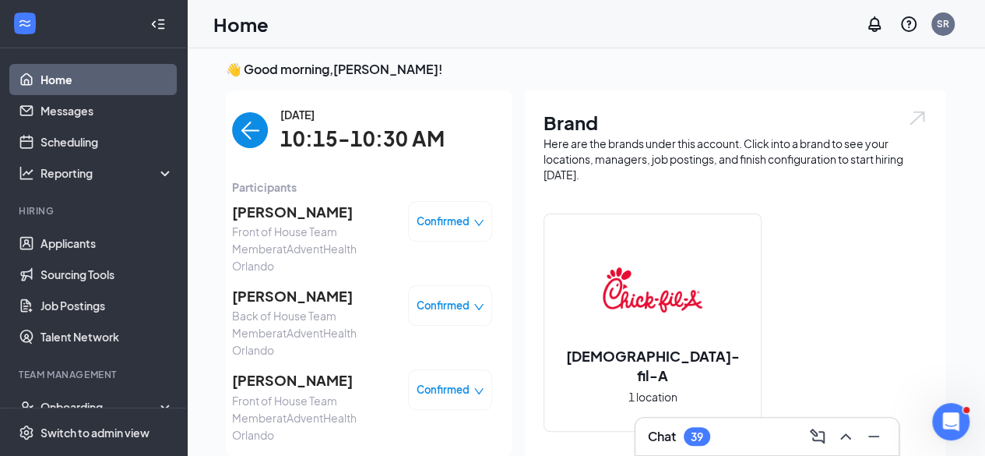
click at [278, 285] on span "[PERSON_NAME]" at bounding box center [314, 296] width 164 height 22
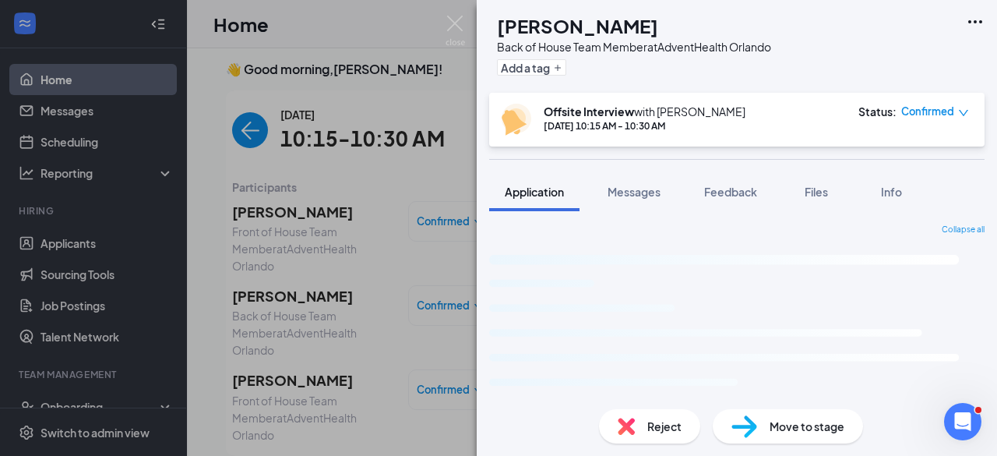
click at [641, 192] on span "Messages" at bounding box center [633, 192] width 53 height 14
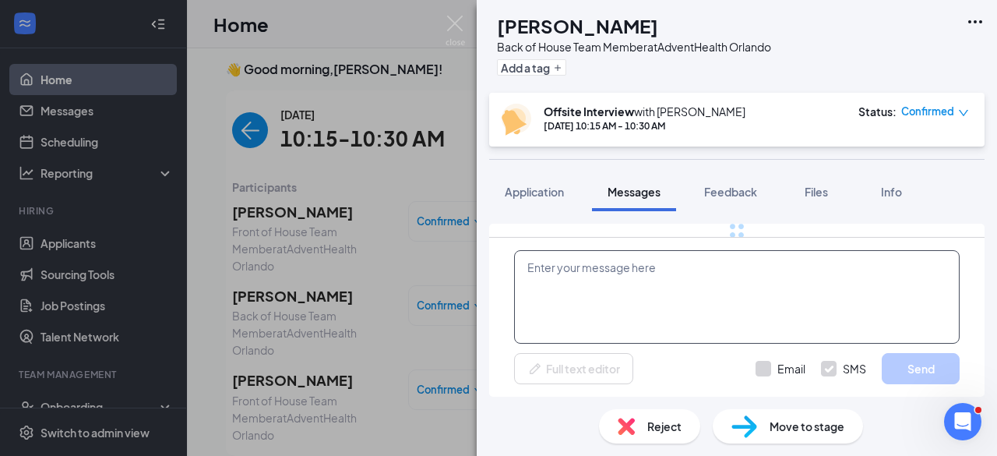
click at [654, 295] on textarea at bounding box center [736, 296] width 445 height 93
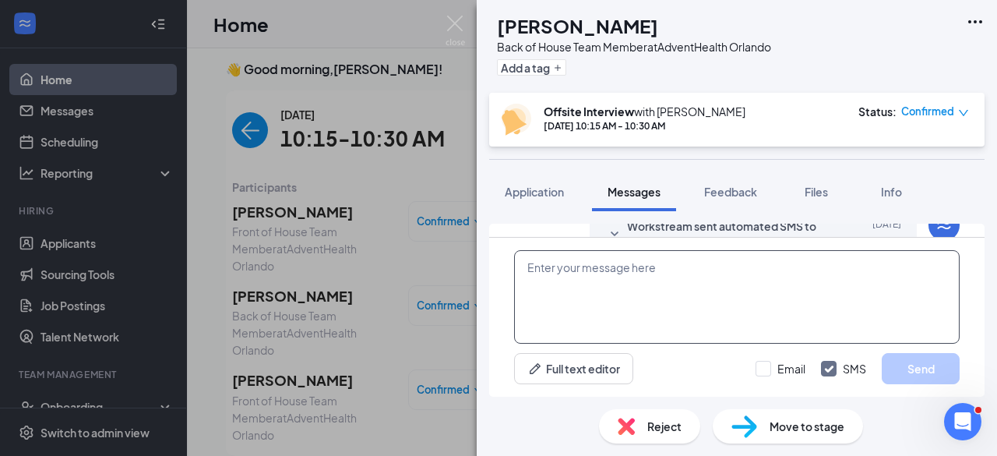
scroll to position [734, 0]
paste textarea "***IMPORTANT**** Meeting details The location of the meeting will not be held a…"
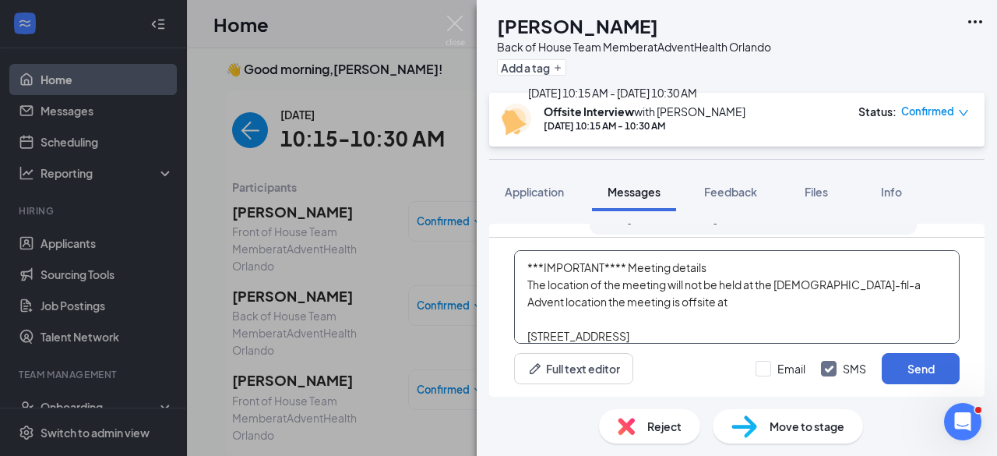
scroll to position [119, 0]
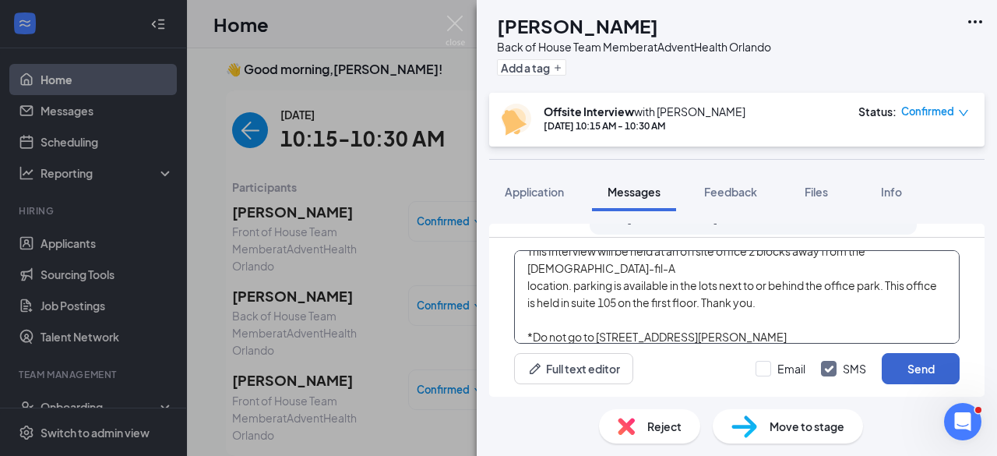
type textarea "***IMPORTANT**** Meeting details The location of the meeting will not be held a…"
click at [935, 375] on button "Send" at bounding box center [921, 368] width 78 height 31
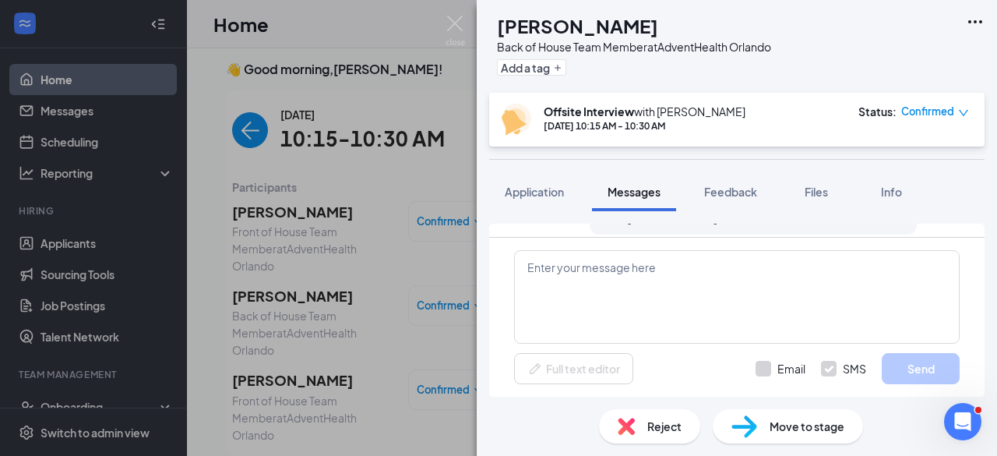
scroll to position [0, 0]
click at [282, 347] on div "DB [PERSON_NAME] Back of House Team Member at AdventHealth Orlando Add a tag Of…" at bounding box center [498, 228] width 997 height 456
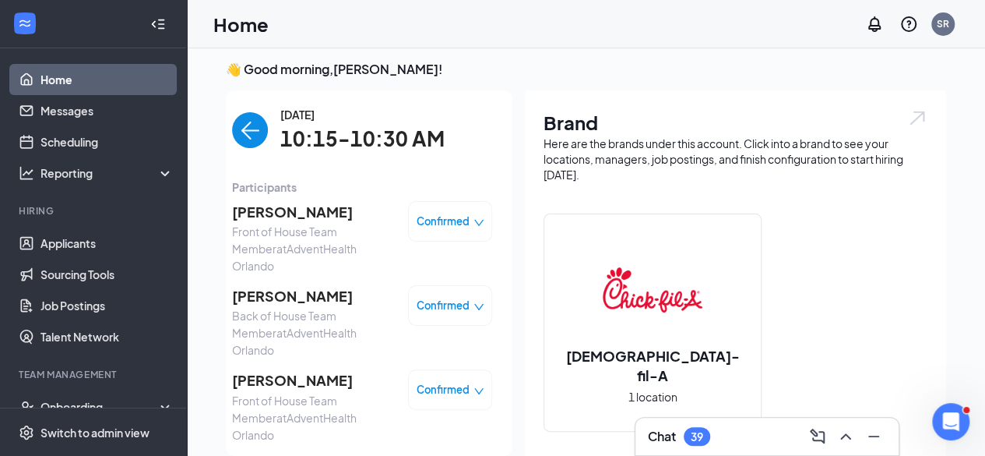
click at [270, 369] on span "[PERSON_NAME]" at bounding box center [314, 380] width 164 height 22
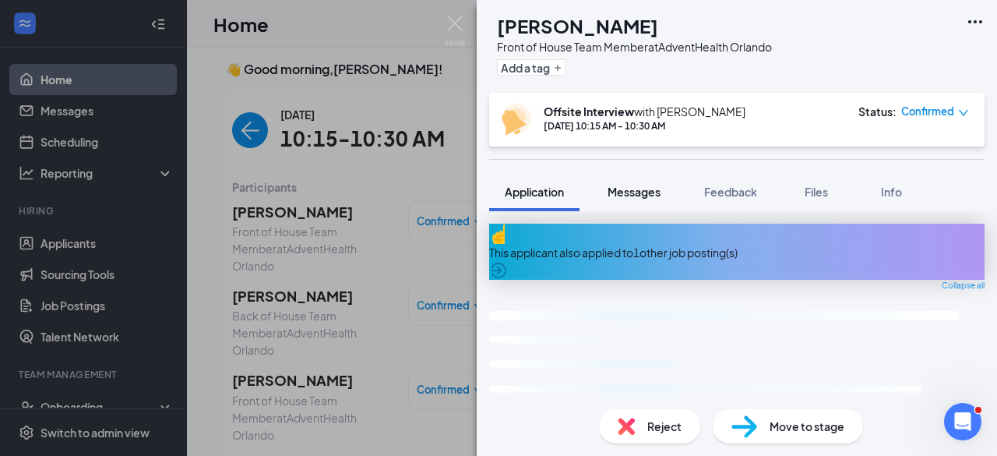
click at [629, 194] on span "Messages" at bounding box center [633, 192] width 53 height 14
click at [643, 196] on span "Messages" at bounding box center [633, 192] width 53 height 14
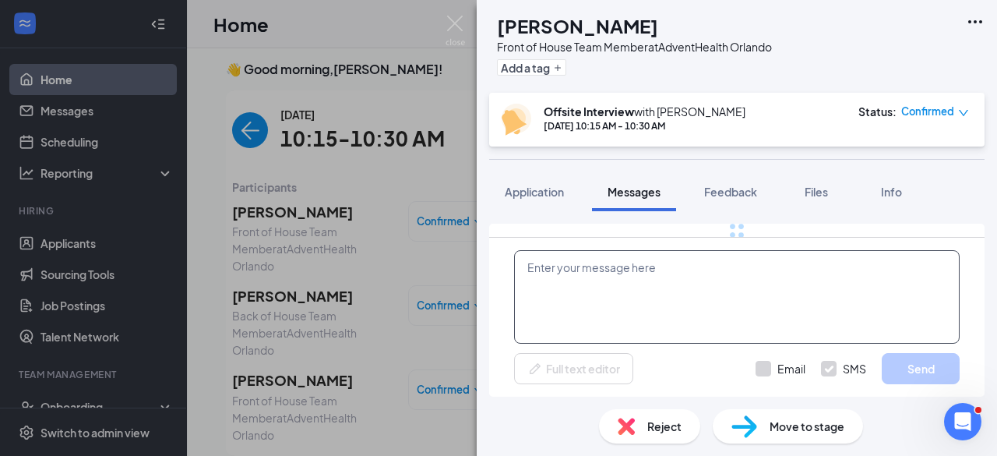
click at [646, 284] on textarea at bounding box center [736, 296] width 445 height 93
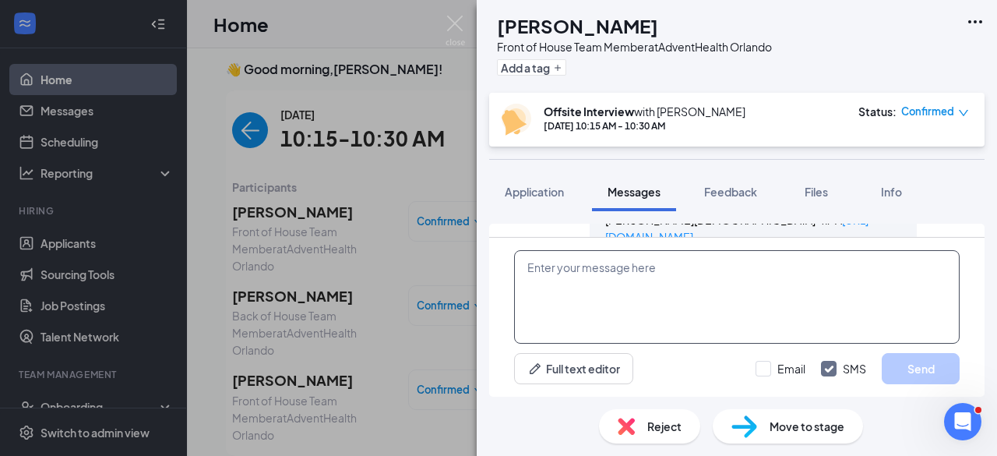
scroll to position [1363, 0]
paste textarea "***IMPORTANT**** Meeting details The location of the meeting will not be held a…"
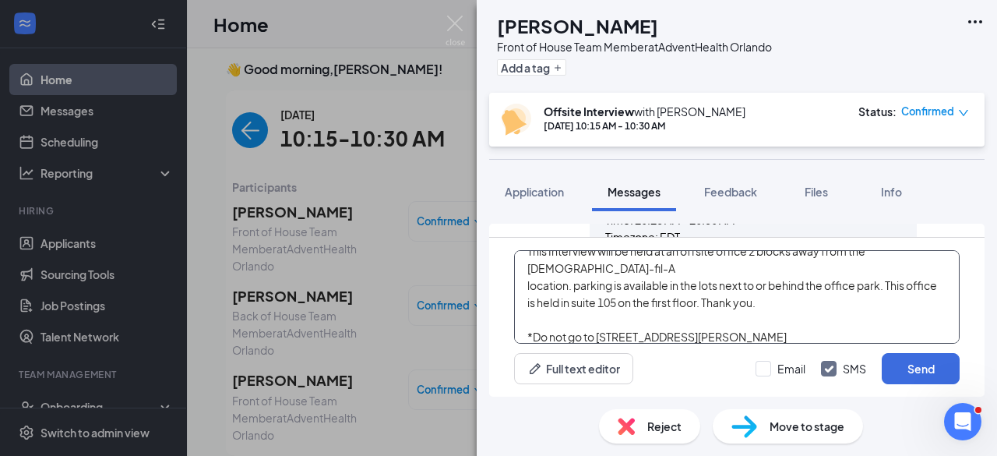
scroll to position [1420, 0]
type textarea "***IMPORTANT**** Meeting details The location of the meeting will not be held a…"
click at [944, 367] on button "Send" at bounding box center [921, 368] width 78 height 31
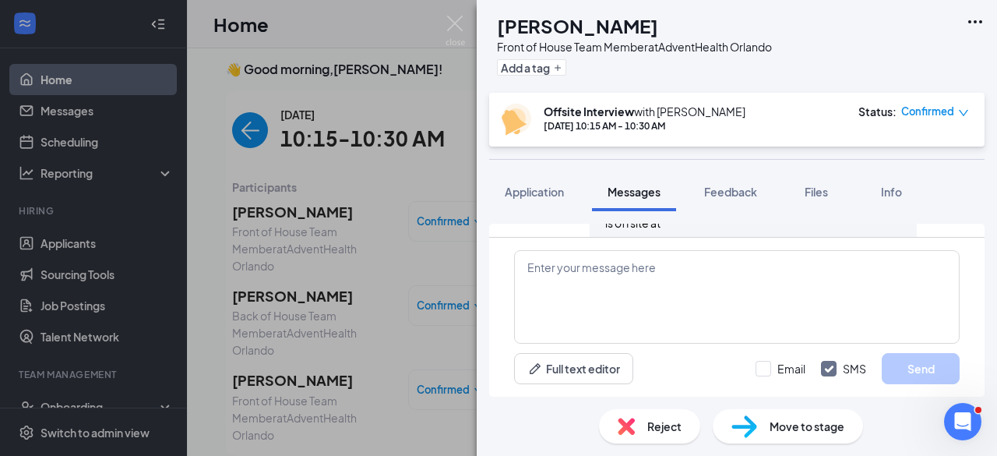
scroll to position [1726, 0]
click at [287, 259] on div "SS [PERSON_NAME] Front of House Team Member at AdventHealth Orlando Add a tag O…" at bounding box center [498, 228] width 997 height 456
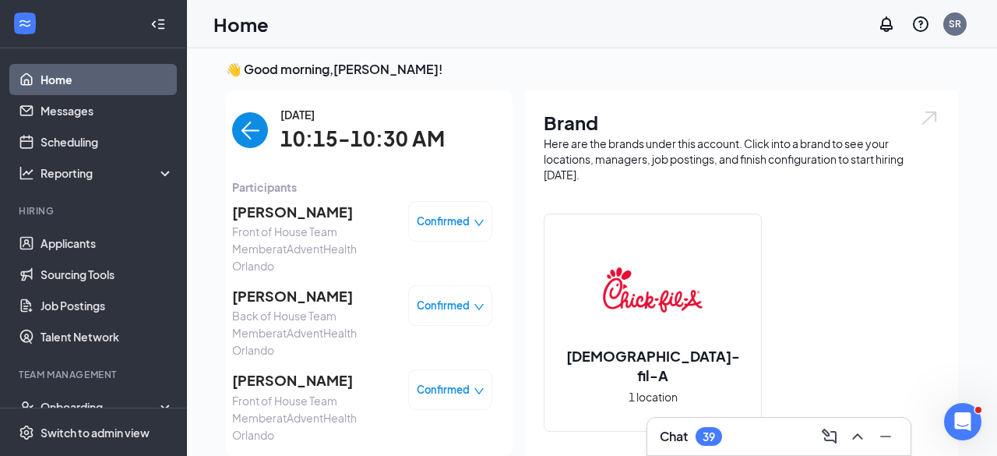
click at [234, 130] on img "back-button" at bounding box center [250, 130] width 36 height 36
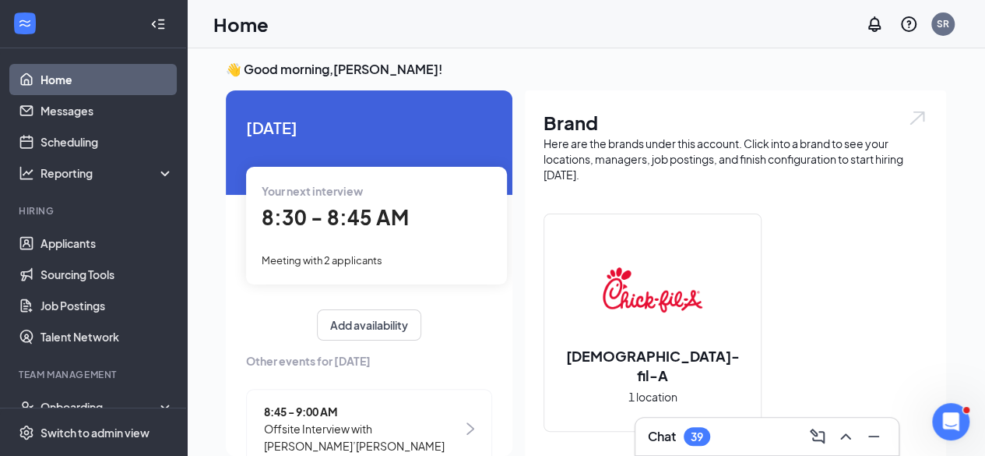
click at [396, 220] on span "8:30 - 8:45 AM" at bounding box center [335, 217] width 147 height 26
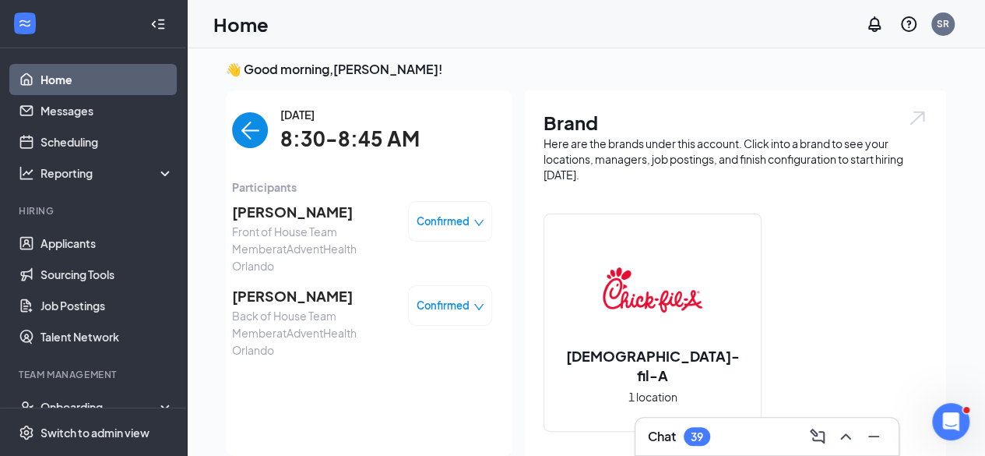
click at [283, 285] on span "[PERSON_NAME]" at bounding box center [314, 296] width 164 height 22
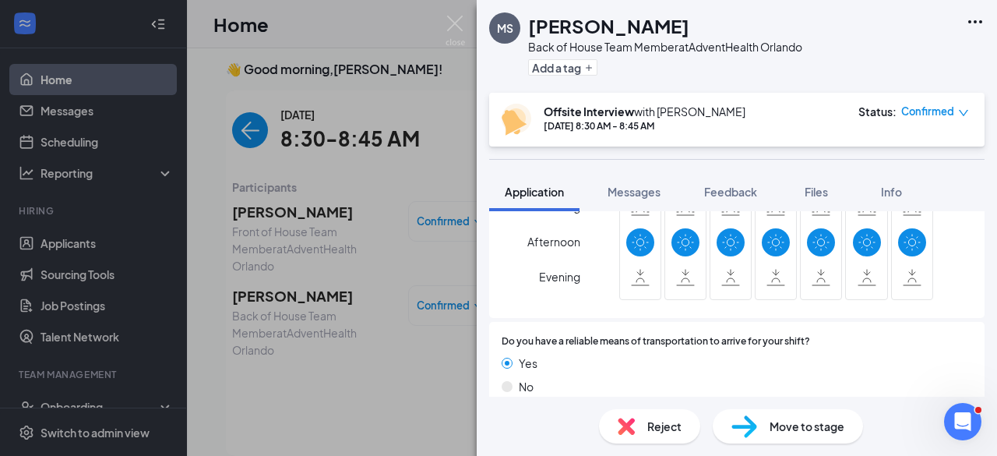
scroll to position [1247, 0]
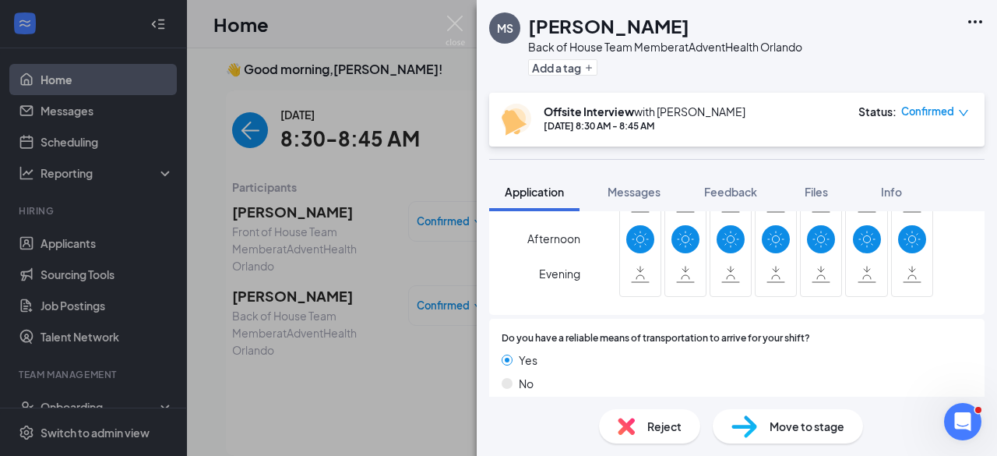
click at [634, 230] on icon at bounding box center [640, 239] width 17 height 19
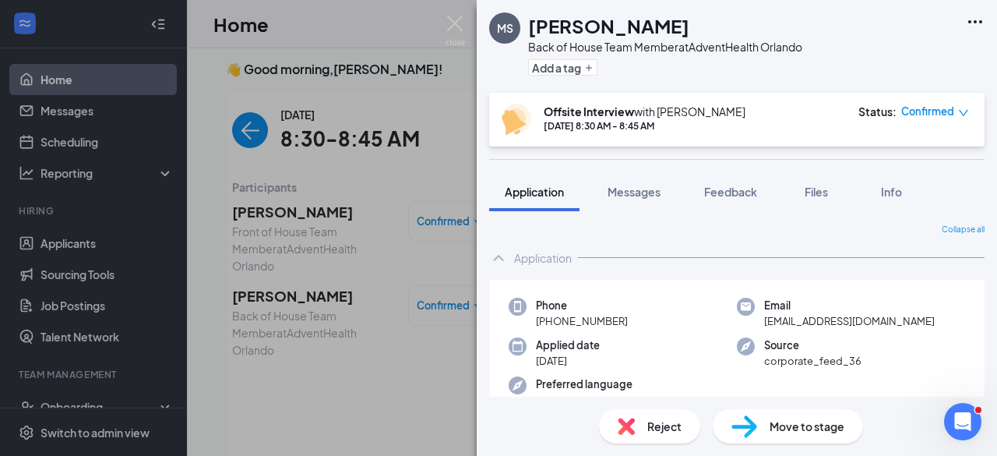
scroll to position [28, 0]
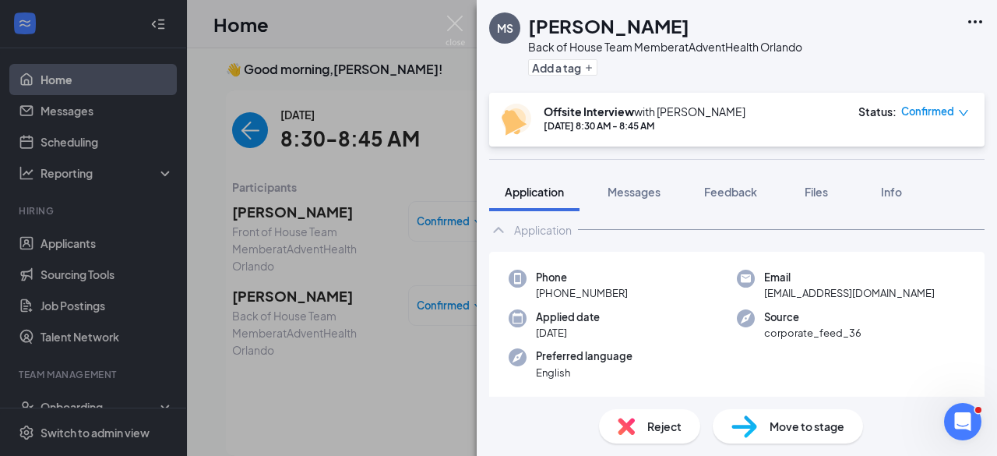
click at [322, 179] on div "MS [PERSON_NAME] Back of House Team Member at AdventHealth Orlando Add a tag Of…" at bounding box center [498, 228] width 997 height 456
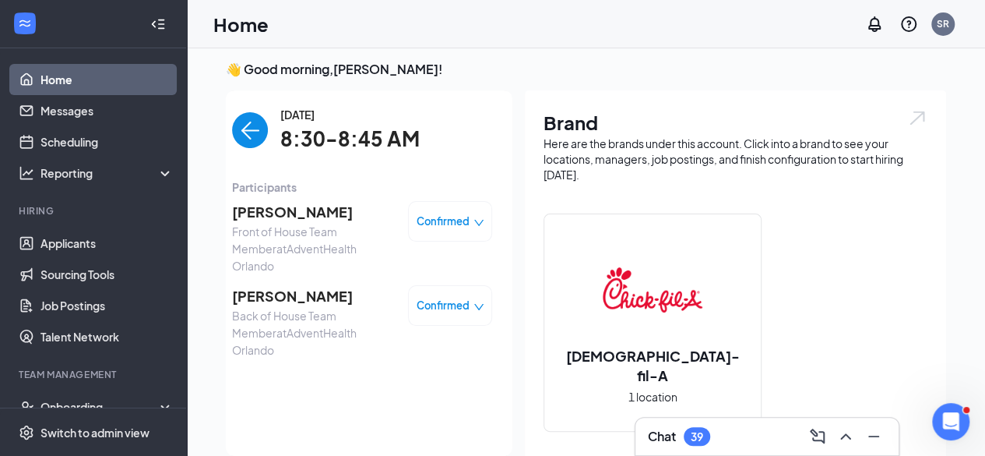
click at [286, 213] on span "[PERSON_NAME]" at bounding box center [314, 212] width 164 height 22
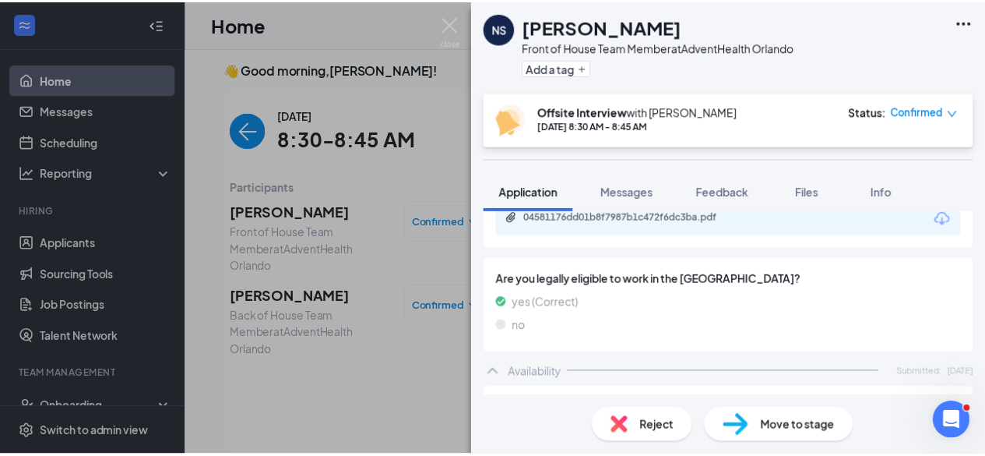
scroll to position [743, 0]
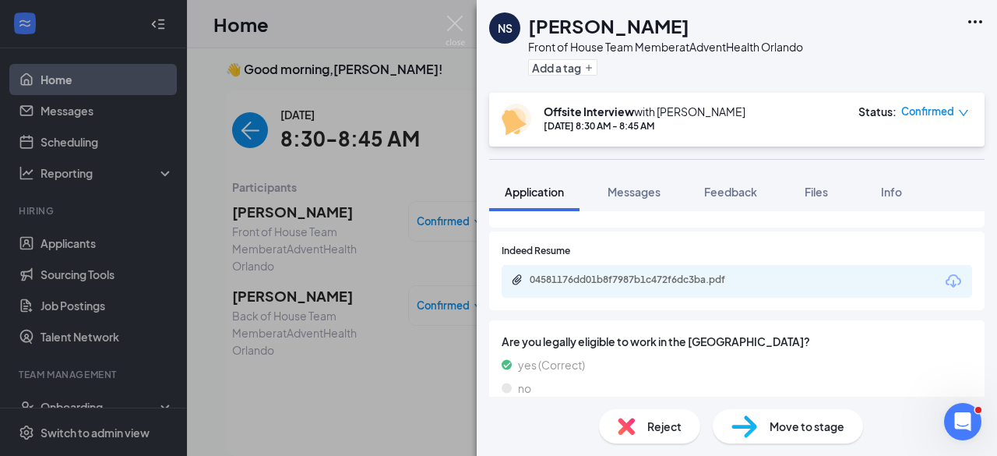
click at [245, 139] on div "NS [PERSON_NAME] Front of House Team Member at AdventHealth Orlando Add a tag O…" at bounding box center [498, 228] width 997 height 456
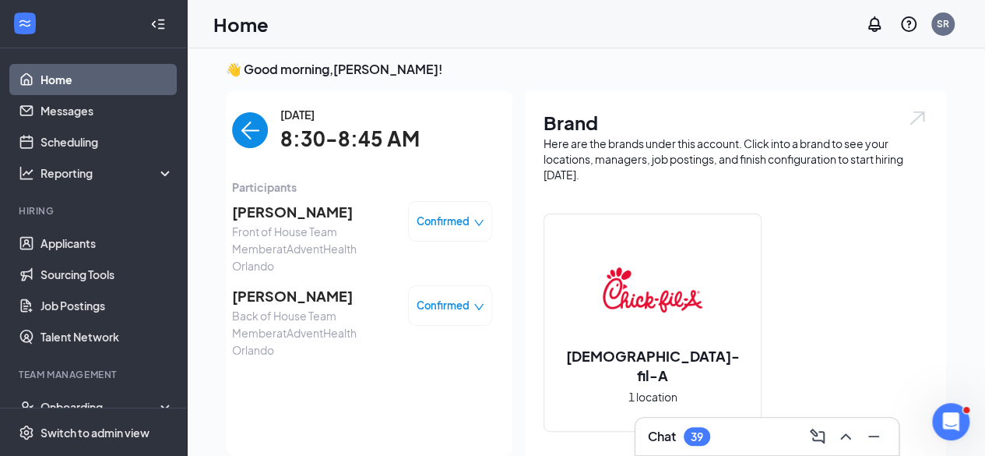
click at [245, 139] on img "back-button" at bounding box center [250, 130] width 36 height 36
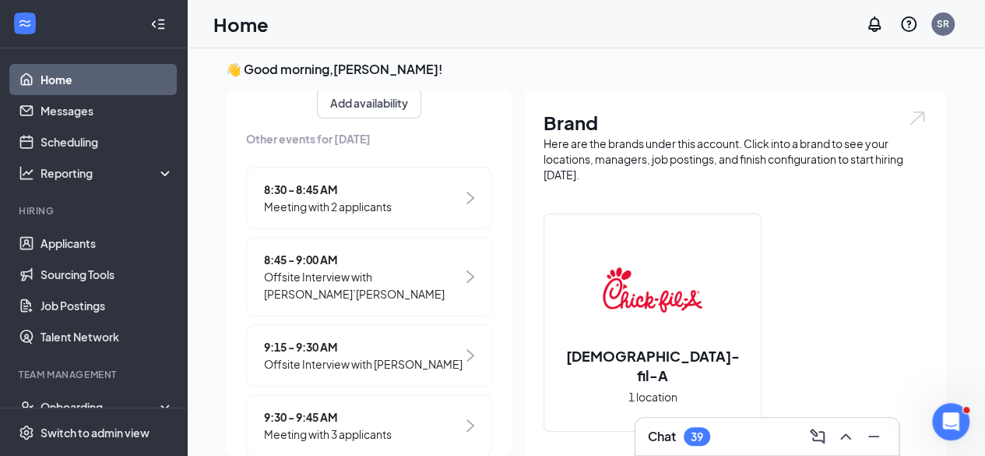
scroll to position [240, 0]
click at [388, 267] on span "Offsite Interview with [PERSON_NAME]’[PERSON_NAME]" at bounding box center [363, 284] width 199 height 34
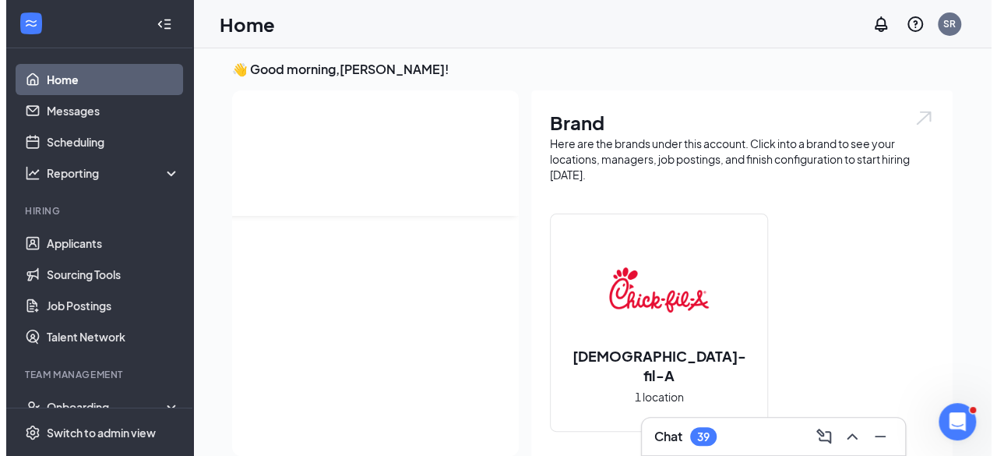
scroll to position [0, 0]
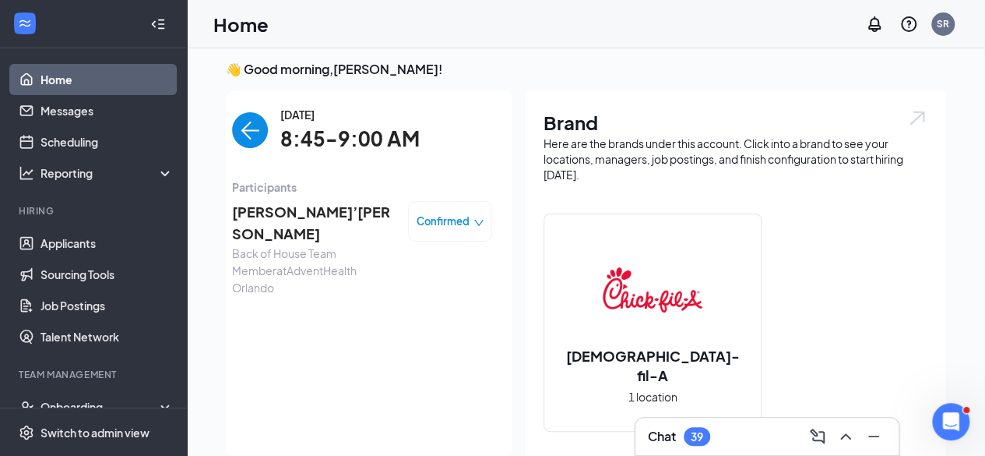
click at [277, 220] on span "[PERSON_NAME]’[PERSON_NAME]" at bounding box center [314, 223] width 164 height 44
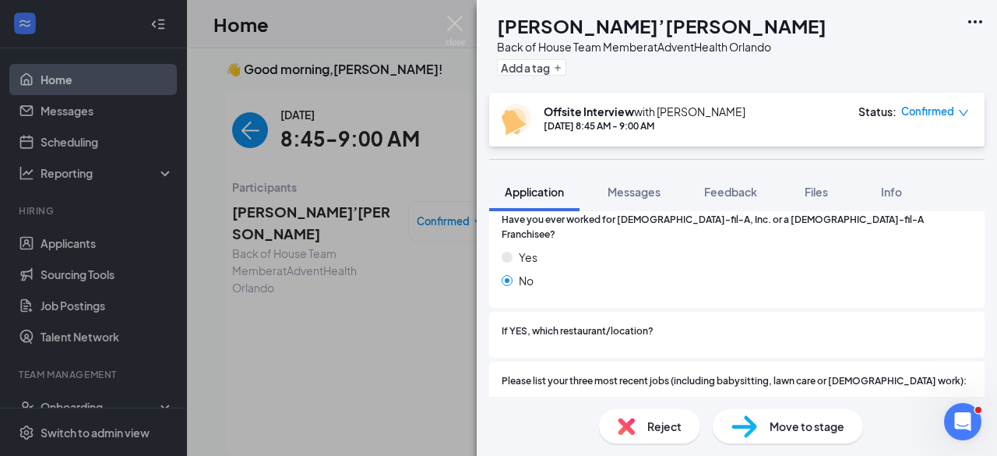
scroll to position [455, 0]
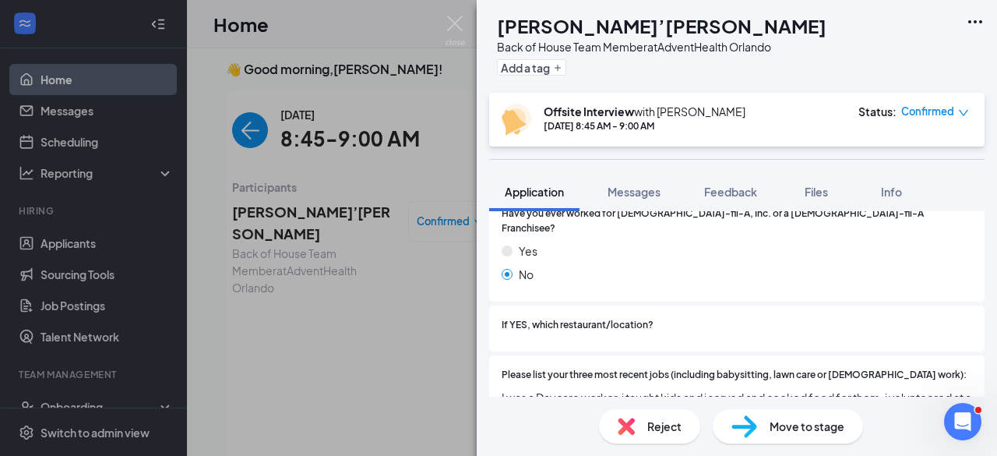
click at [279, 216] on div "[PERSON_NAME] [PERSON_NAME]’[PERSON_NAME] Back of House Team Member at AdventHe…" at bounding box center [498, 228] width 997 height 456
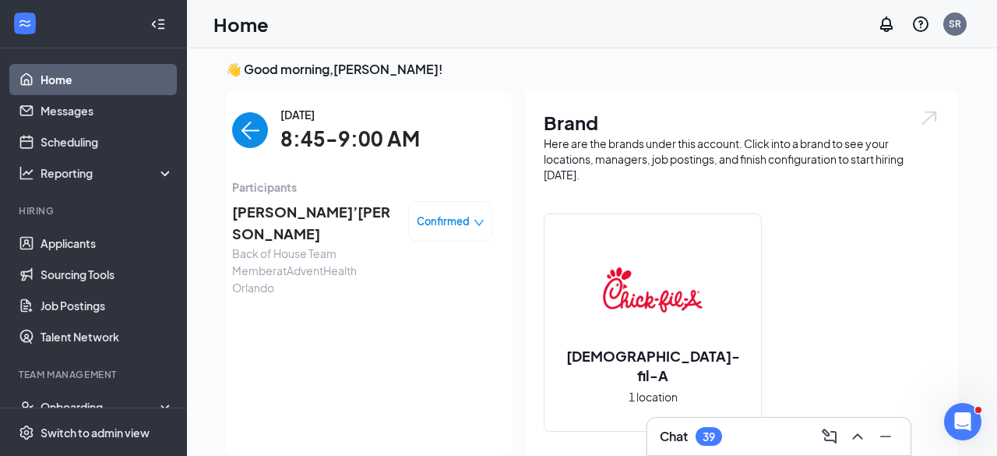
click at [240, 142] on img "back-button" at bounding box center [250, 130] width 36 height 36
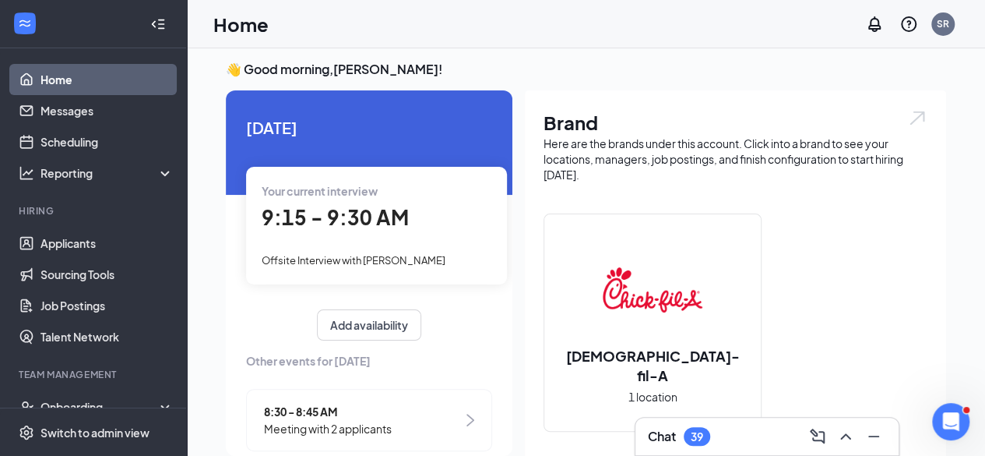
click at [402, 251] on div "Offsite Interview with [PERSON_NAME]" at bounding box center [377, 259] width 230 height 17
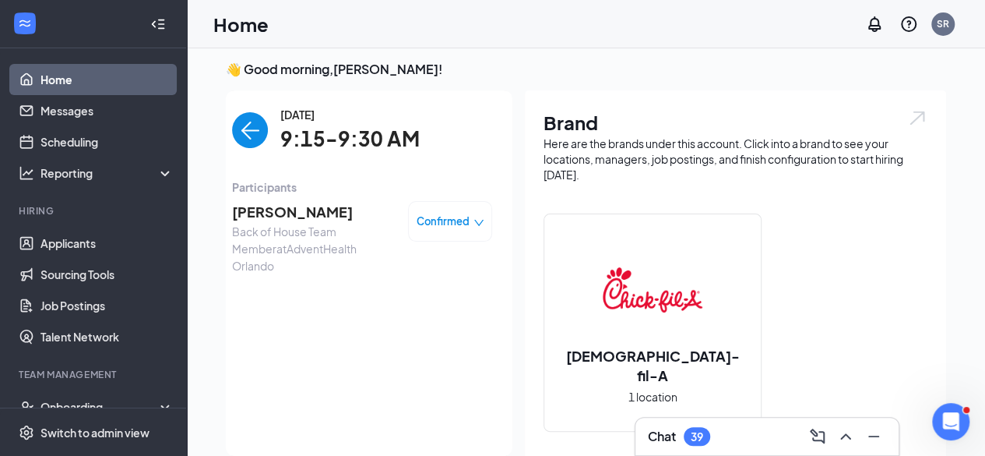
click at [291, 211] on span "[PERSON_NAME]" at bounding box center [314, 212] width 164 height 22
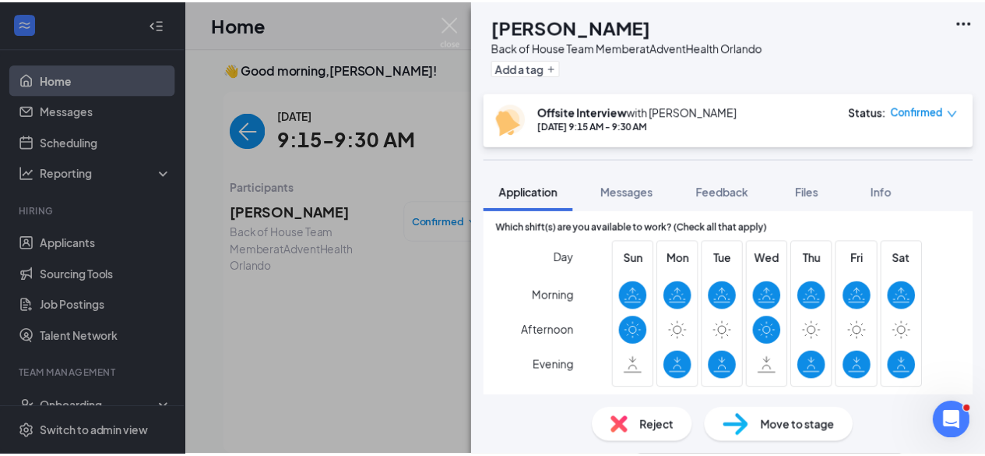
scroll to position [1313, 0]
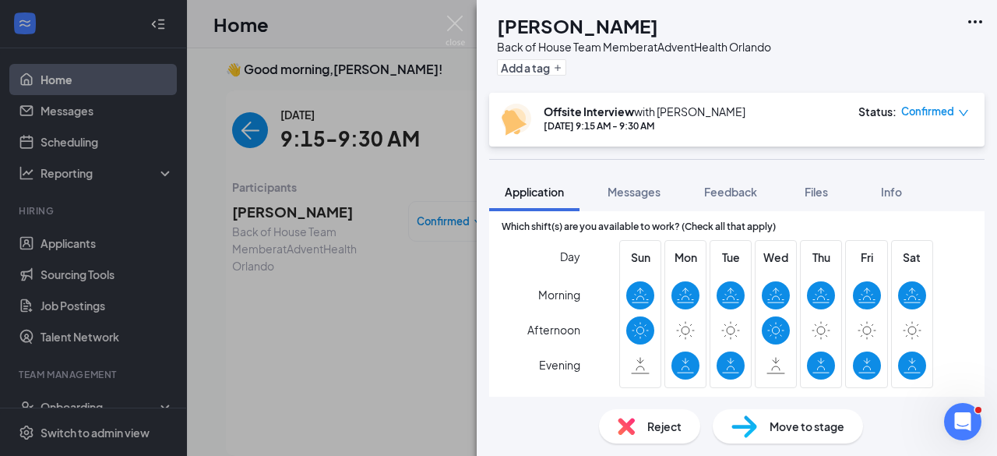
click at [299, 182] on div "SS [PERSON_NAME] Back of House Team Member at AdventHealth Orlando Add a tag Of…" at bounding box center [498, 228] width 997 height 456
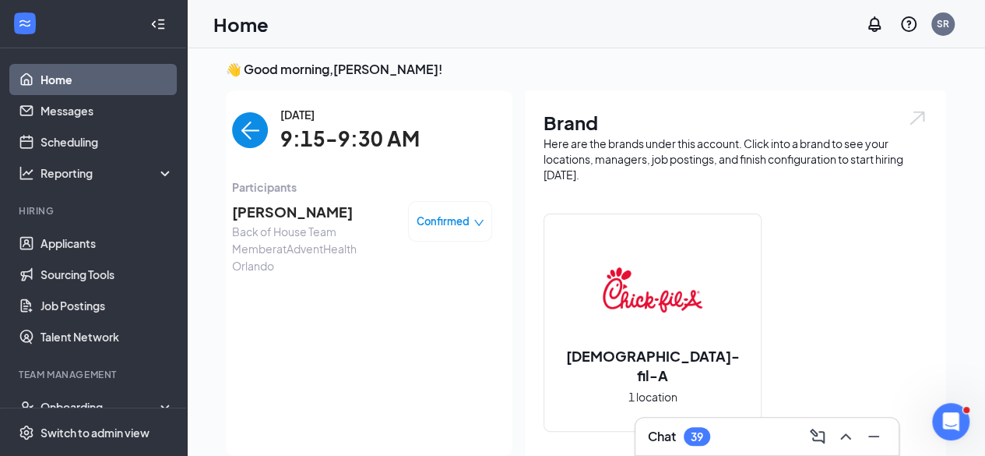
click at [248, 126] on img "back-button" at bounding box center [250, 130] width 36 height 36
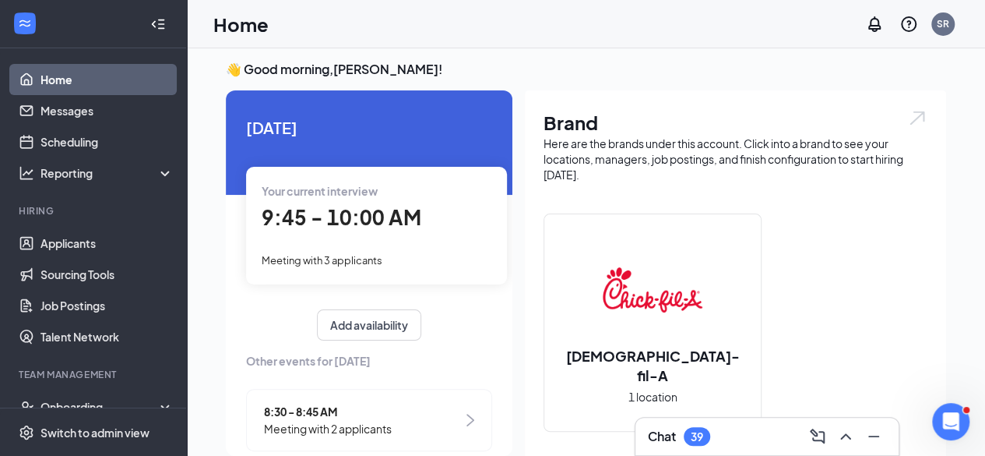
click at [397, 253] on div "Meeting with 3 applicants" at bounding box center [377, 259] width 230 height 17
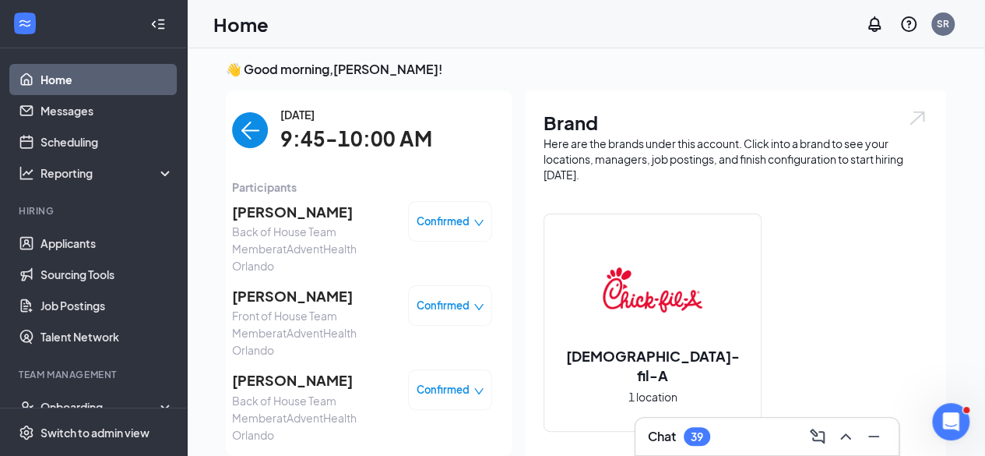
click at [221, 128] on div "👋 Good morning, [PERSON_NAME] ! [DATE] Your current interview 9:45 - 10:00 AM M…" at bounding box center [585, 452] width 745 height 783
click at [237, 130] on img "back-button" at bounding box center [250, 130] width 36 height 36
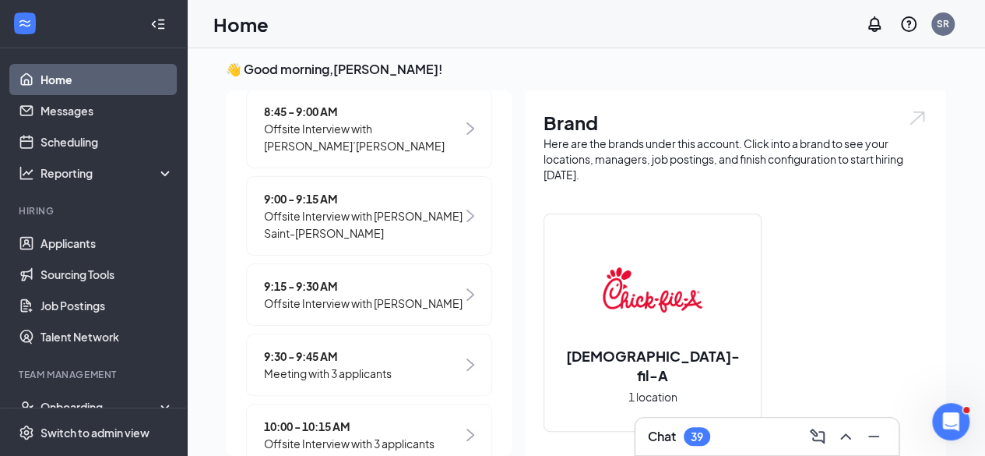
scroll to position [374, 0]
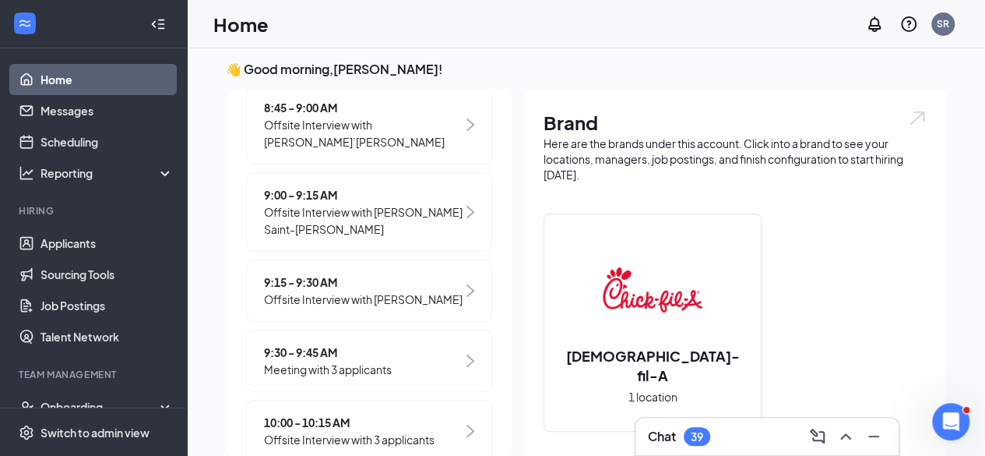
click at [350, 361] on span "9:30 - 9:45 AM" at bounding box center [328, 351] width 128 height 17
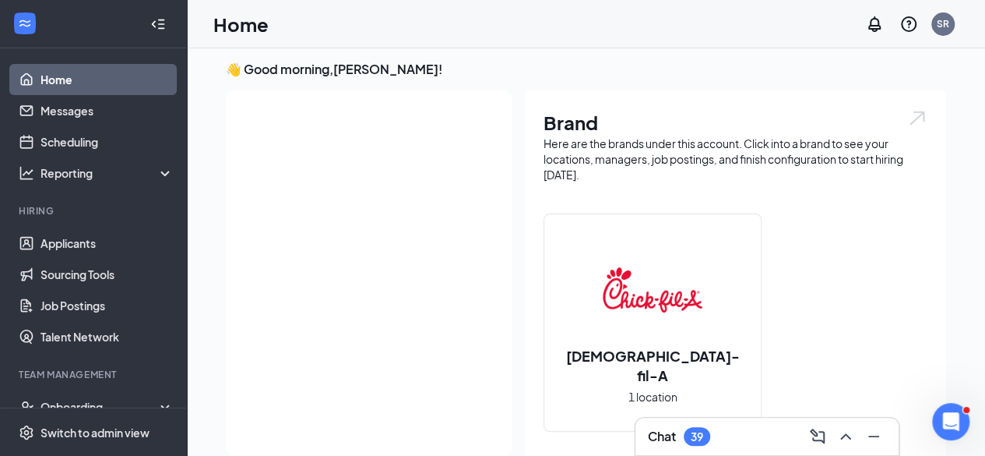
scroll to position [0, 0]
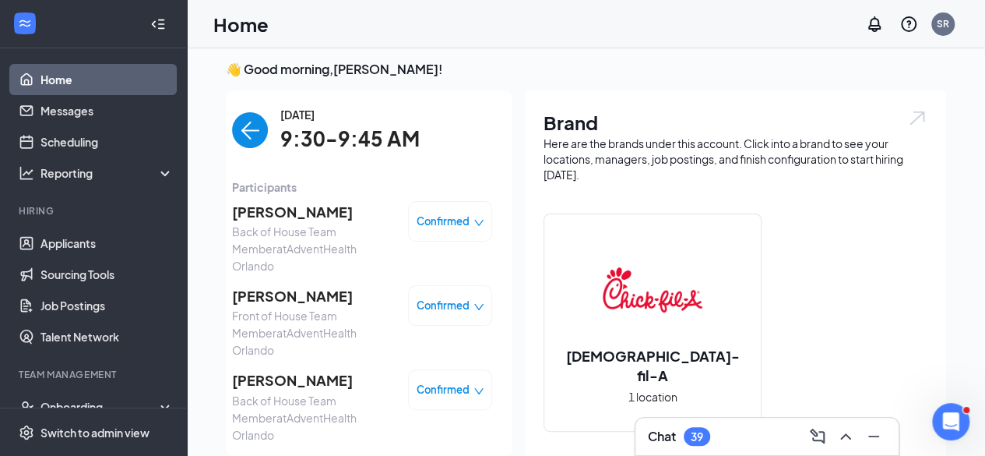
click at [241, 125] on img "back-button" at bounding box center [250, 130] width 36 height 36
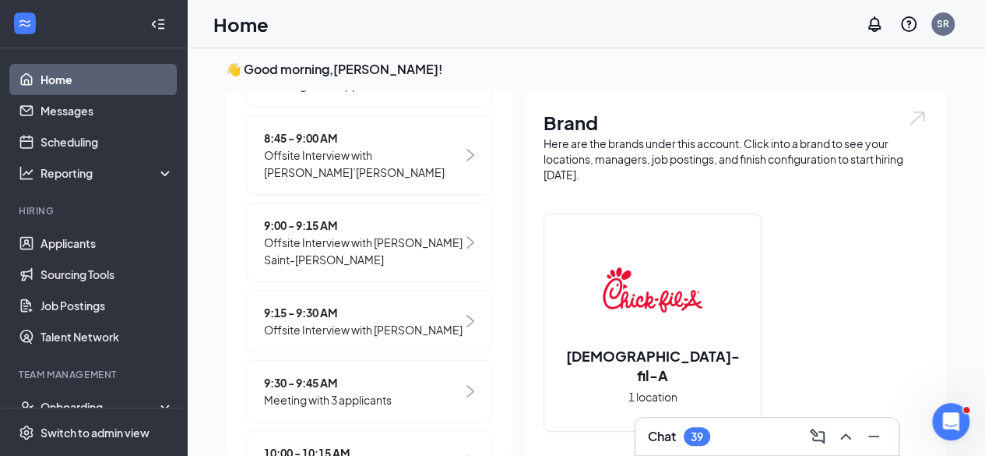
scroll to position [495, 0]
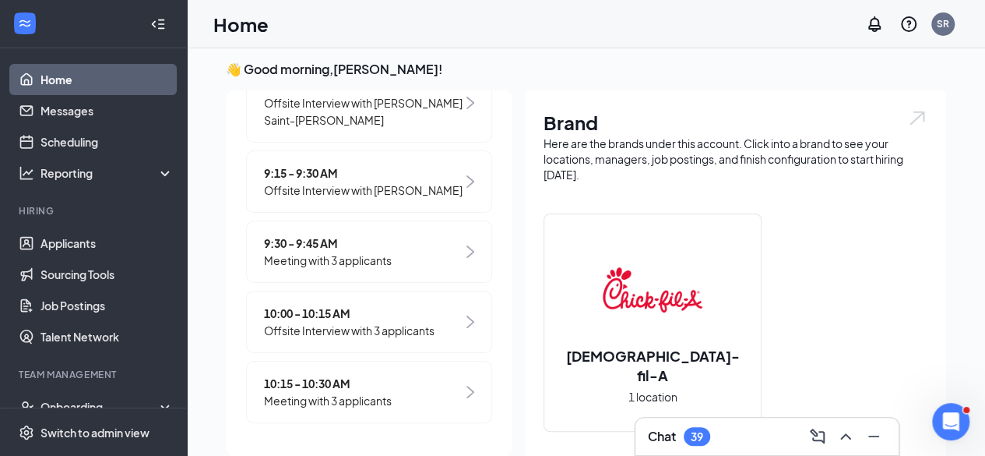
click at [319, 317] on span "10:00 - 10:15 AM" at bounding box center [349, 312] width 171 height 17
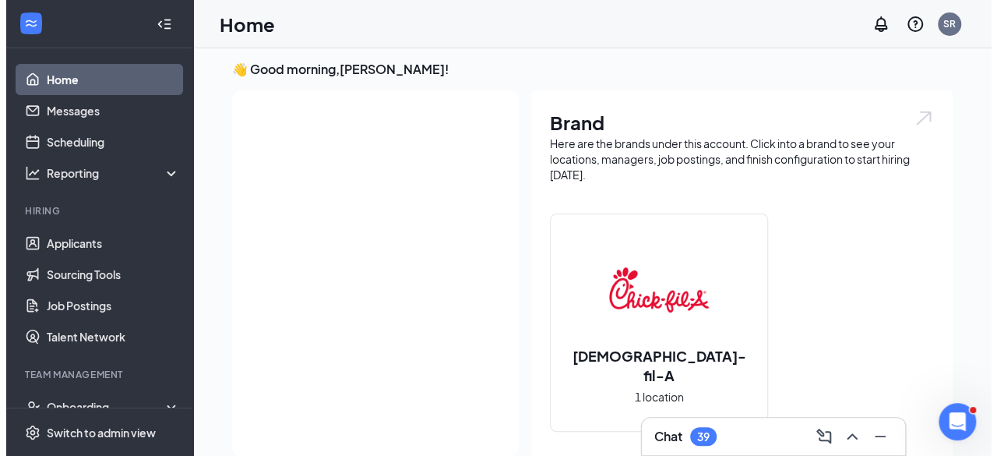
scroll to position [0, 0]
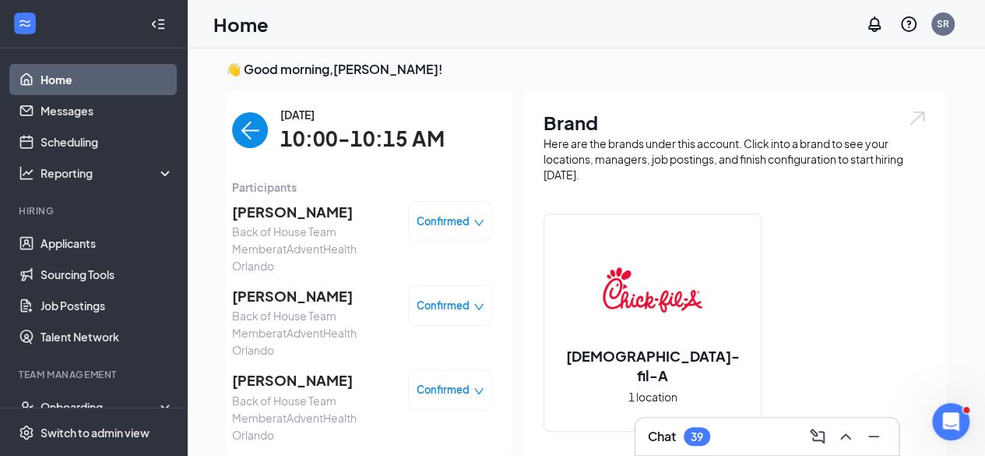
click at [266, 216] on span "[PERSON_NAME]" at bounding box center [314, 212] width 164 height 22
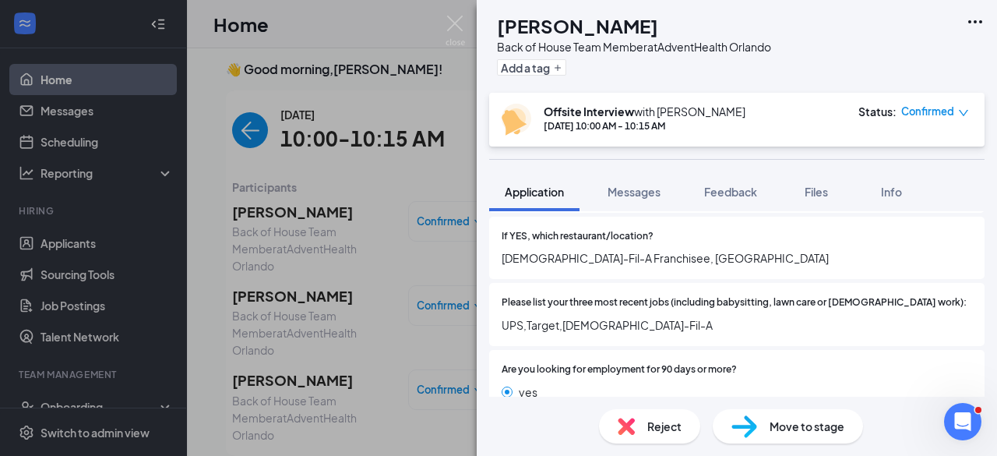
scroll to position [532, 0]
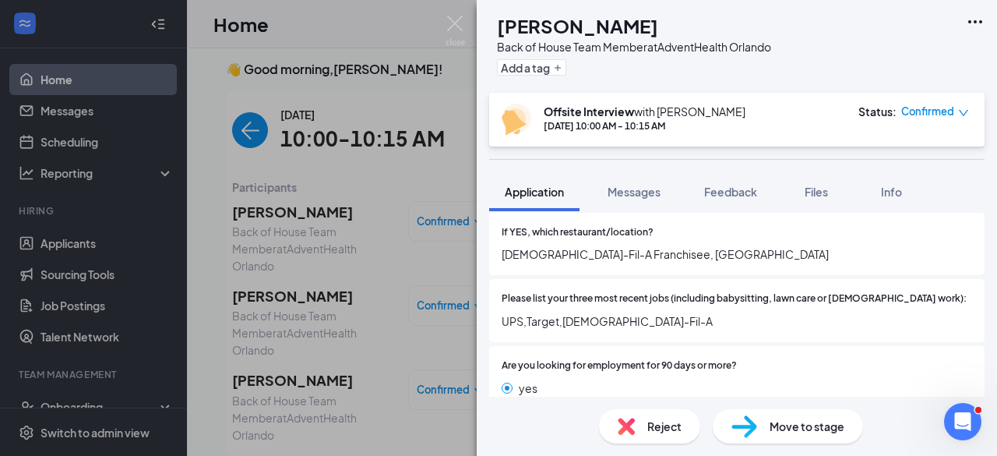
click at [285, 313] on div "MP [PERSON_NAME] Back of House Team Member at AdventHealth Orlando Add a tag Of…" at bounding box center [498, 228] width 997 height 456
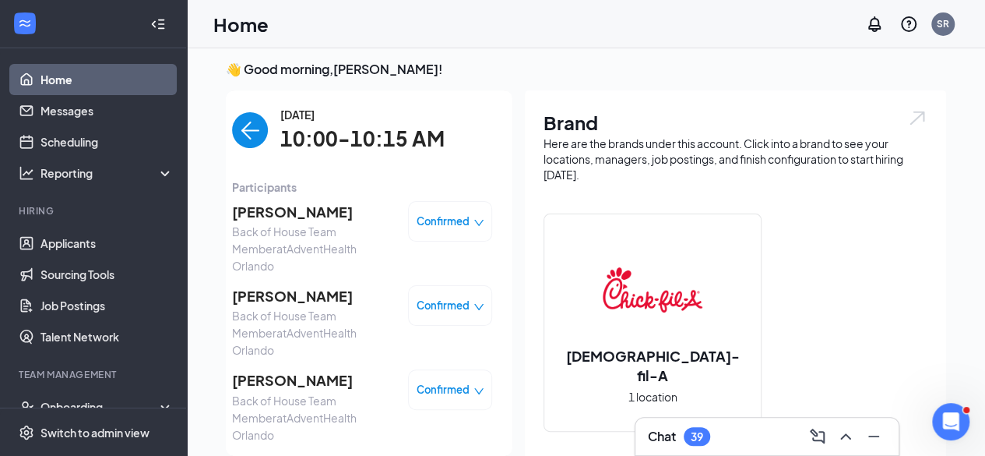
click at [269, 285] on span "[PERSON_NAME]" at bounding box center [314, 296] width 164 height 22
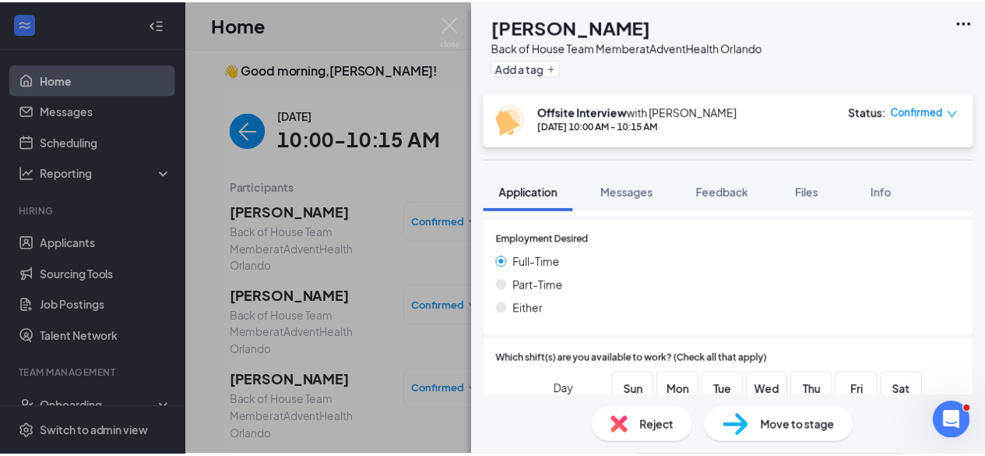
scroll to position [1286, 0]
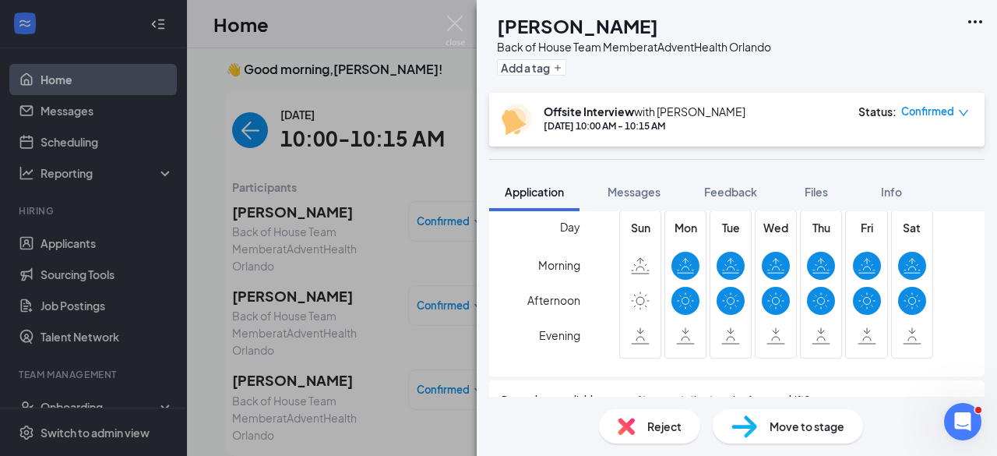
click at [263, 244] on div "IS [PERSON_NAME] Back of House Team Member at AdventHealth Orlando Add a tag Of…" at bounding box center [498, 228] width 997 height 456
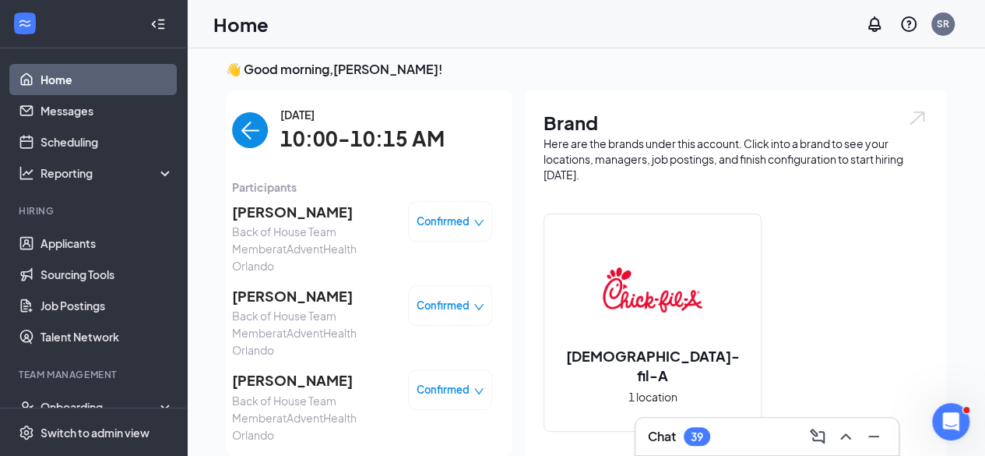
click at [234, 132] on img "back-button" at bounding box center [250, 130] width 36 height 36
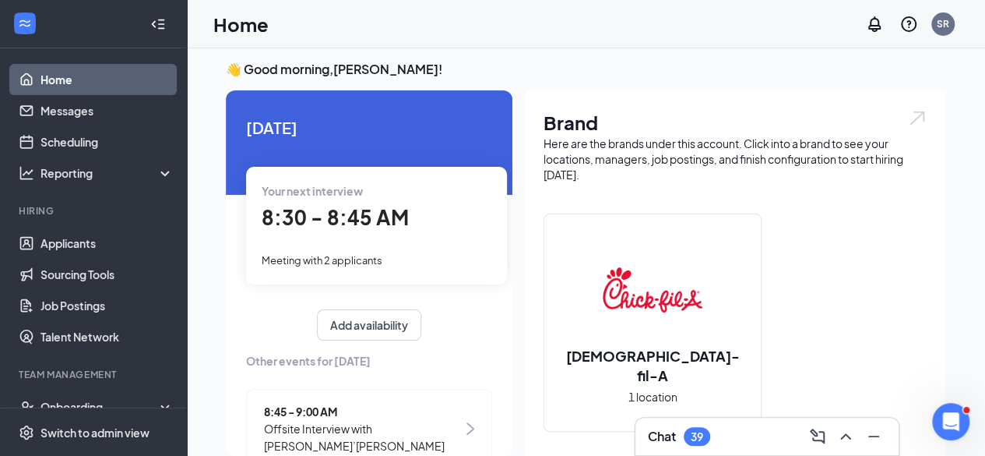
scroll to position [495, 0]
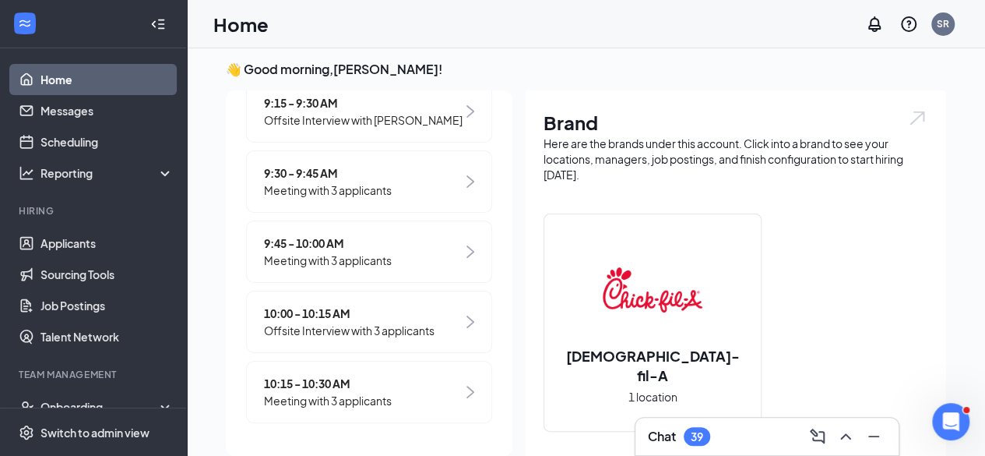
click at [367, 408] on span "Meeting with 3 applicants" at bounding box center [328, 400] width 128 height 17
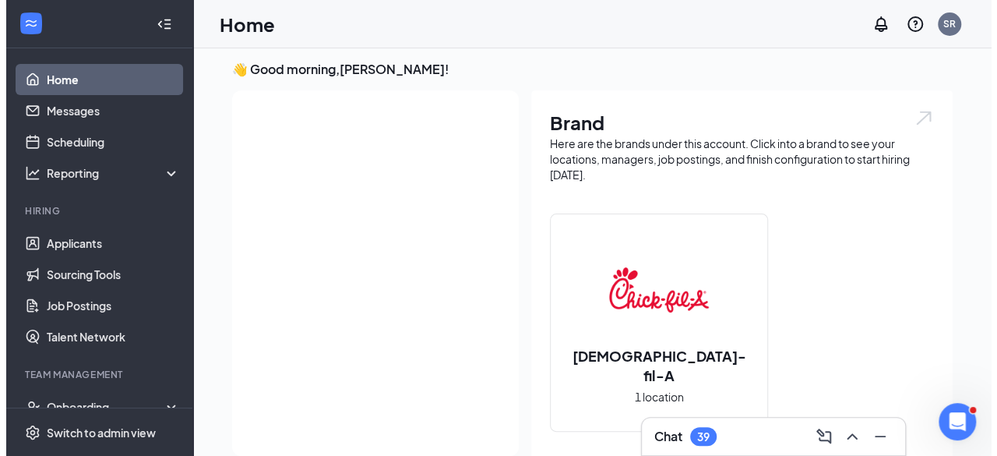
scroll to position [0, 0]
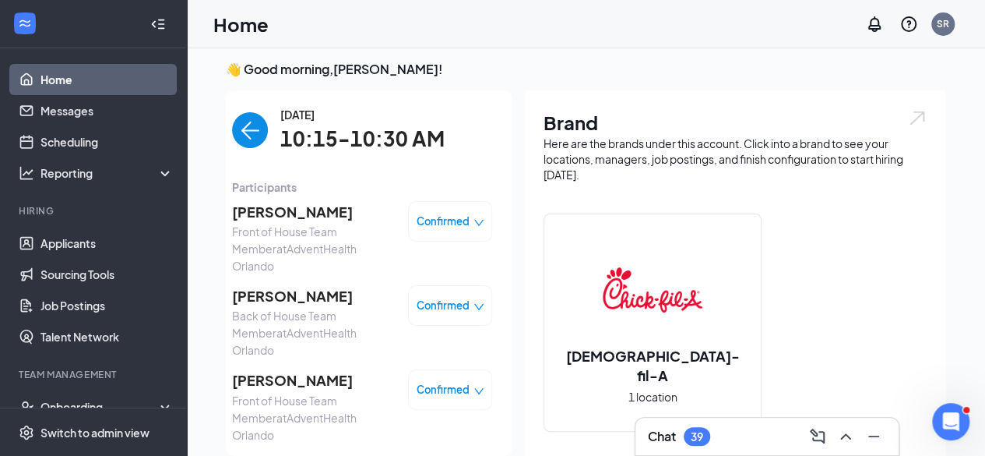
click at [287, 210] on span "[PERSON_NAME]" at bounding box center [314, 212] width 164 height 22
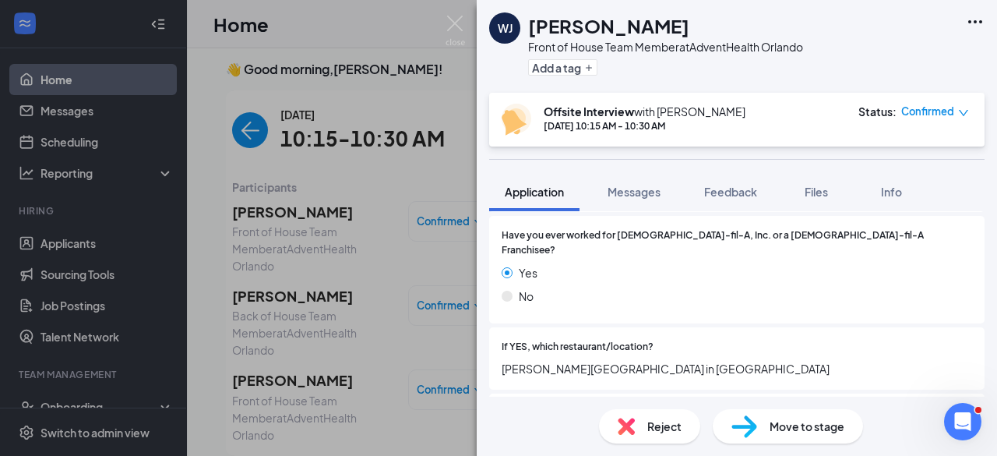
scroll to position [417, 0]
click at [262, 281] on div "[PERSON_NAME] Front of House Team Member at AdventHealth Orlando Add a tag Offs…" at bounding box center [498, 228] width 997 height 456
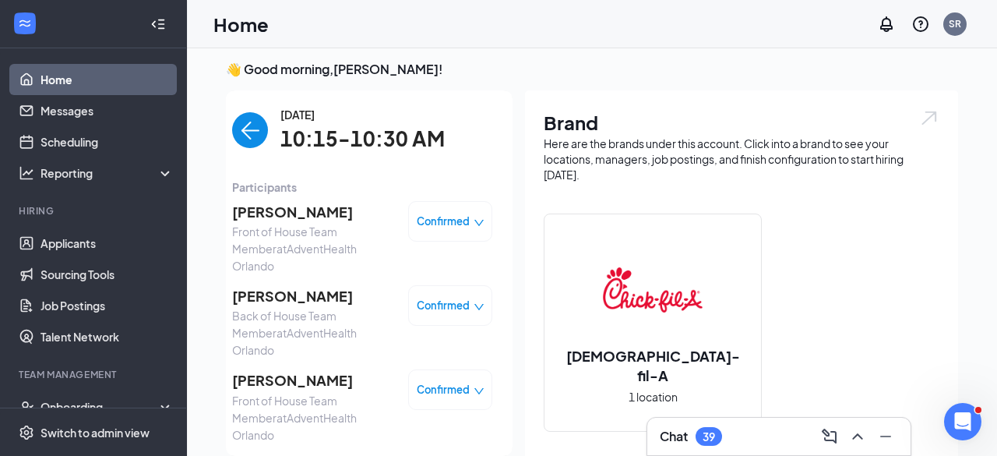
click at [286, 285] on span "[PERSON_NAME]" at bounding box center [314, 296] width 164 height 22
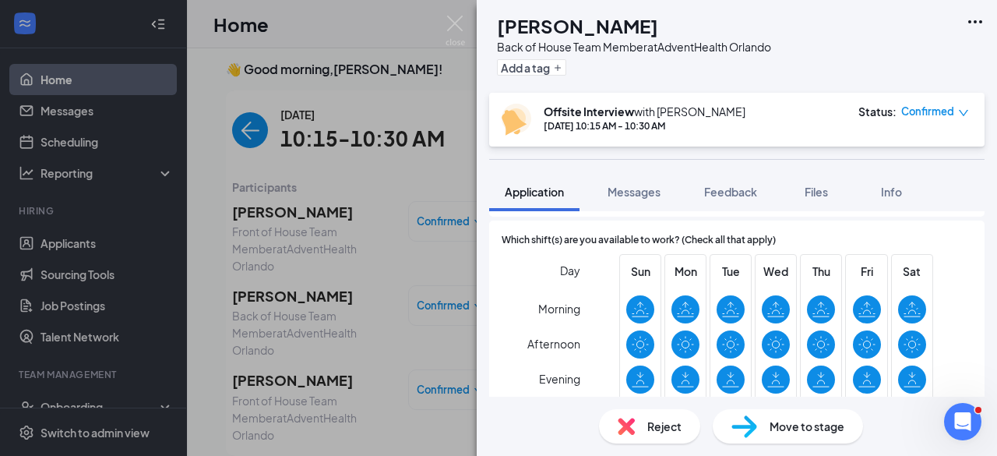
scroll to position [1158, 0]
